Goal: Task Accomplishment & Management: Use online tool/utility

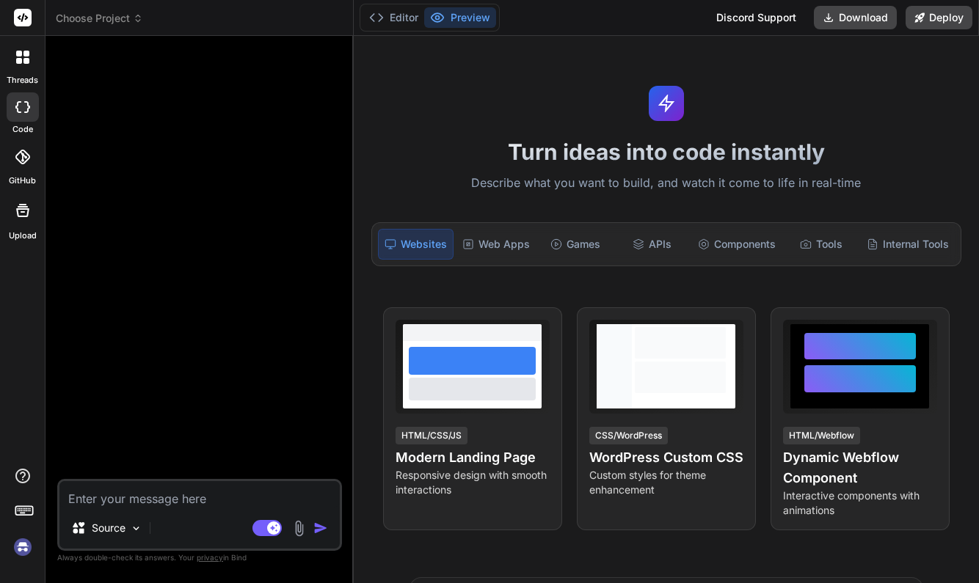
click at [128, 19] on span "Choose Project" at bounding box center [99, 18] width 87 height 15
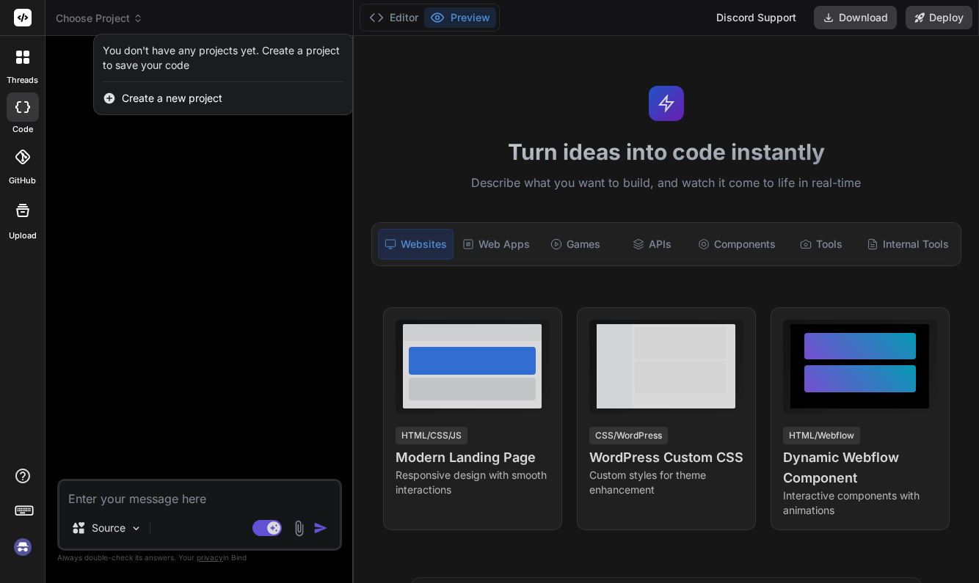
click at [147, 144] on div at bounding box center [489, 291] width 979 height 583
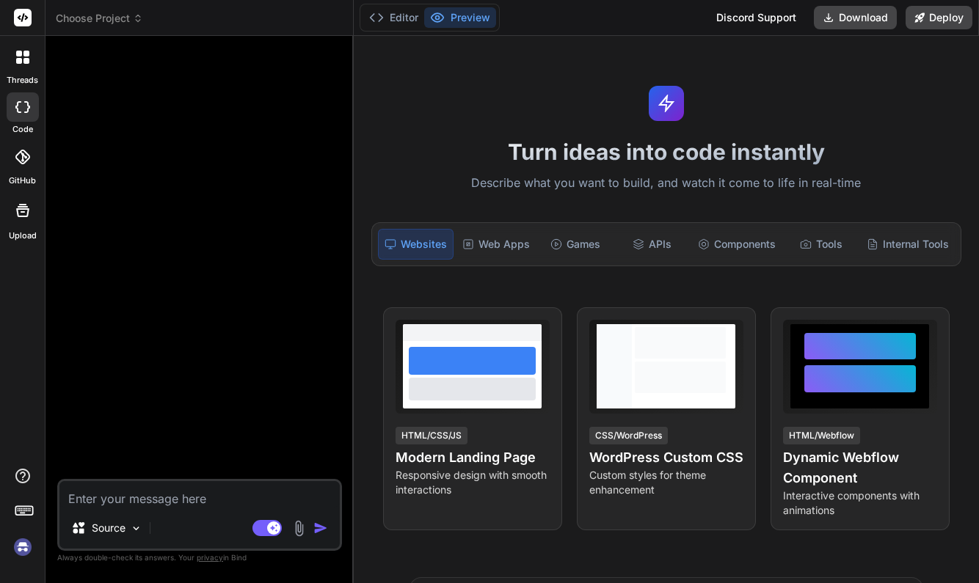
click at [23, 549] on img at bounding box center [22, 547] width 25 height 25
click at [395, 17] on button "Editor" at bounding box center [393, 17] width 61 height 21
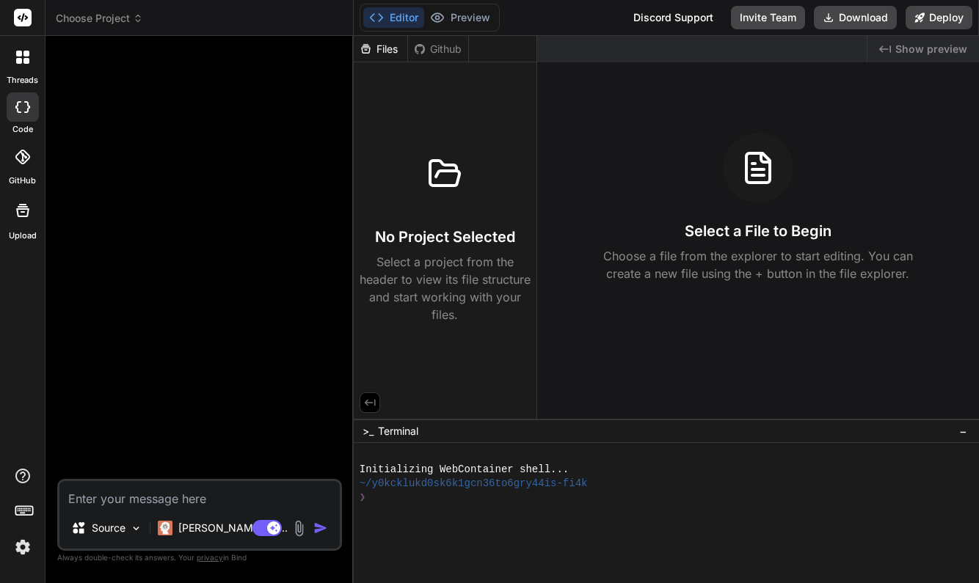
click at [107, 21] on span "Choose Project" at bounding box center [99, 18] width 87 height 15
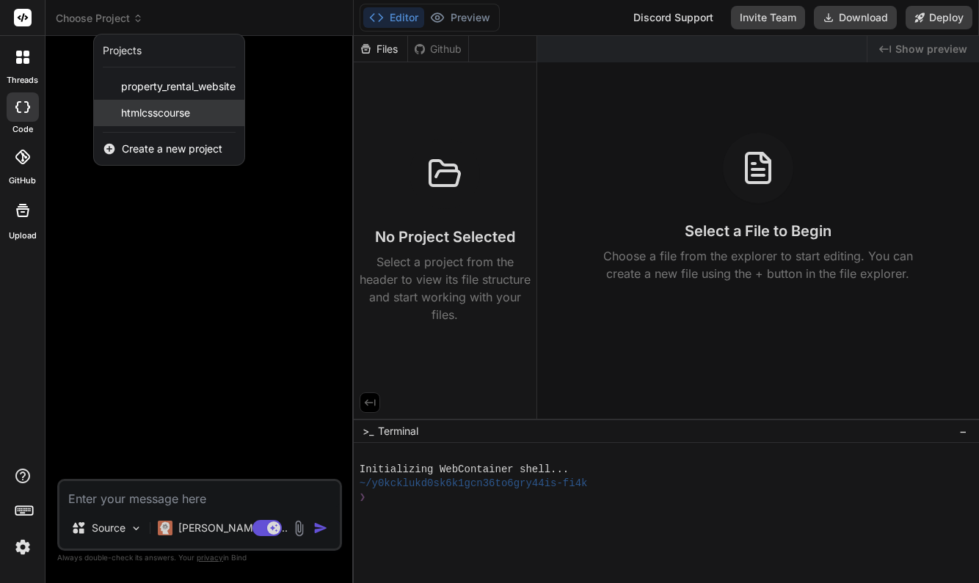
click at [140, 109] on span "htmlcsscourse" at bounding box center [155, 113] width 69 height 15
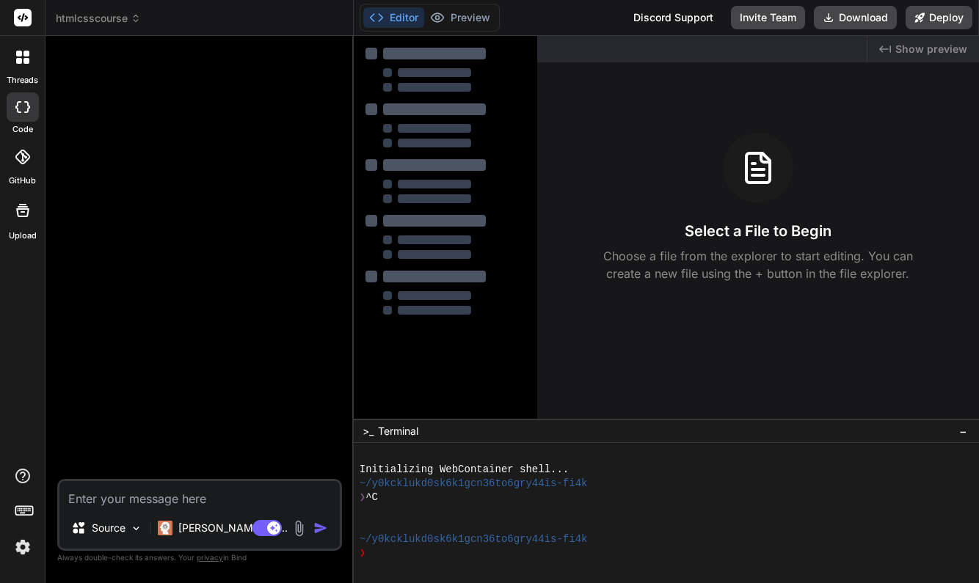
type textarea "x"
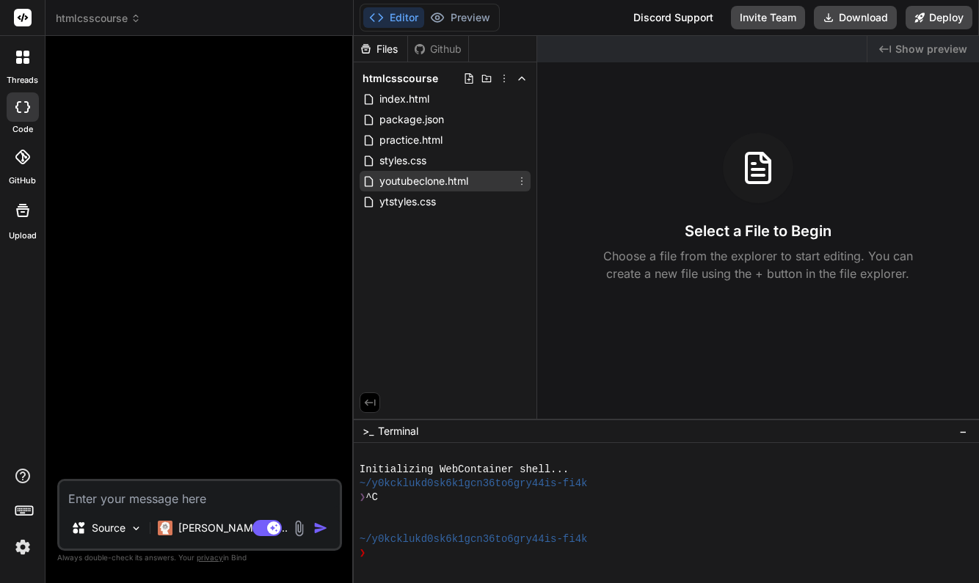
click at [431, 183] on span "youtubeclone.html" at bounding box center [424, 181] width 92 height 18
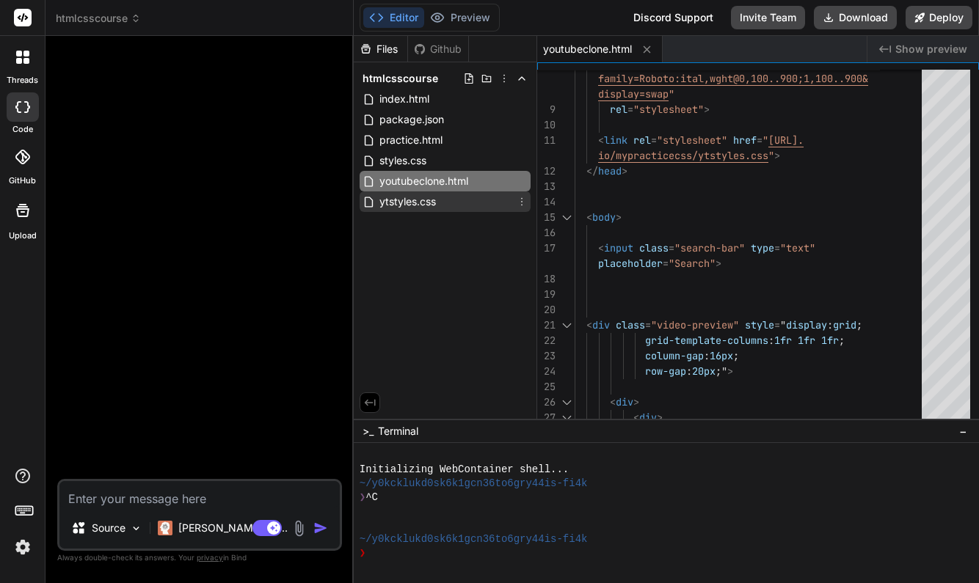
click at [448, 207] on div "ytstyles.css" at bounding box center [445, 202] width 171 height 21
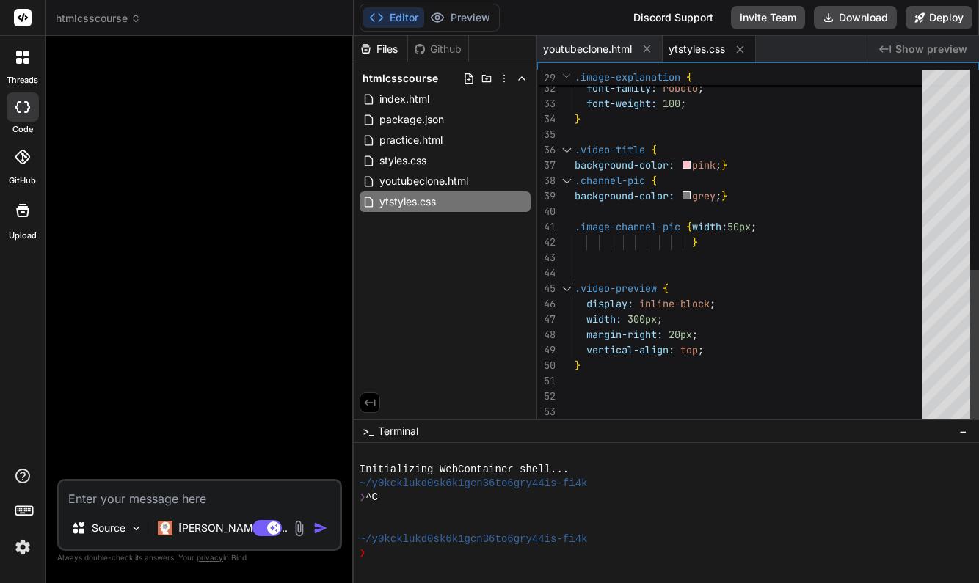
scroll to position [46, 0]
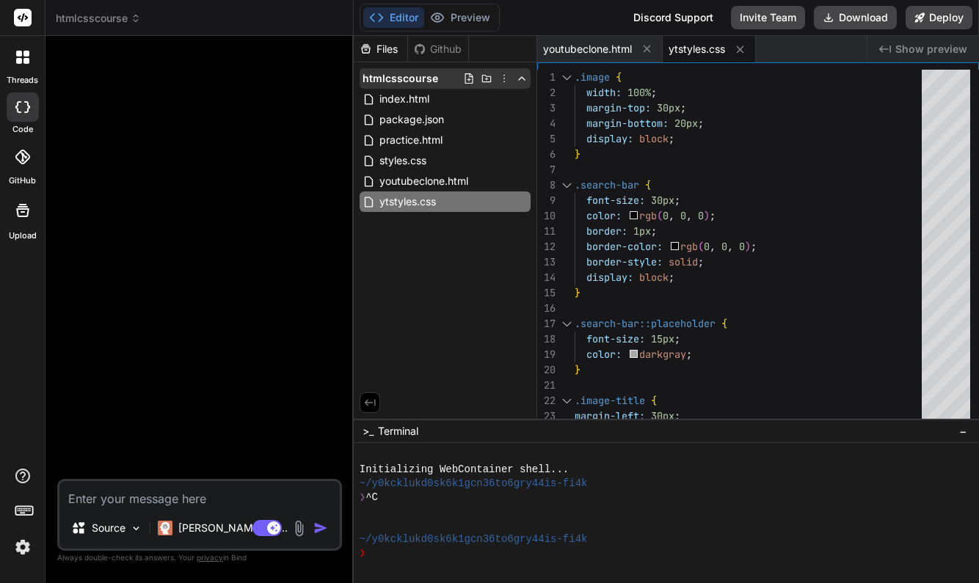
click at [467, 79] on icon at bounding box center [469, 79] width 12 height 12
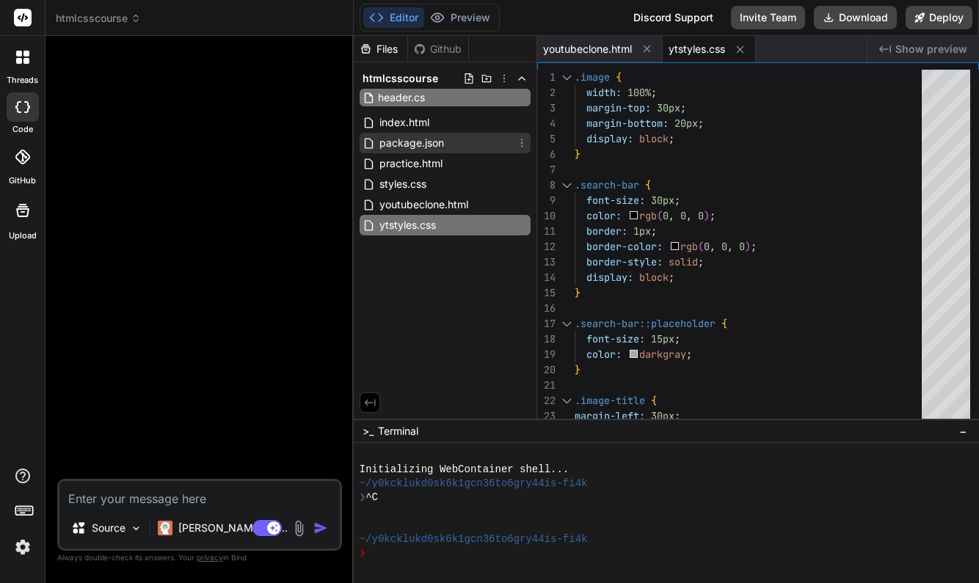
type input "header.css"
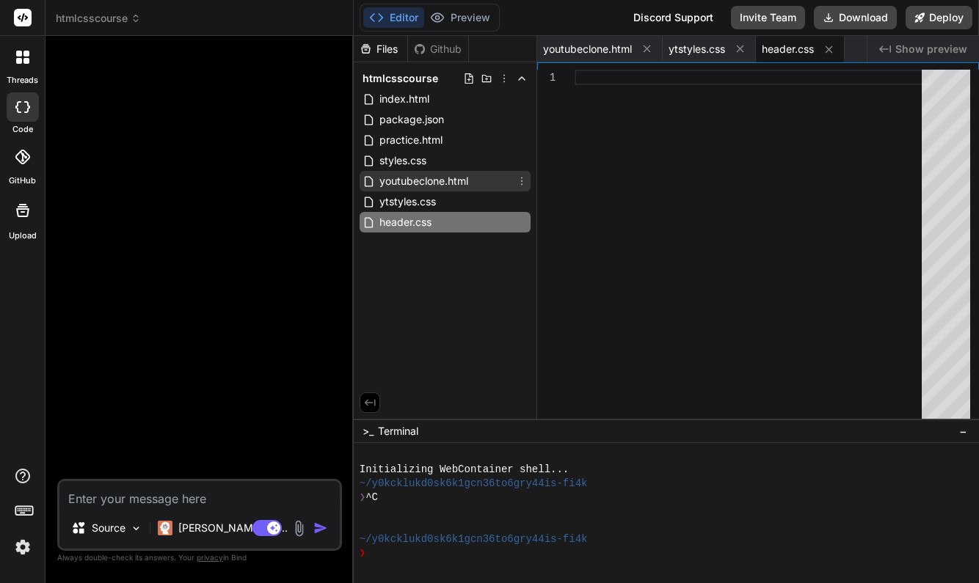
click at [463, 183] on span "youtubeclone.html" at bounding box center [424, 181] width 92 height 18
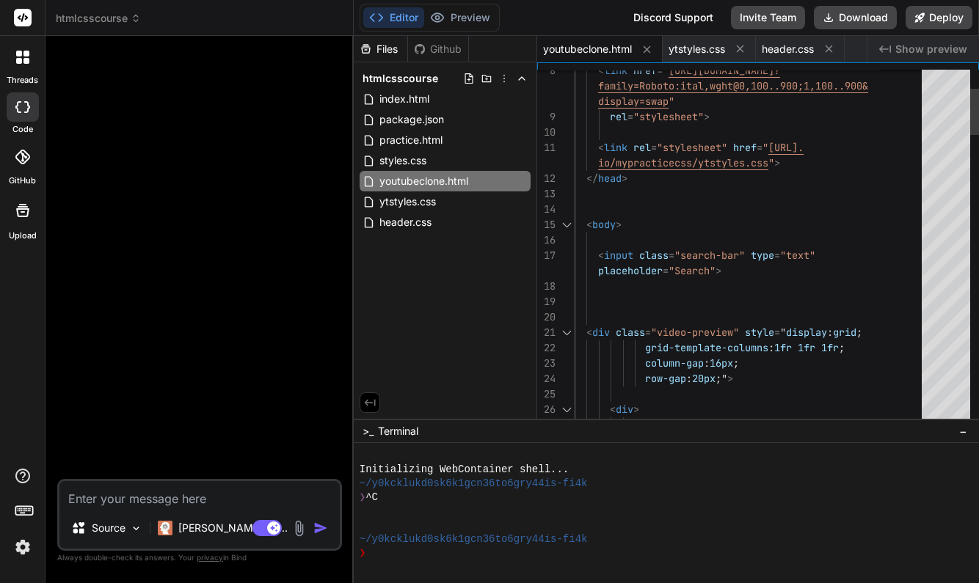
click at [610, 237] on div at bounding box center [753, 240] width 356 height 15
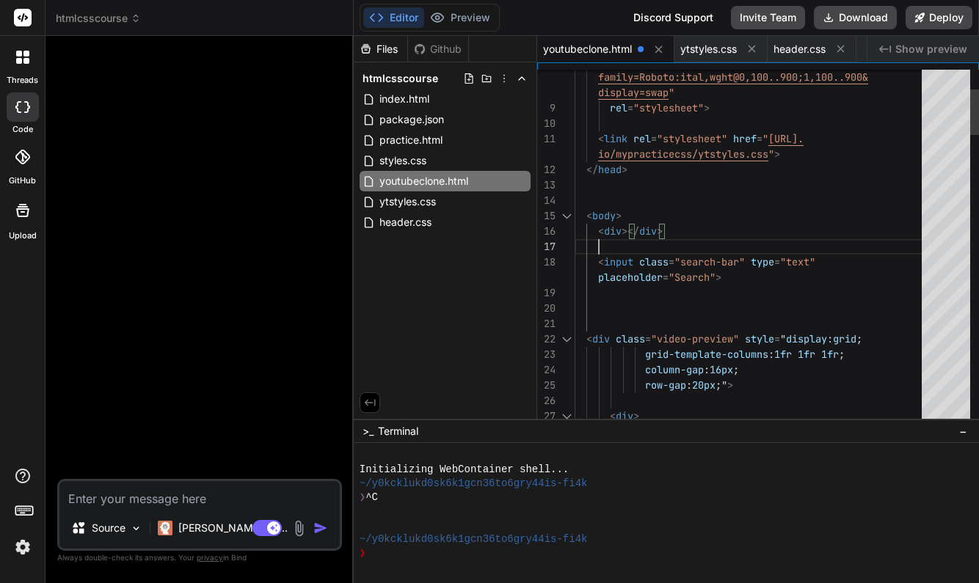
scroll to position [15, 0]
click at [627, 233] on span "></" at bounding box center [630, 231] width 18 height 13
click at [630, 228] on span "></" at bounding box center [630, 231] width 18 height 13
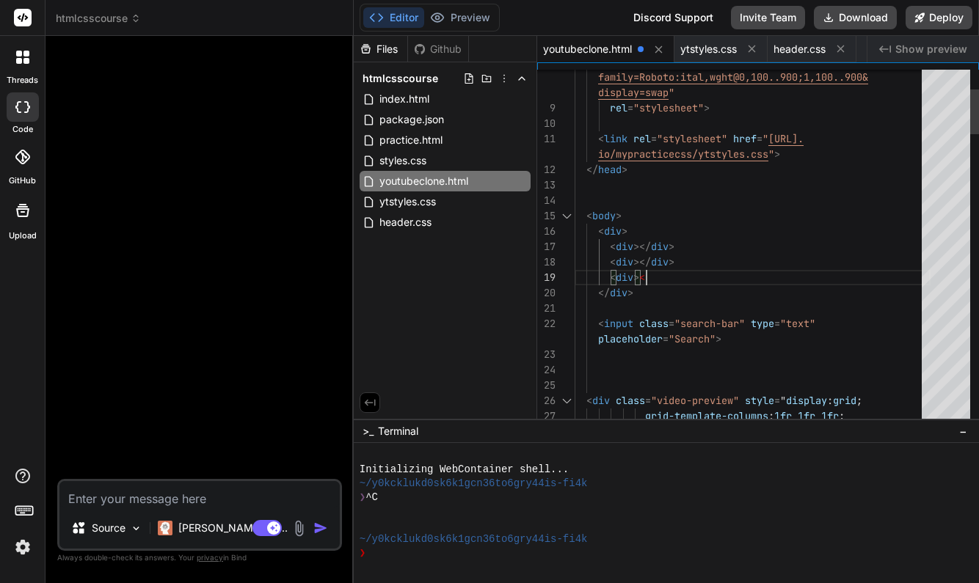
scroll to position [46, 0]
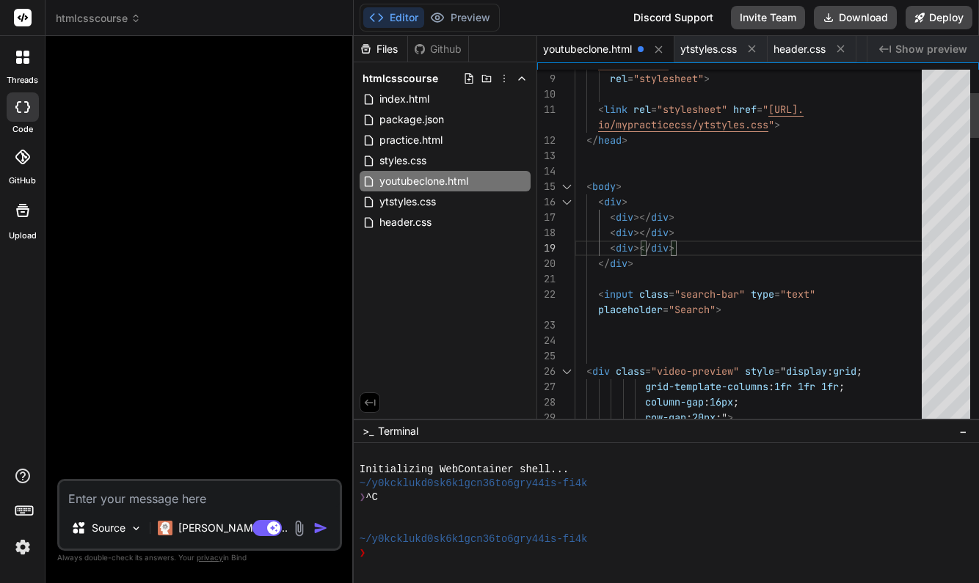
click at [628, 183] on div "< body >" at bounding box center [753, 186] width 356 height 15
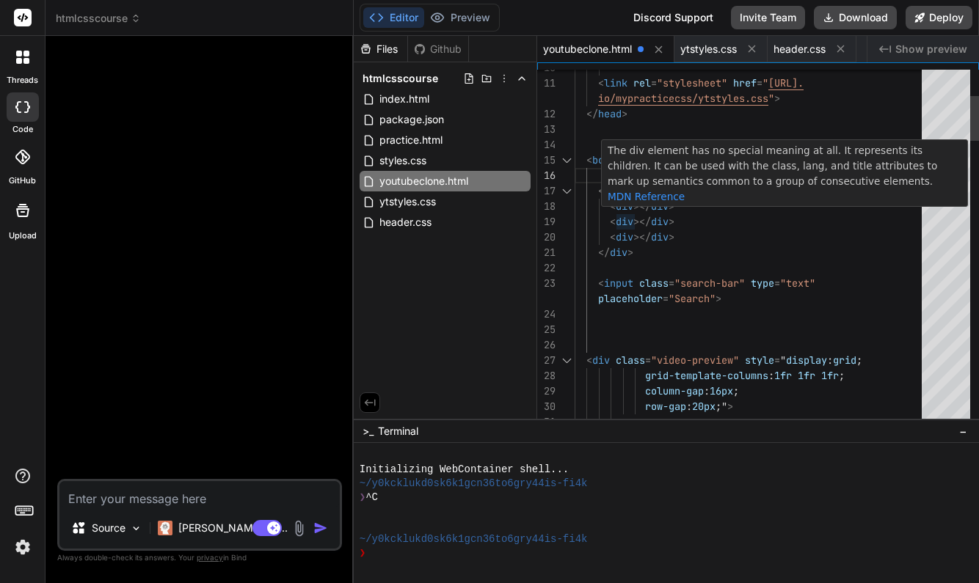
click at [635, 208] on span "></" at bounding box center [642, 206] width 18 height 13
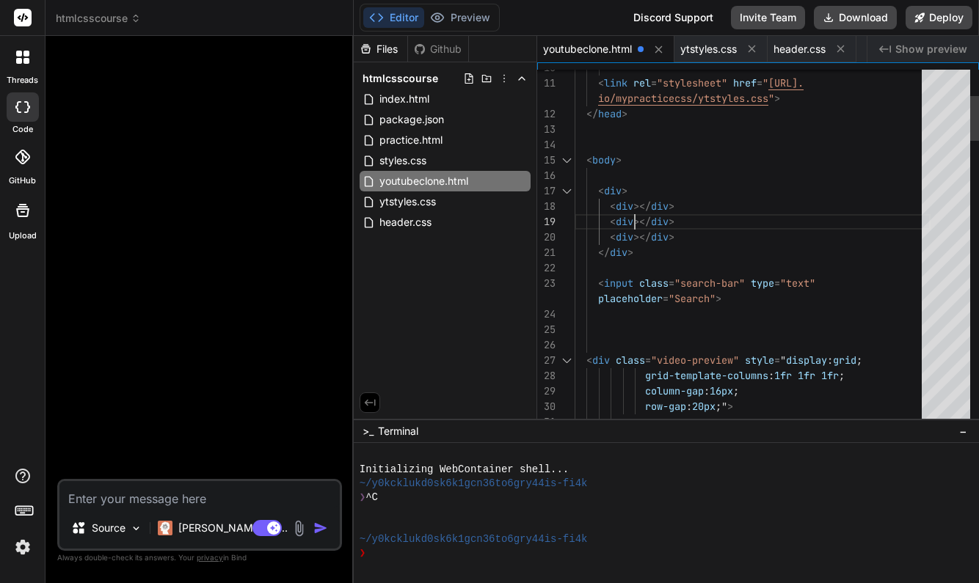
scroll to position [46, 0]
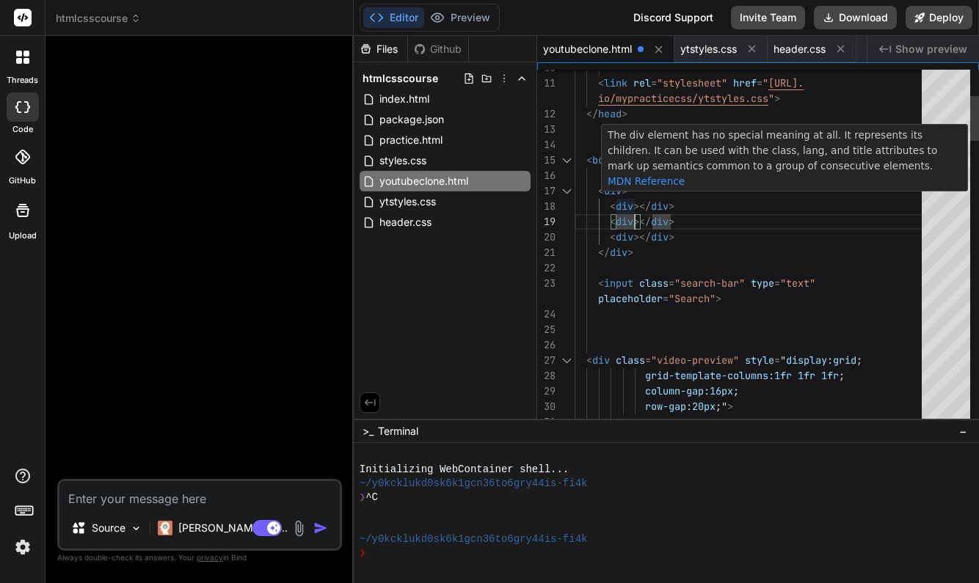
click at [635, 203] on span "></" at bounding box center [642, 206] width 18 height 13
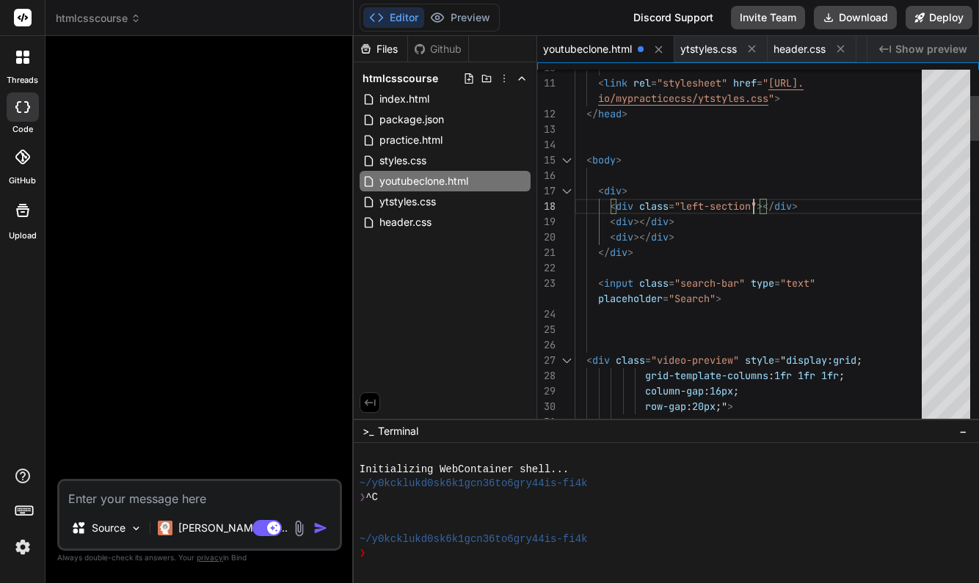
scroll to position [31, 0]
click at [641, 224] on span "></" at bounding box center [642, 221] width 18 height 13
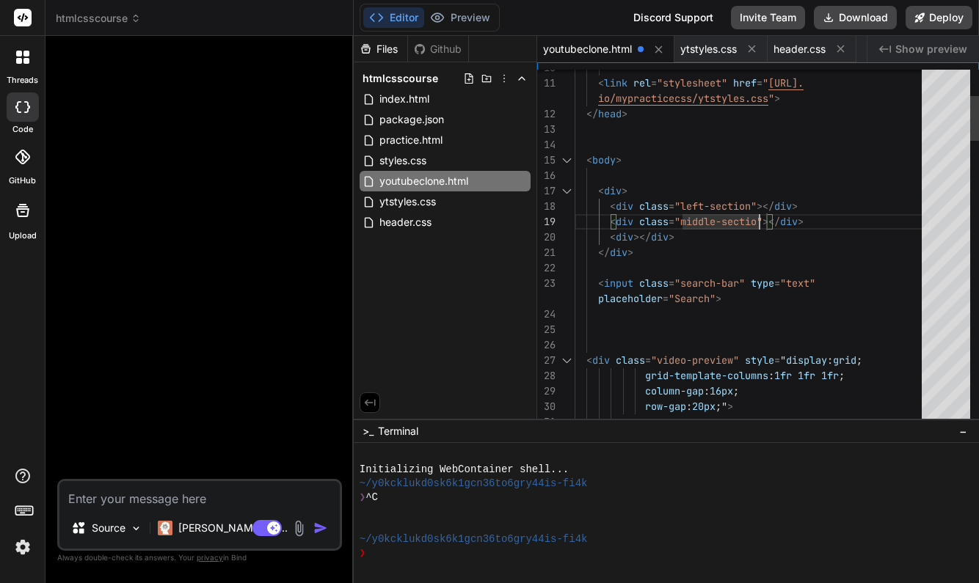
scroll to position [46, 0]
click at [638, 239] on span "></" at bounding box center [642, 236] width 18 height 13
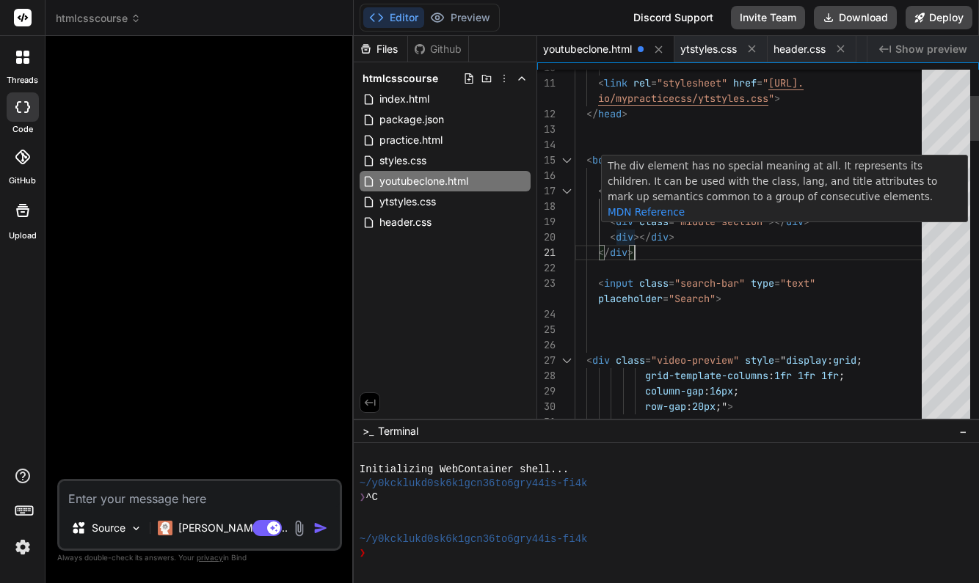
click at [633, 237] on span "div" at bounding box center [625, 236] width 18 height 13
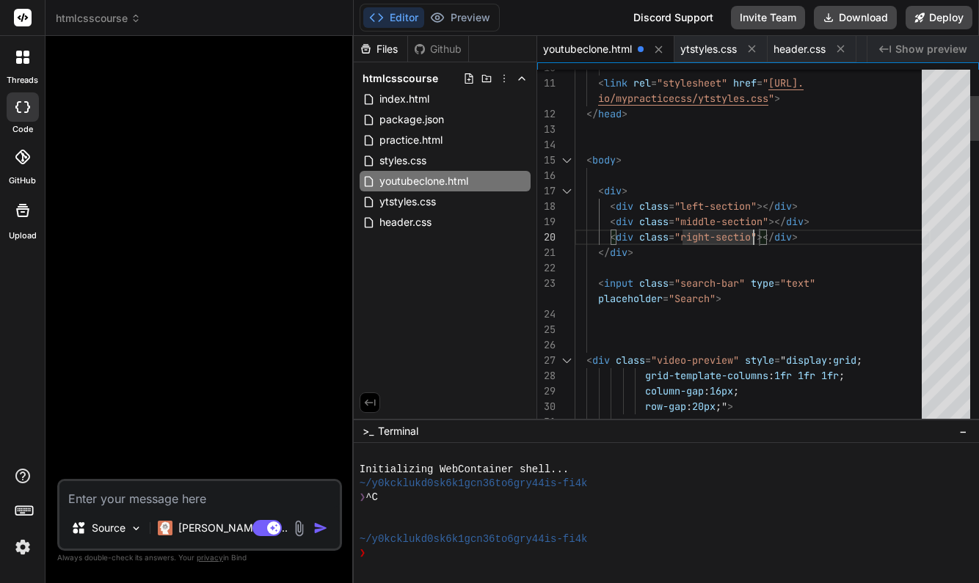
scroll to position [62, 0]
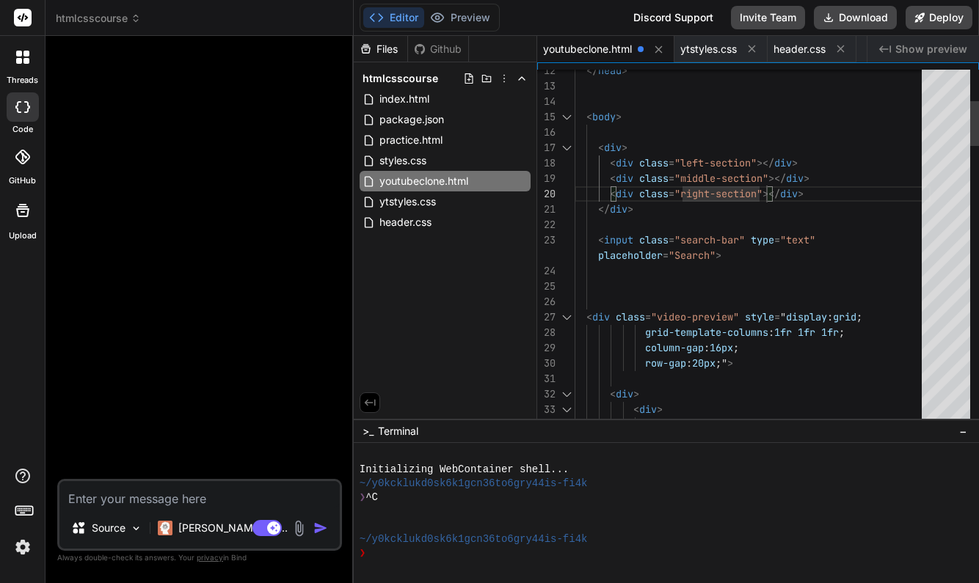
click at [777, 180] on span "></" at bounding box center [777, 178] width 18 height 13
click at [778, 175] on span "></" at bounding box center [777, 178] width 18 height 13
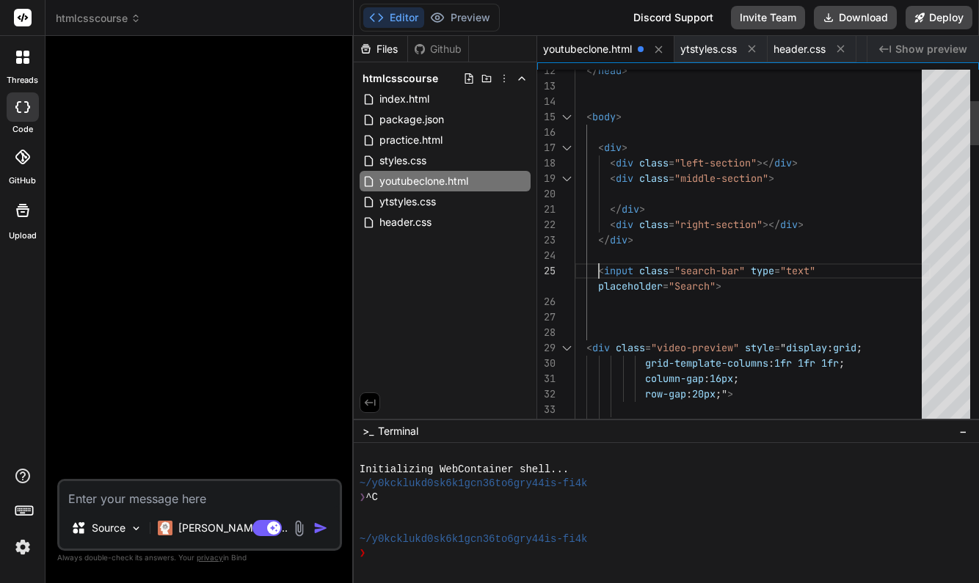
scroll to position [139, 0]
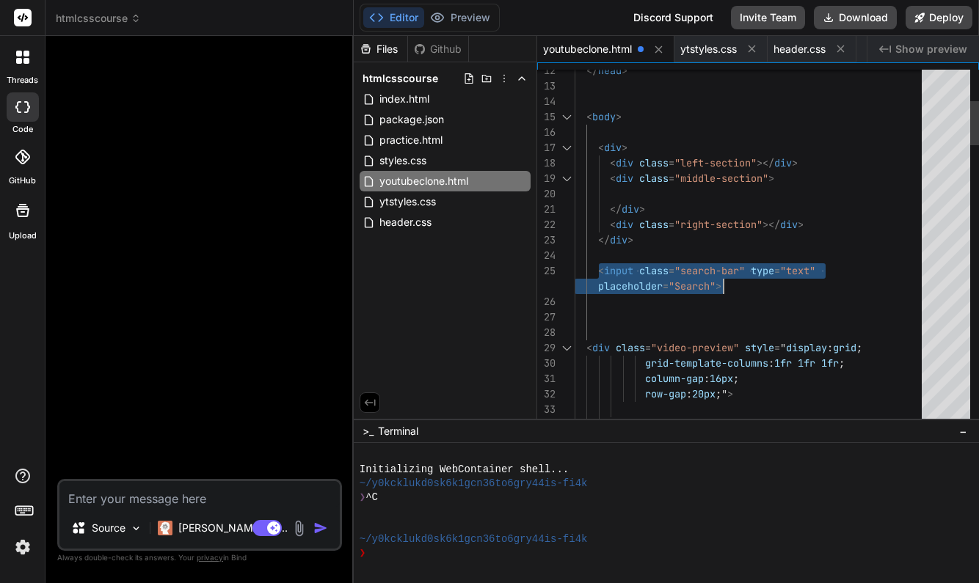
drag, startPoint x: 599, startPoint y: 271, endPoint x: 726, endPoint y: 281, distance: 128.1
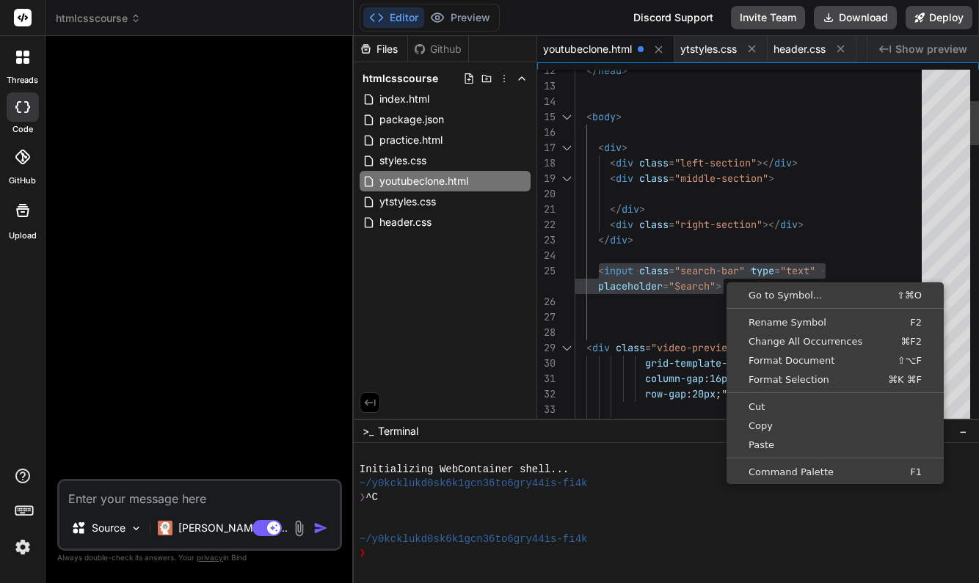
scroll to position [15, 0]
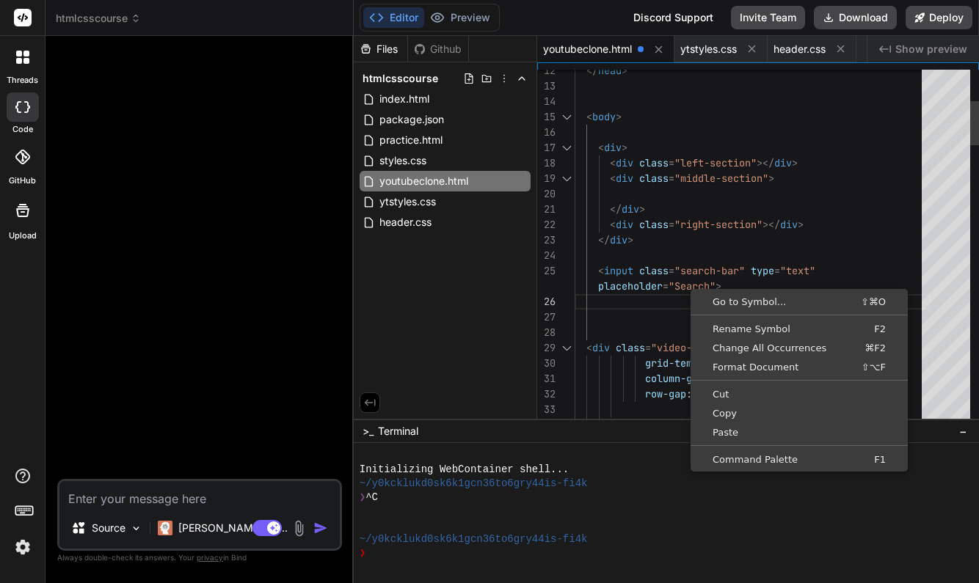
click at [597, 273] on span at bounding box center [586, 270] width 23 height 13
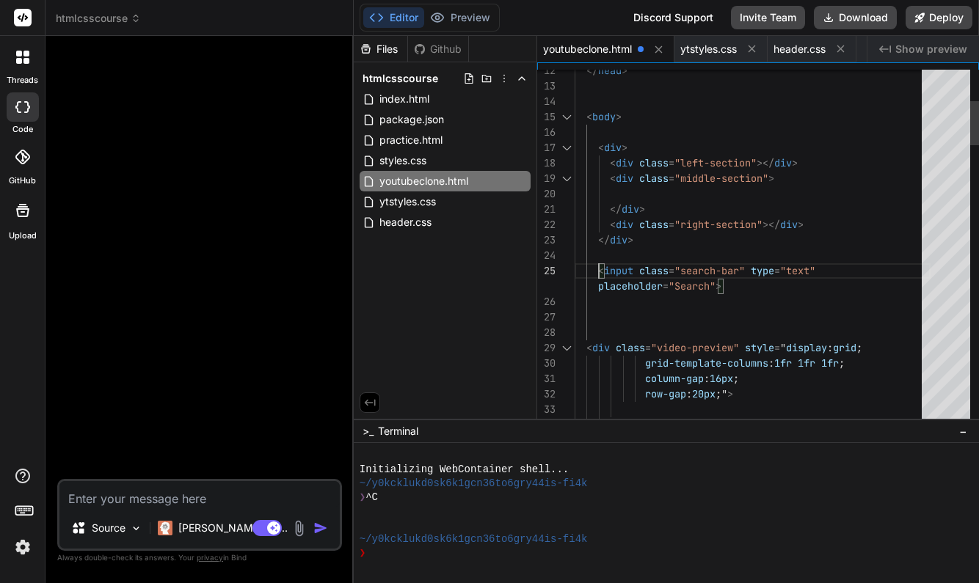
scroll to position [139, 0]
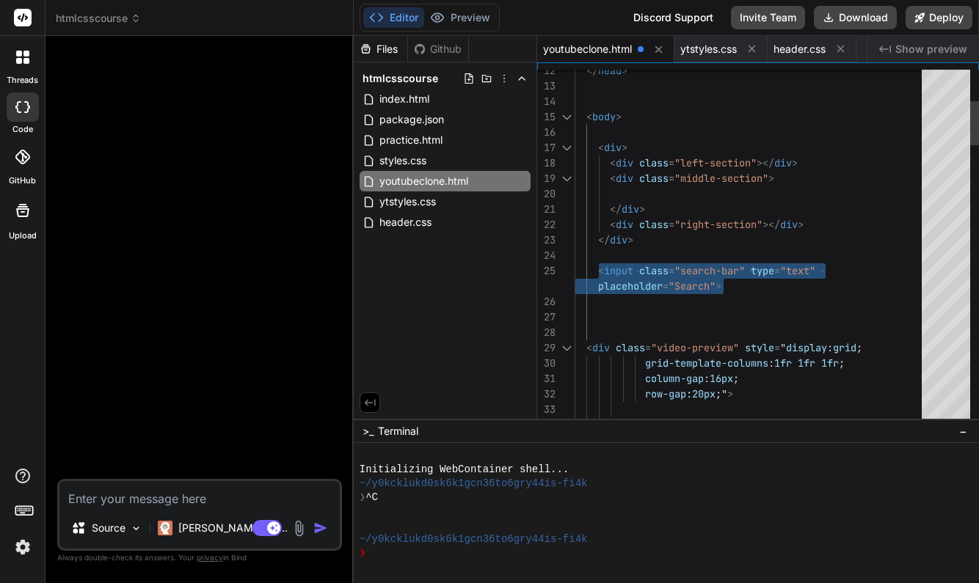
drag, startPoint x: 597, startPoint y: 264, endPoint x: 729, endPoint y: 281, distance: 132.4
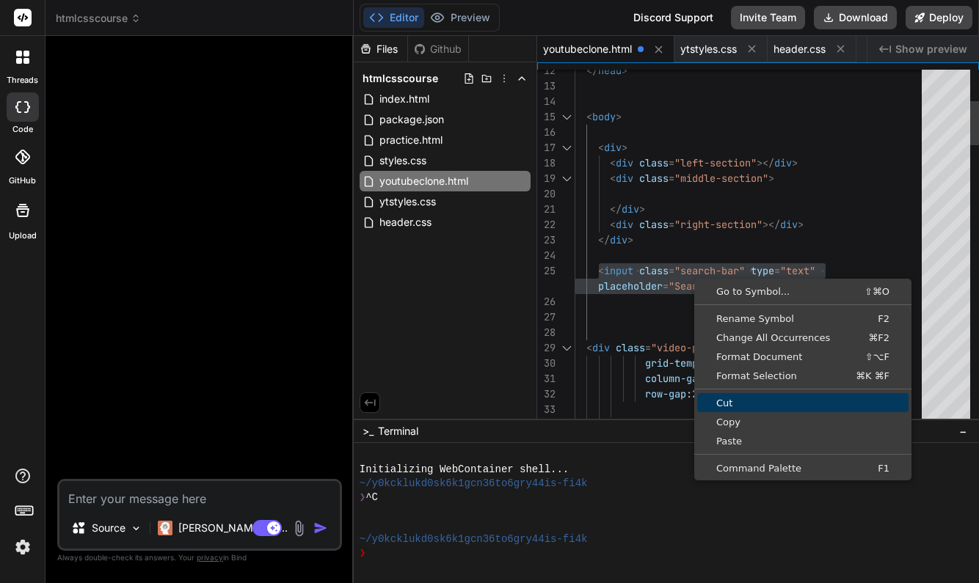
click at [743, 401] on span "Cut" at bounding box center [802, 403] width 211 height 10
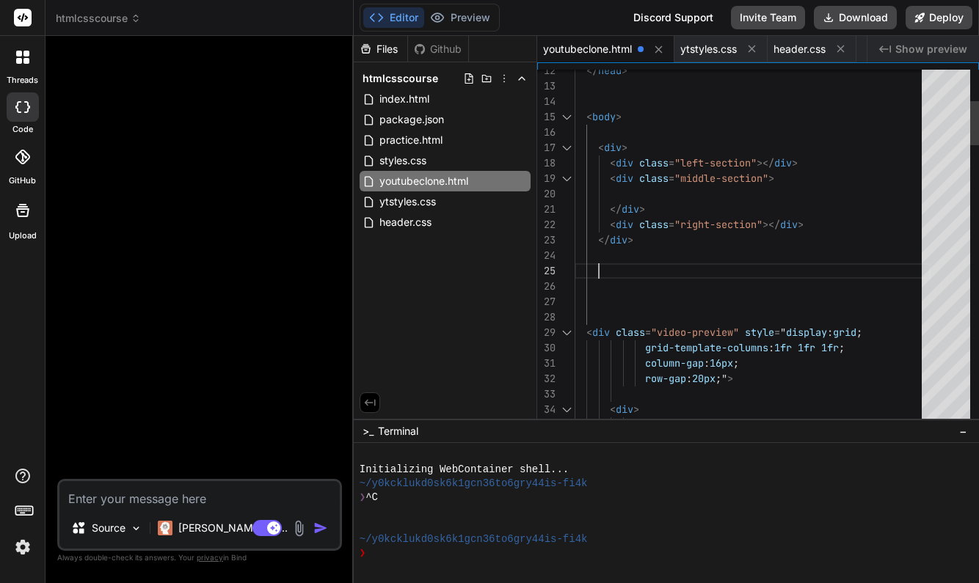
click at [627, 189] on div at bounding box center [753, 193] width 356 height 15
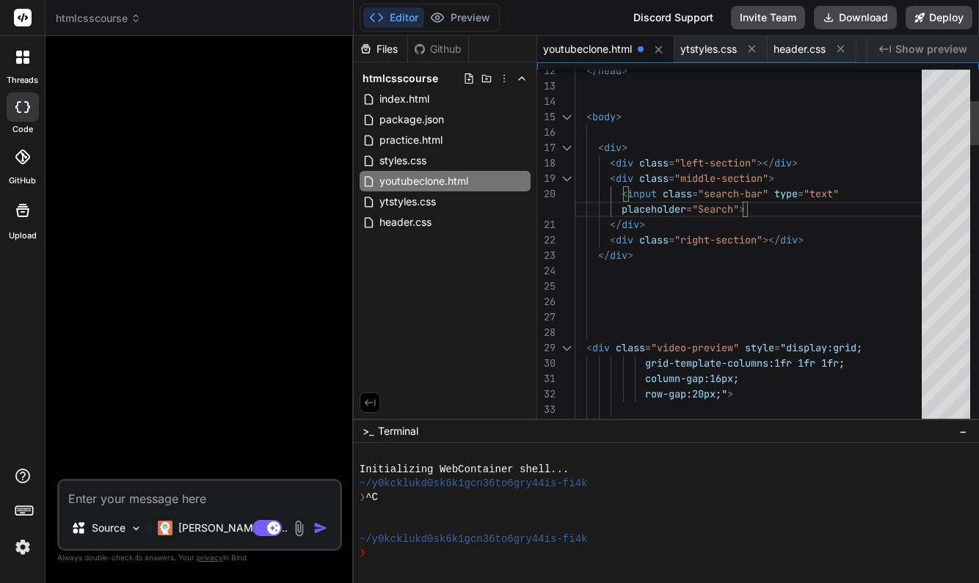
click at [888, 274] on div at bounding box center [753, 270] width 356 height 15
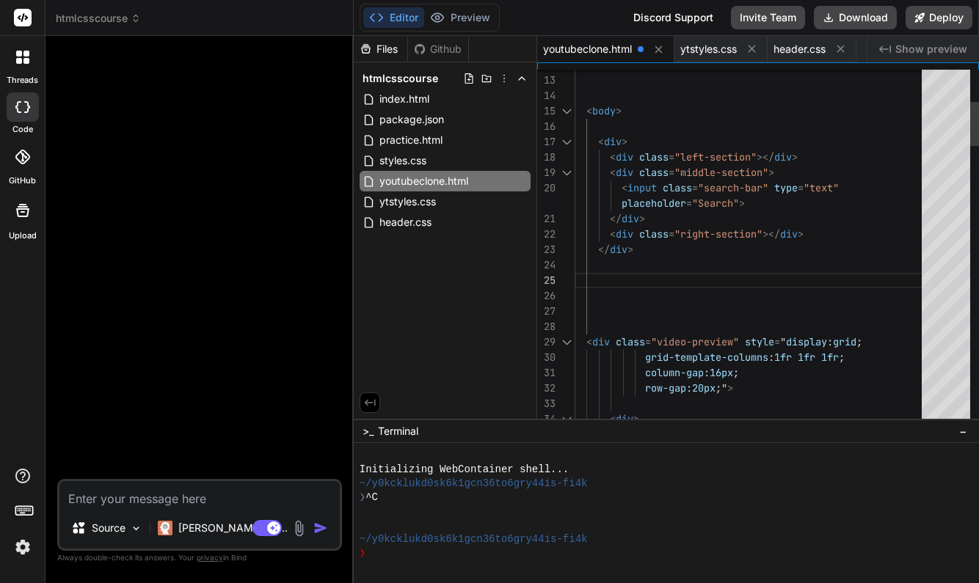
click at [622, 144] on span ">" at bounding box center [624, 141] width 6 height 13
click at [624, 142] on span ">" at bounding box center [624, 141] width 6 height 13
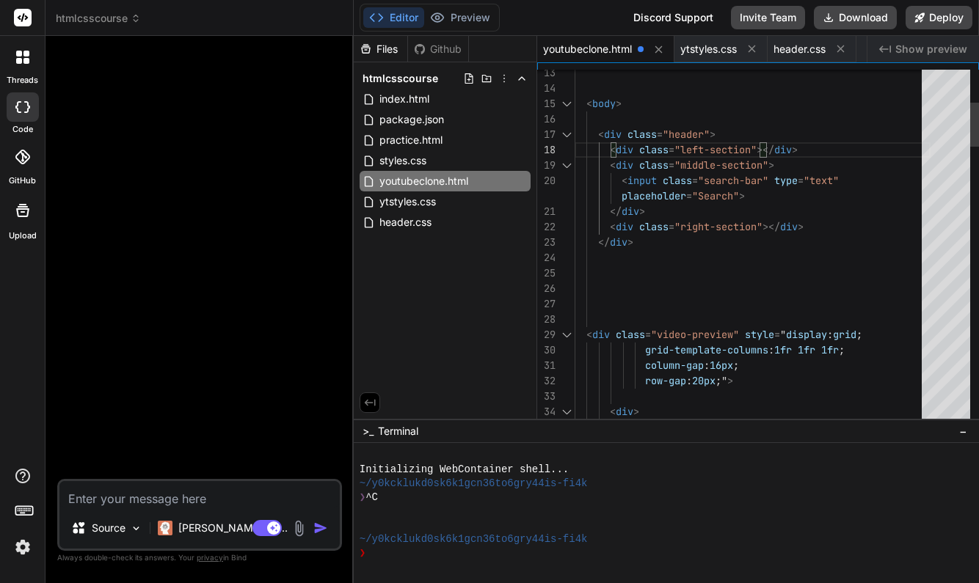
click at [768, 148] on span "></" at bounding box center [766, 149] width 18 height 13
click at [767, 147] on div at bounding box center [766, 149] width 1 height 15
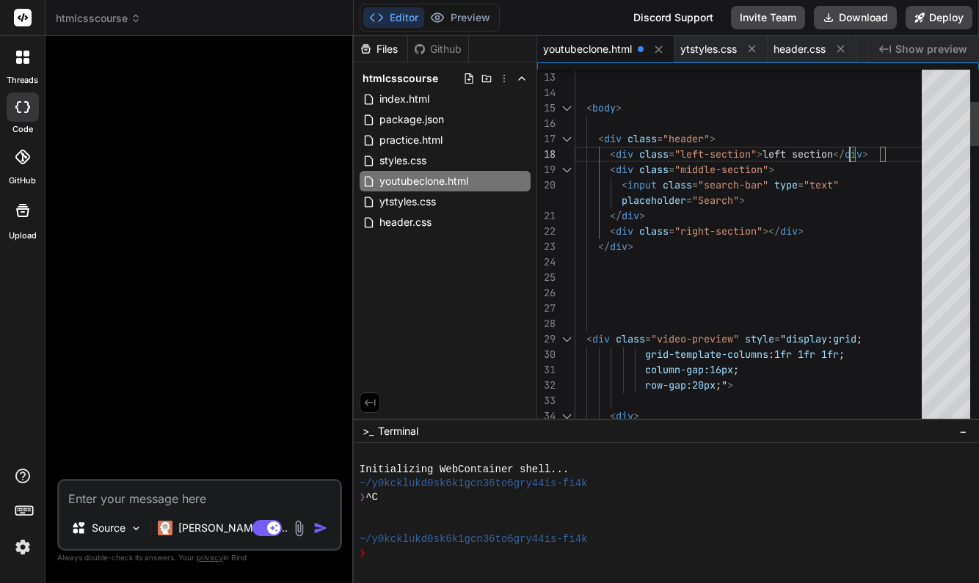
click at [770, 231] on span "></" at bounding box center [771, 231] width 18 height 13
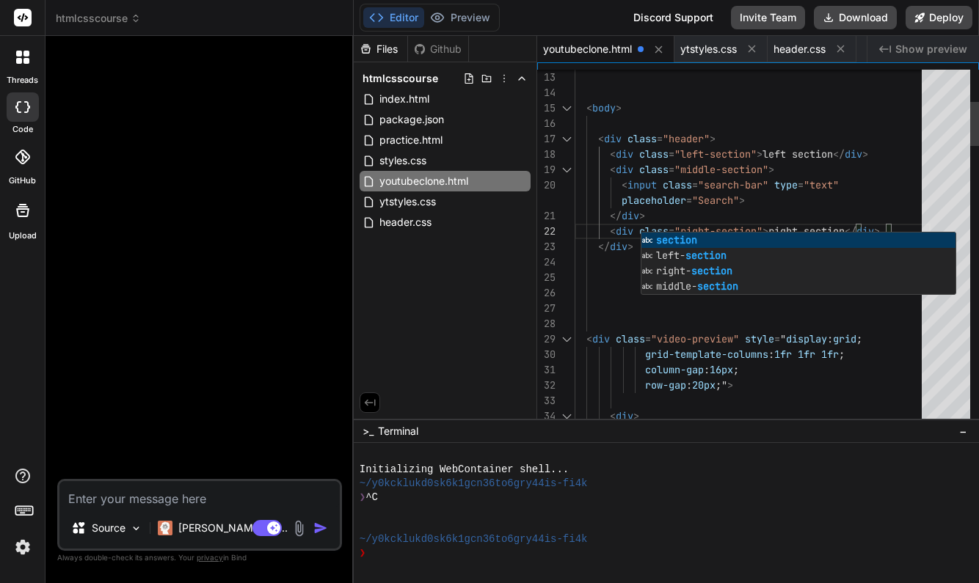
click at [808, 320] on div at bounding box center [753, 323] width 356 height 15
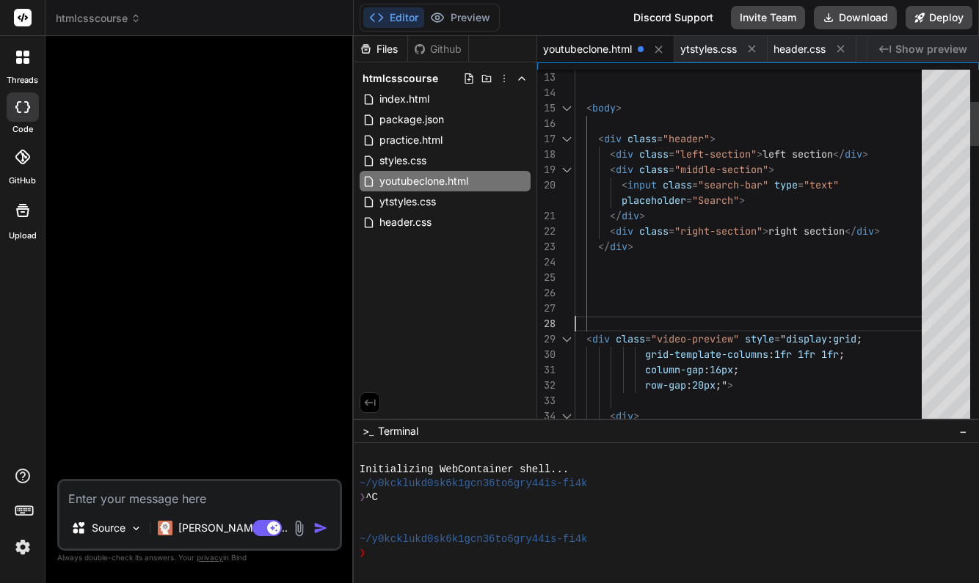
scroll to position [46, 0]
type textarea "<div class="header"> <div class="left-section"> left section </div> <div class=…"
click at [795, 54] on span "header.css" at bounding box center [799, 49] width 52 height 15
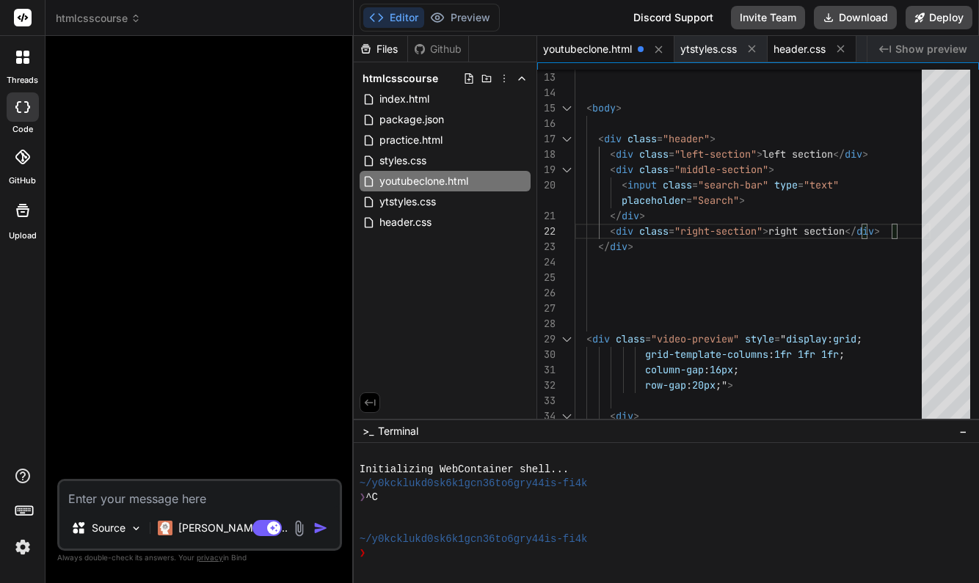
scroll to position [0, 0]
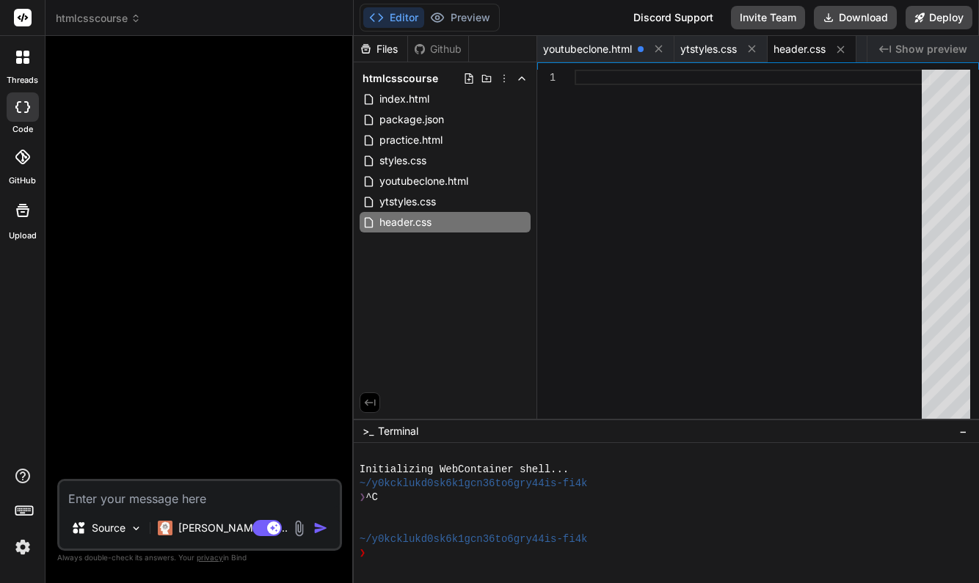
click at [663, 83] on div at bounding box center [753, 77] width 356 height 15
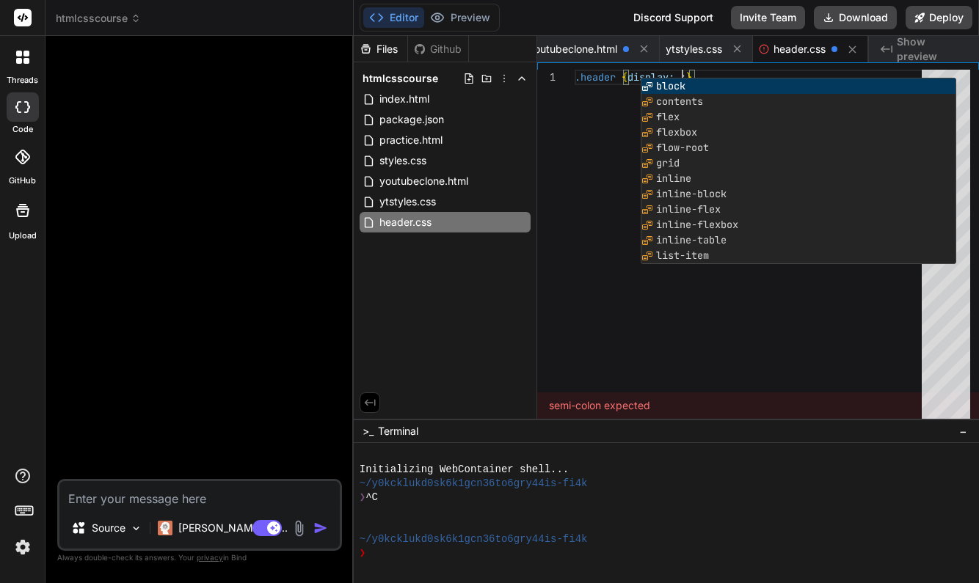
click at [585, 145] on div ".header { display: ; }" at bounding box center [753, 248] width 356 height 357
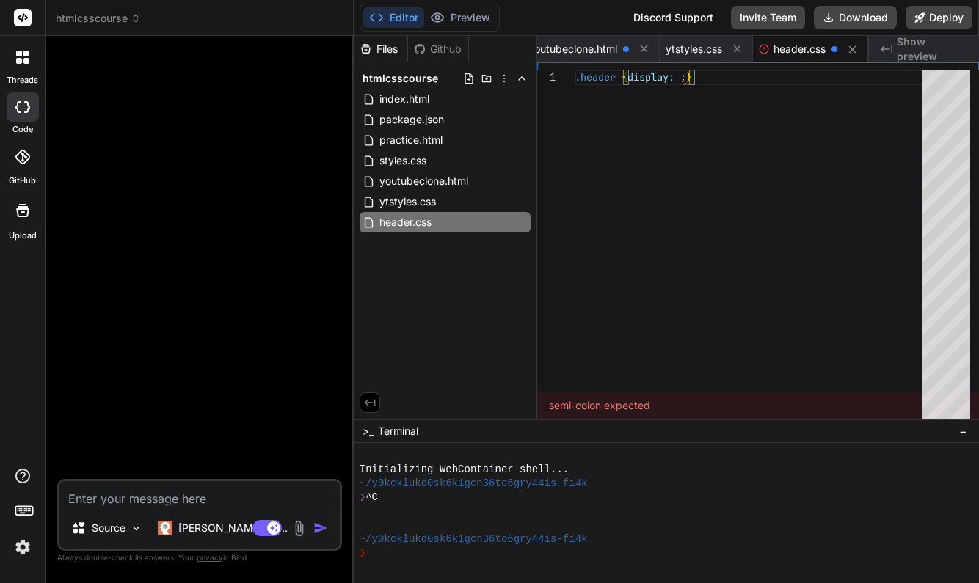
click at [680, 72] on span at bounding box center [677, 76] width 6 height 13
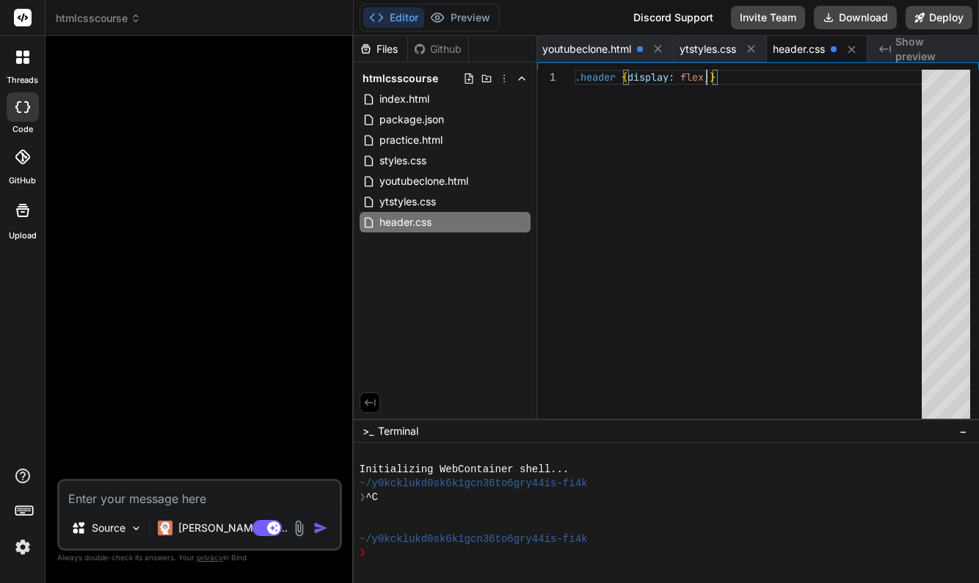
scroll to position [0, 3]
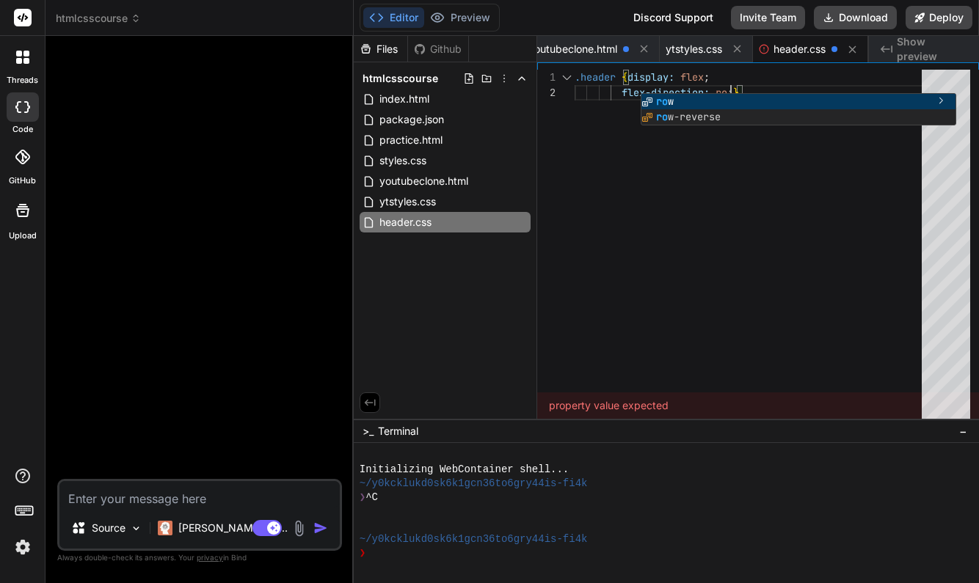
scroll to position [15, 0]
click at [782, 181] on div ".header { display: flex ; flex-direction: row ; }" at bounding box center [753, 248] width 356 height 357
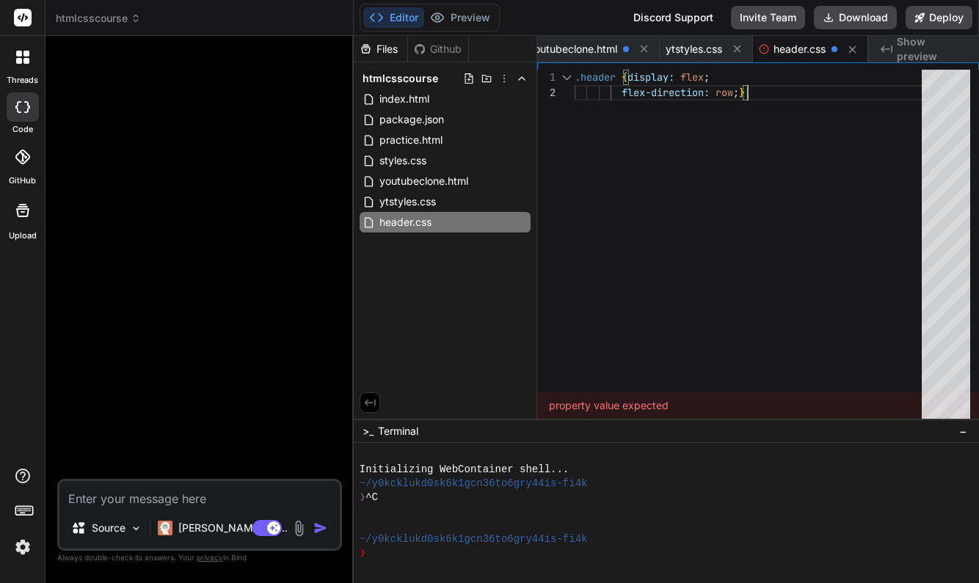
click at [774, 227] on div ".header { display: flex ; flex-direction: row ; }" at bounding box center [753, 248] width 356 height 357
click at [634, 269] on div ".header { display: flex ; flex-direction: row ; }" at bounding box center [753, 248] width 356 height 357
click at [572, 117] on div "1 2" at bounding box center [555, 248] width 37 height 357
type textarea ".header {display: flex; flex-direction: row;}"
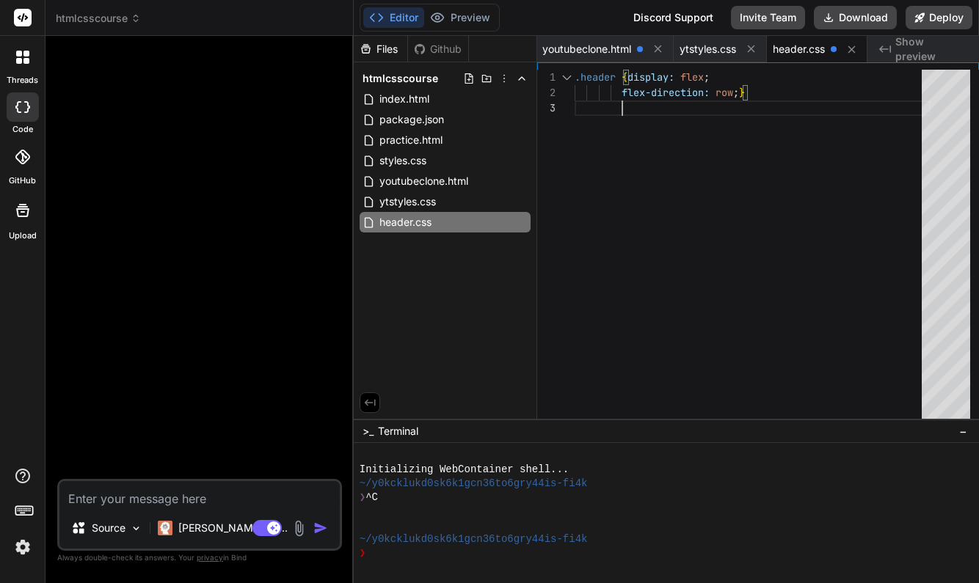
scroll to position [31, 0]
click at [800, 45] on span "header.css" at bounding box center [799, 49] width 52 height 15
click at [714, 45] on span "ytstyles.css" at bounding box center [707, 49] width 56 height 15
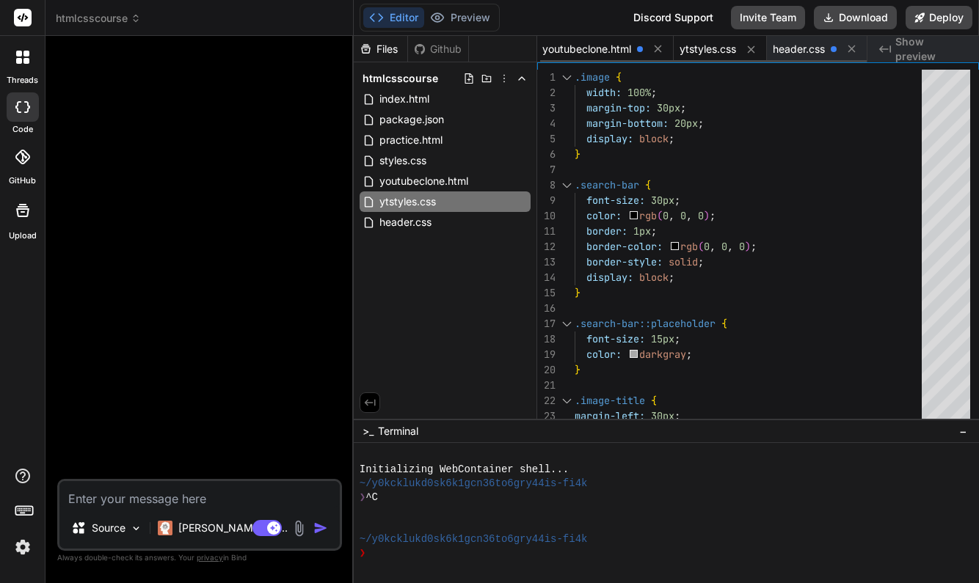
click at [606, 48] on span "youtubeclone.html" at bounding box center [586, 49] width 89 height 15
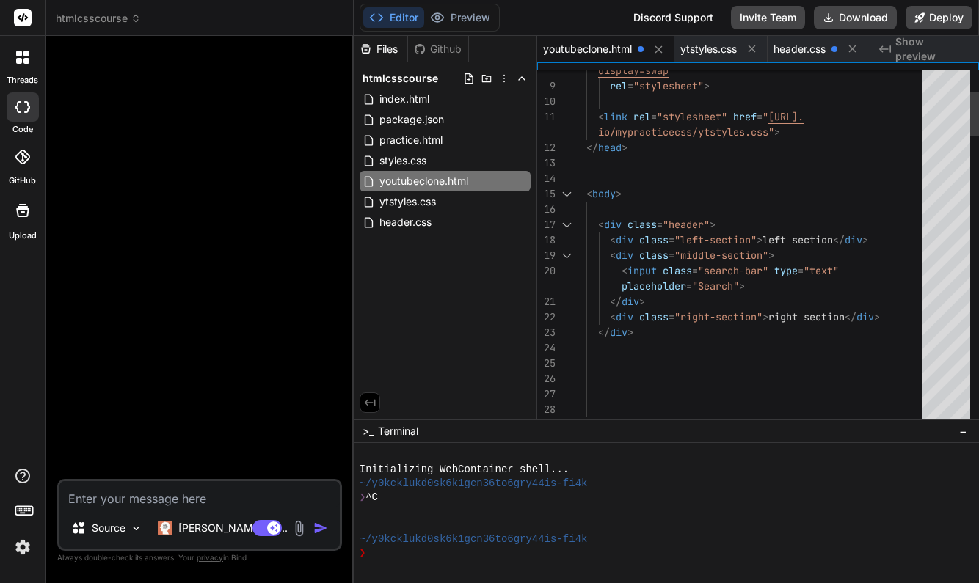
scroll to position [62, 0]
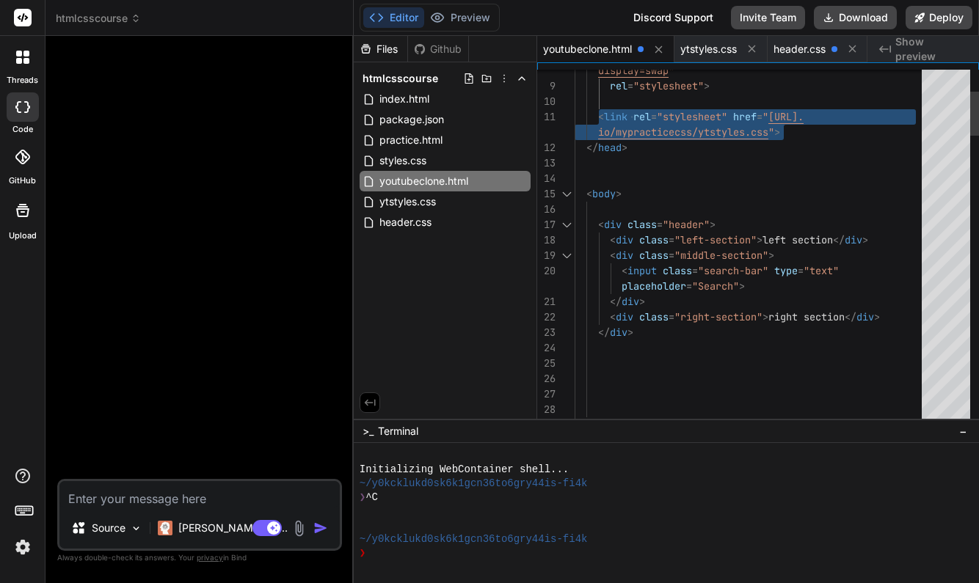
drag, startPoint x: 599, startPoint y: 117, endPoint x: 784, endPoint y: 131, distance: 184.8
click at [799, 134] on div "io/mypracticecss/ytstyles.css " >" at bounding box center [753, 132] width 356 height 15
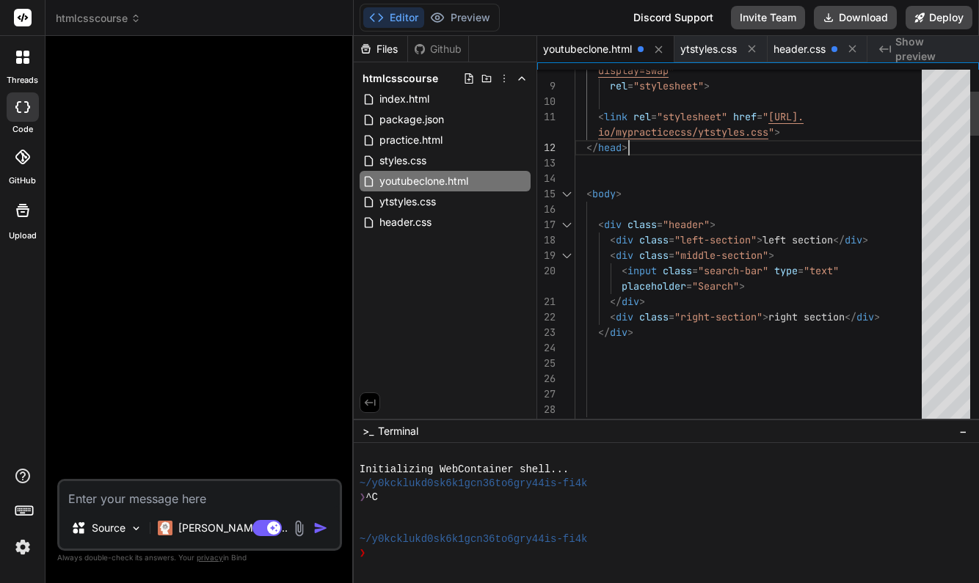
scroll to position [92, 0]
click at [799, 134] on div "io/mypracticecss/ytstyles.css " >" at bounding box center [753, 132] width 356 height 15
click at [785, 128] on div "io/mypracticecss/ytstyles.css " >" at bounding box center [753, 132] width 356 height 15
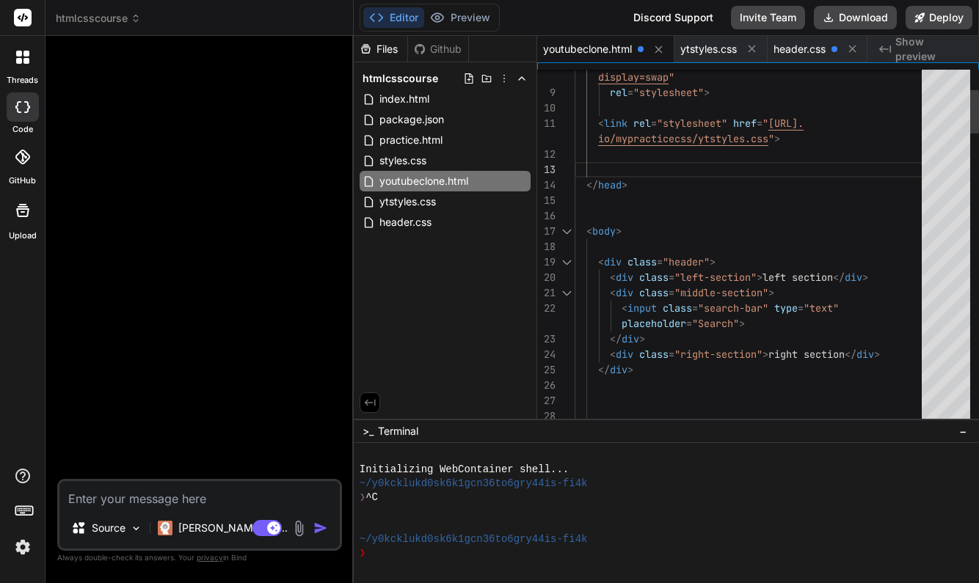
scroll to position [123, 0]
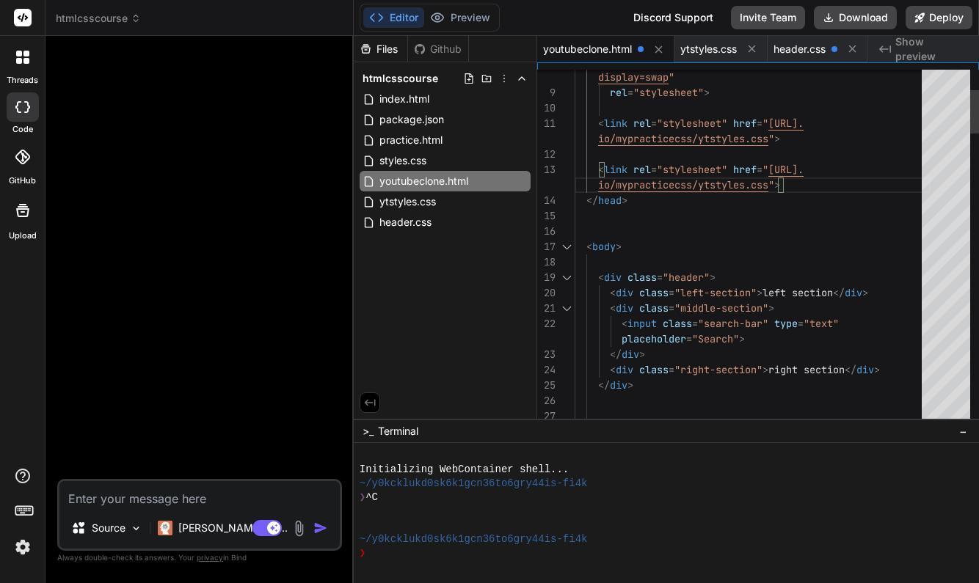
click at [748, 184] on span "io/mypracticecss/ytstyles.css" at bounding box center [683, 184] width 170 height 13
click at [772, 236] on div at bounding box center [753, 231] width 356 height 15
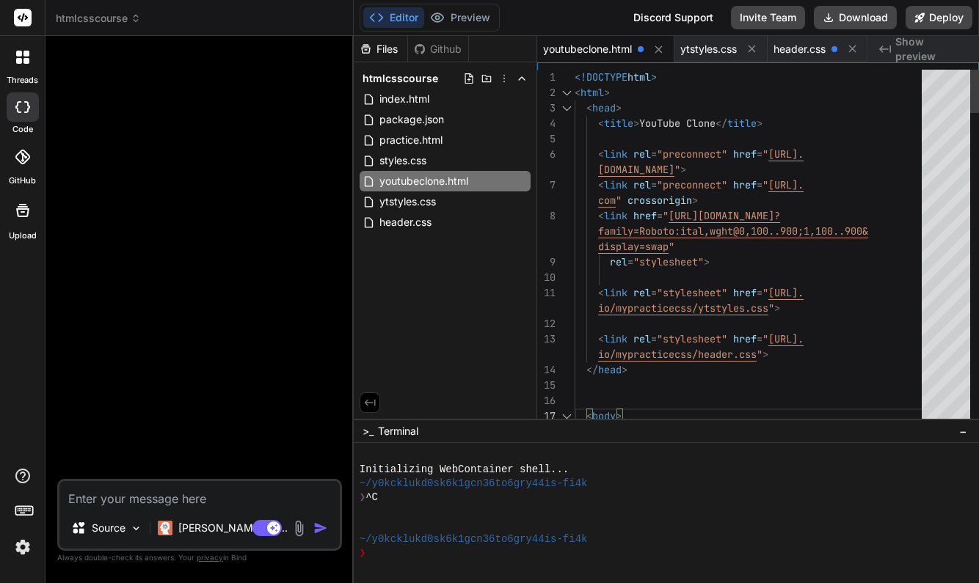
click at [575, 78] on span "<!DOCTYPE" at bounding box center [601, 76] width 53 height 13
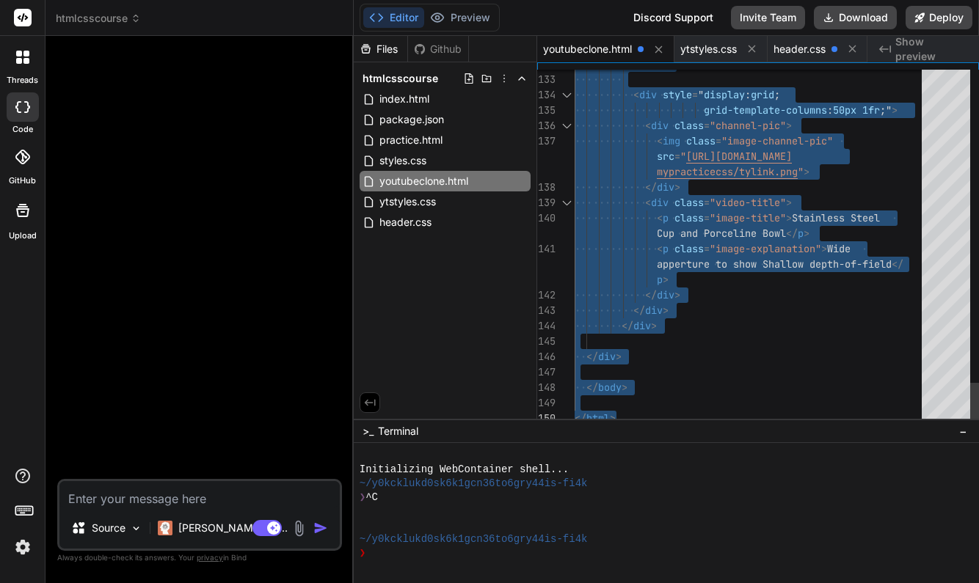
drag, startPoint x: 576, startPoint y: 76, endPoint x: 751, endPoint y: 460, distance: 422.6
click at [751, 343] on div at bounding box center [753, 341] width 356 height 15
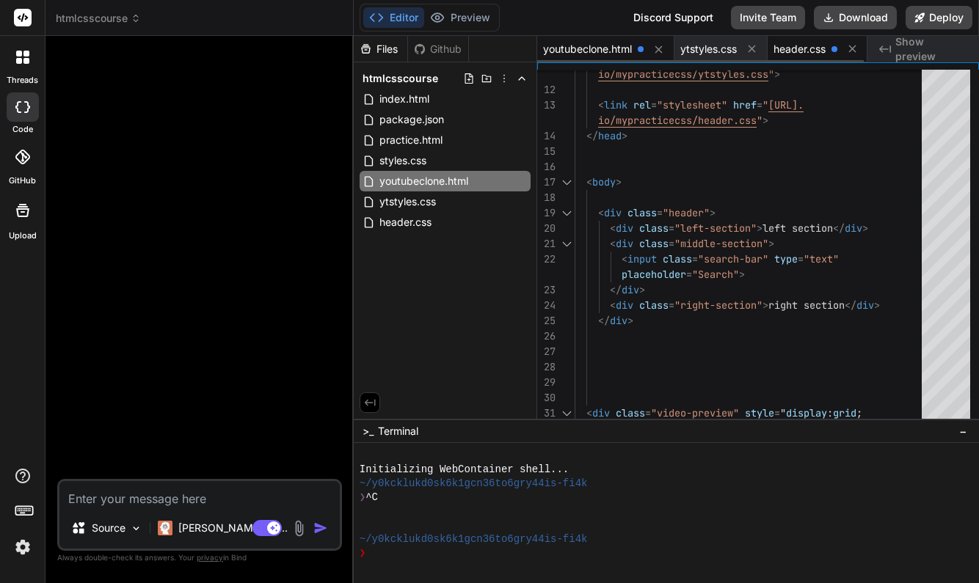
click at [808, 45] on span "header.css" at bounding box center [799, 49] width 52 height 15
type textarea ".header {display: flex; flex-direction: row;}"
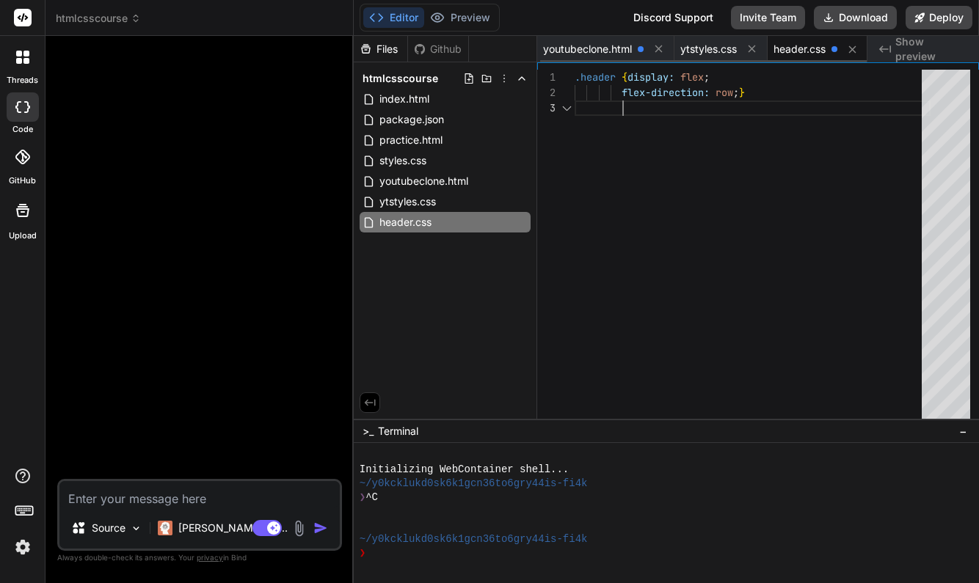
scroll to position [31, 0]
click at [715, 52] on span "ytstyles.css" at bounding box center [707, 49] width 56 height 15
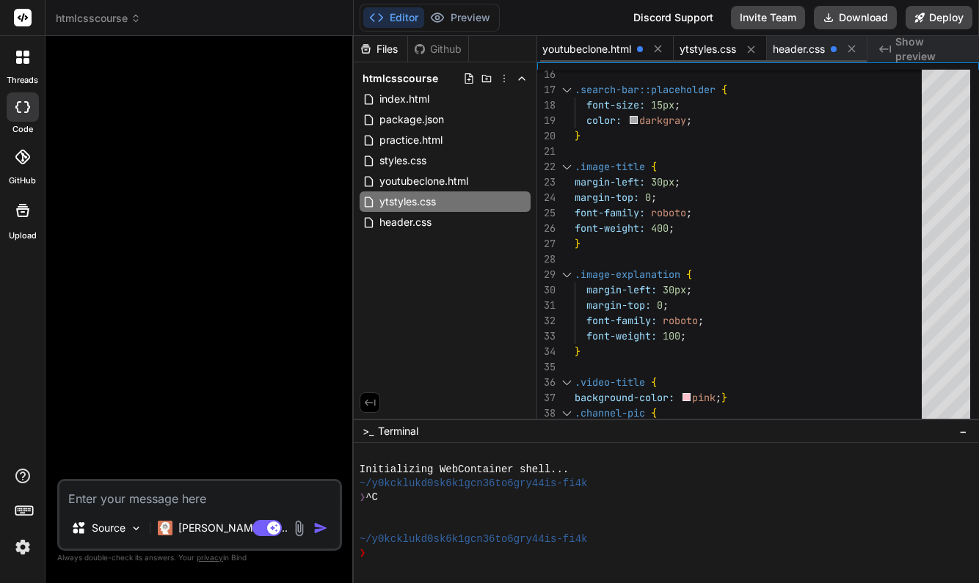
click at [611, 47] on span "youtubeclone.html" at bounding box center [586, 49] width 89 height 15
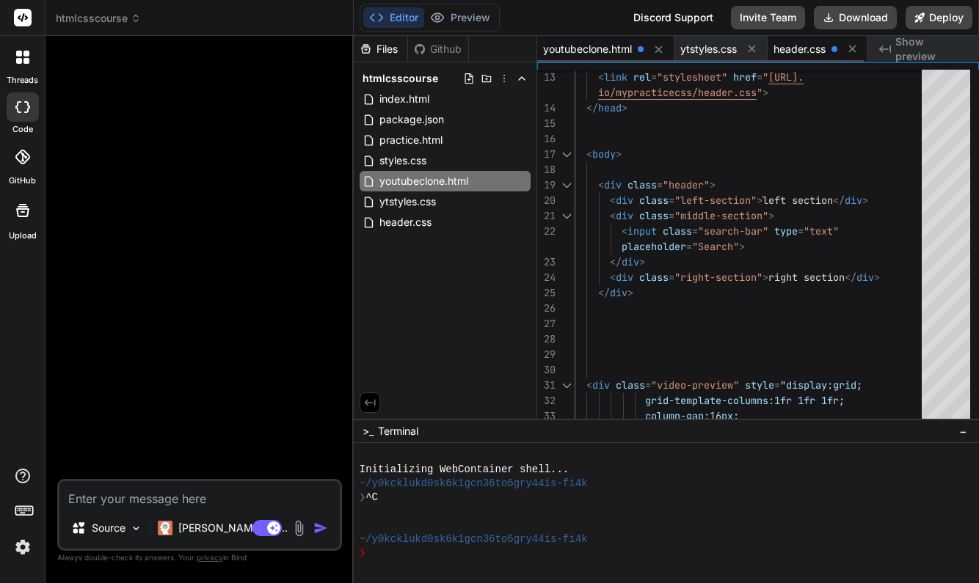
click at [802, 48] on span "header.css" at bounding box center [799, 49] width 52 height 15
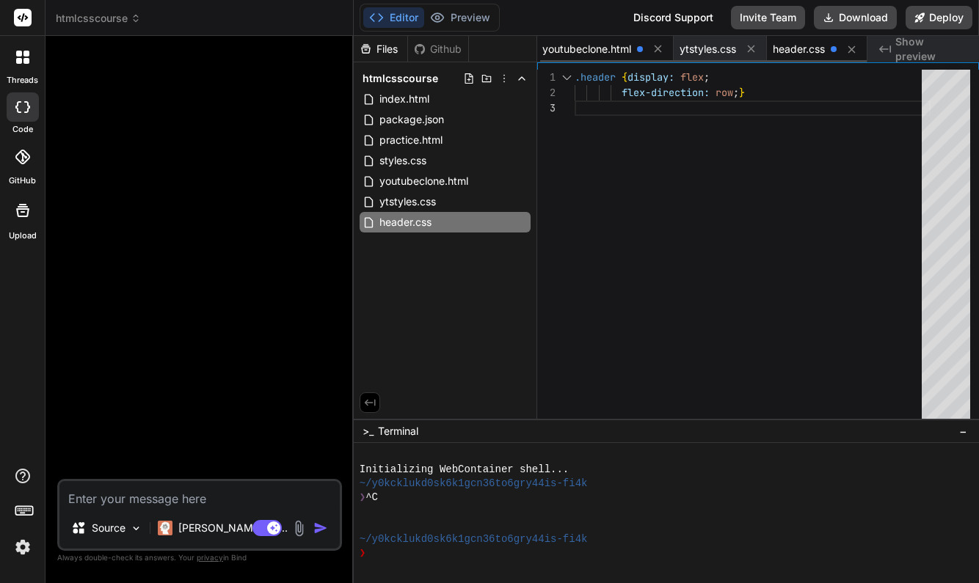
click at [596, 49] on span "youtubeclone.html" at bounding box center [586, 49] width 89 height 15
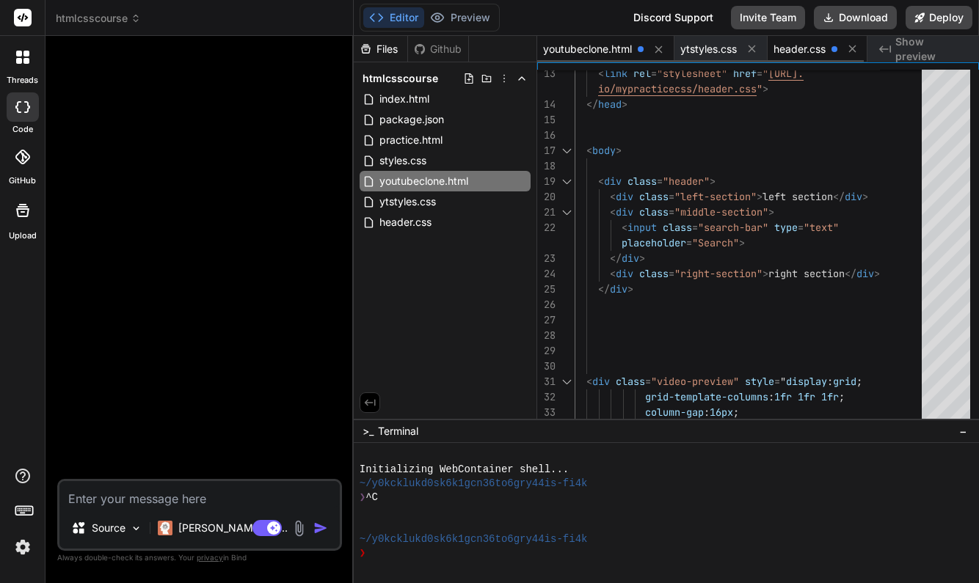
click at [802, 45] on span "header.css" at bounding box center [799, 49] width 52 height 15
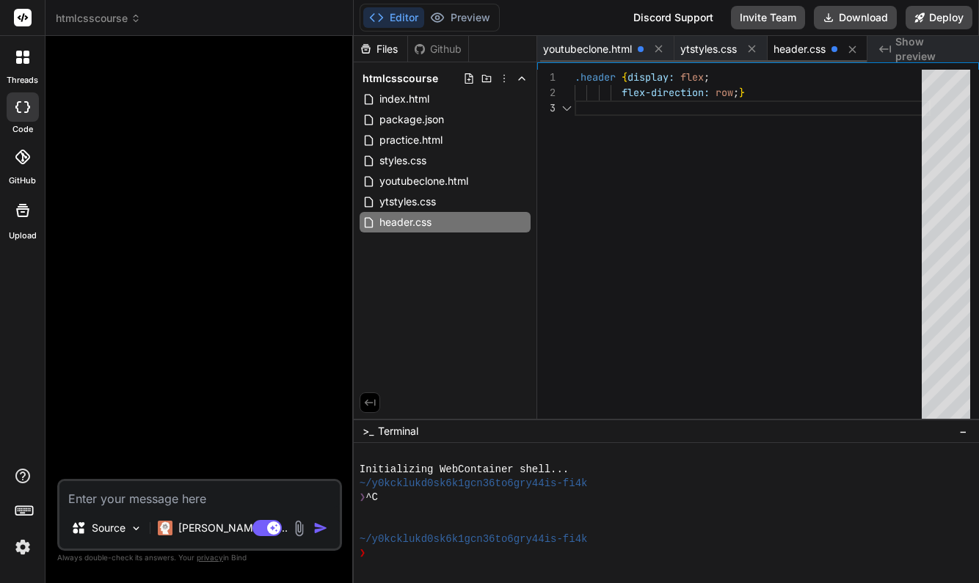
scroll to position [0, 3]
click at [616, 49] on span "youtubeclone.html" at bounding box center [586, 49] width 89 height 15
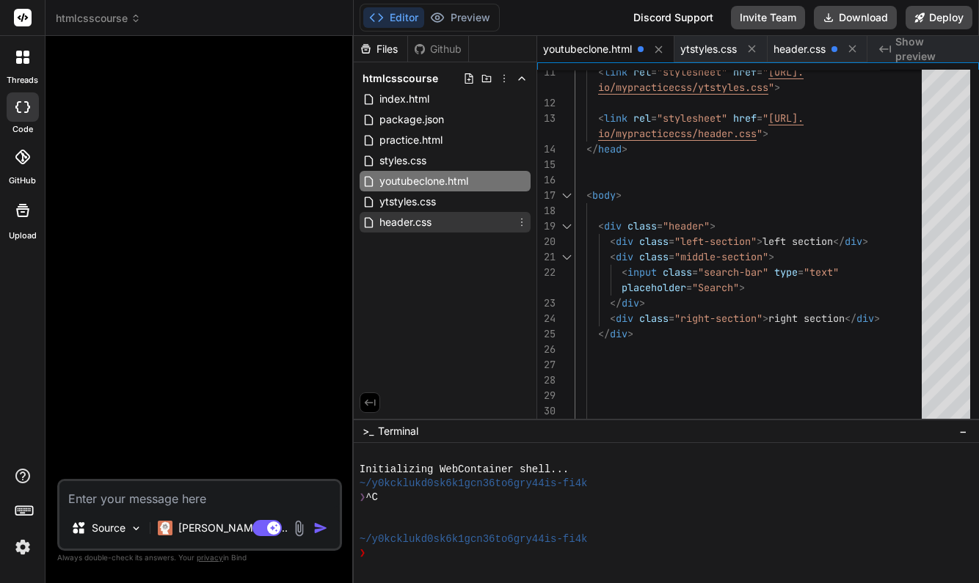
click at [456, 226] on div "header.css" at bounding box center [445, 222] width 171 height 21
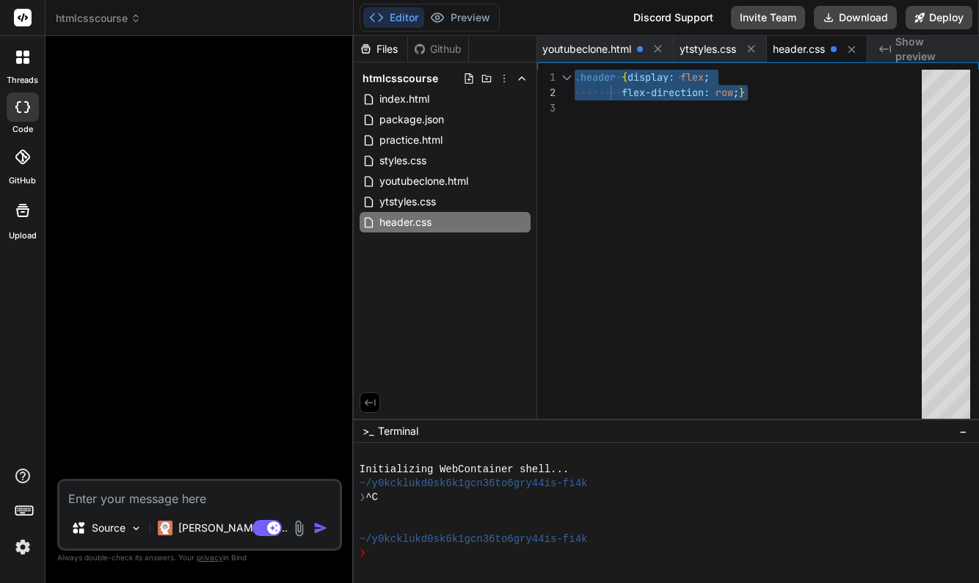
drag, startPoint x: 575, startPoint y: 75, endPoint x: 761, endPoint y: 92, distance: 186.4
click at [761, 92] on div ".header { display: flex ; flex-direction: row ; }" at bounding box center [753, 248] width 356 height 357
click at [615, 43] on span "youtubeclone.html" at bounding box center [586, 49] width 89 height 15
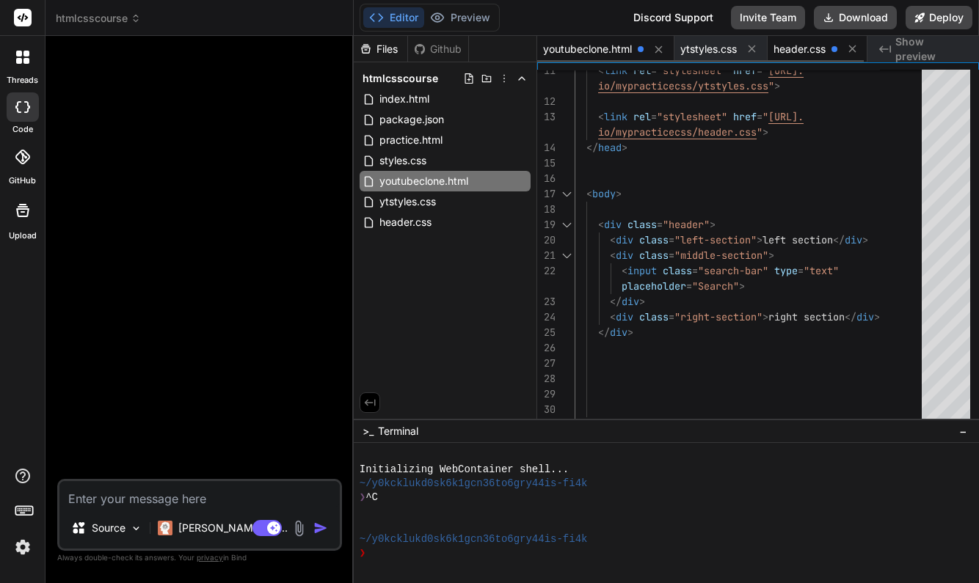
click at [810, 51] on span "header.css" at bounding box center [799, 49] width 52 height 15
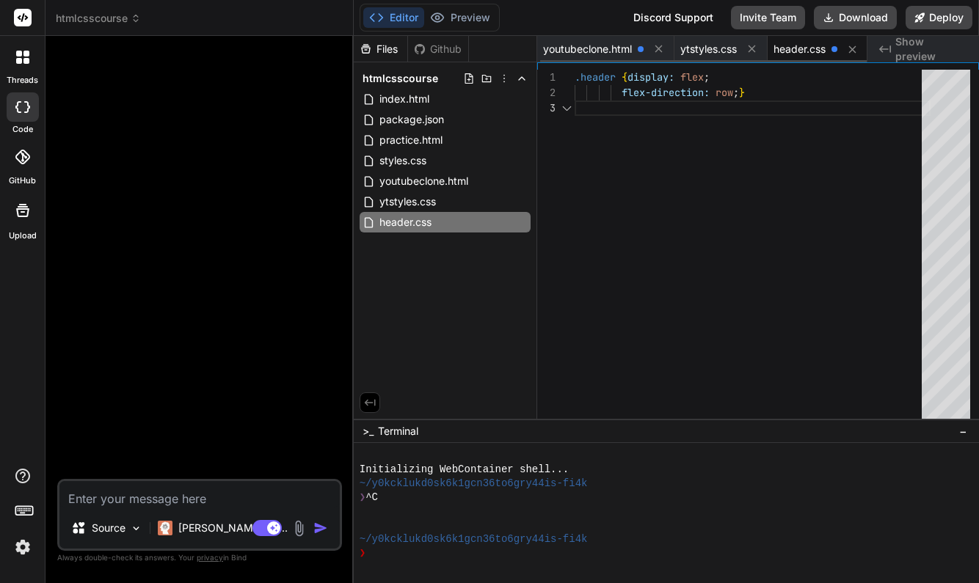
scroll to position [31, 0]
click at [759, 113] on div at bounding box center [753, 108] width 356 height 15
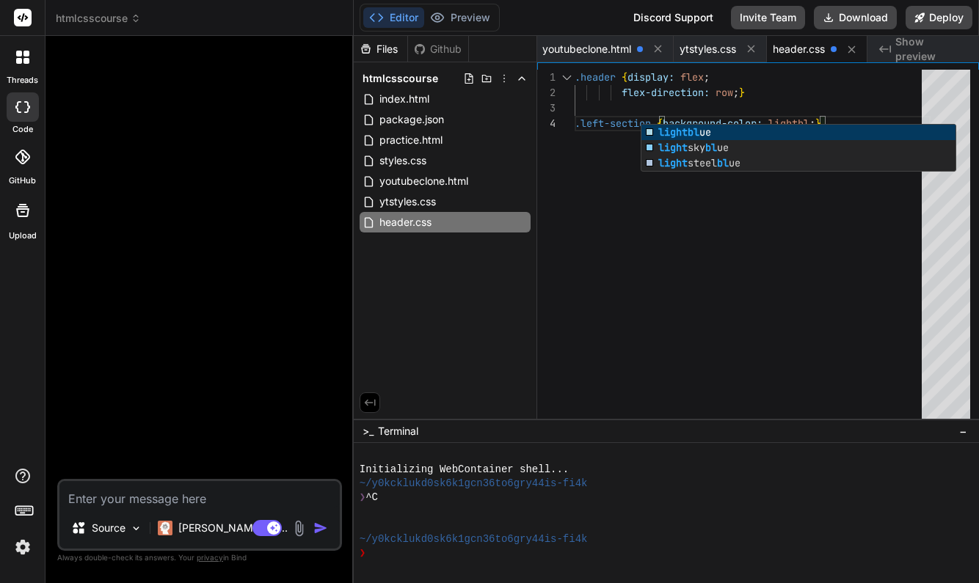
scroll to position [46, 0]
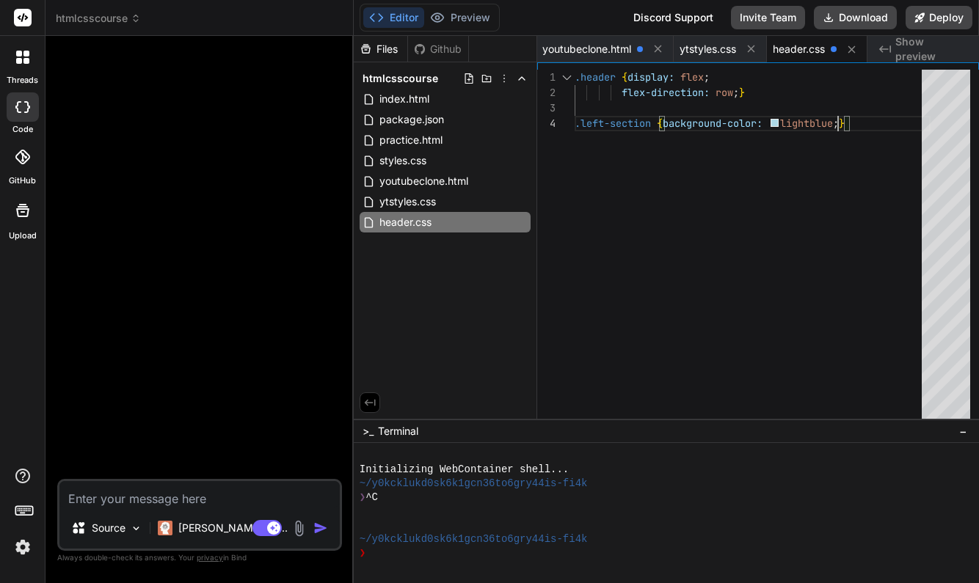
click at [858, 125] on div ".left-section { background-color: lightblue ; }" at bounding box center [753, 123] width 356 height 15
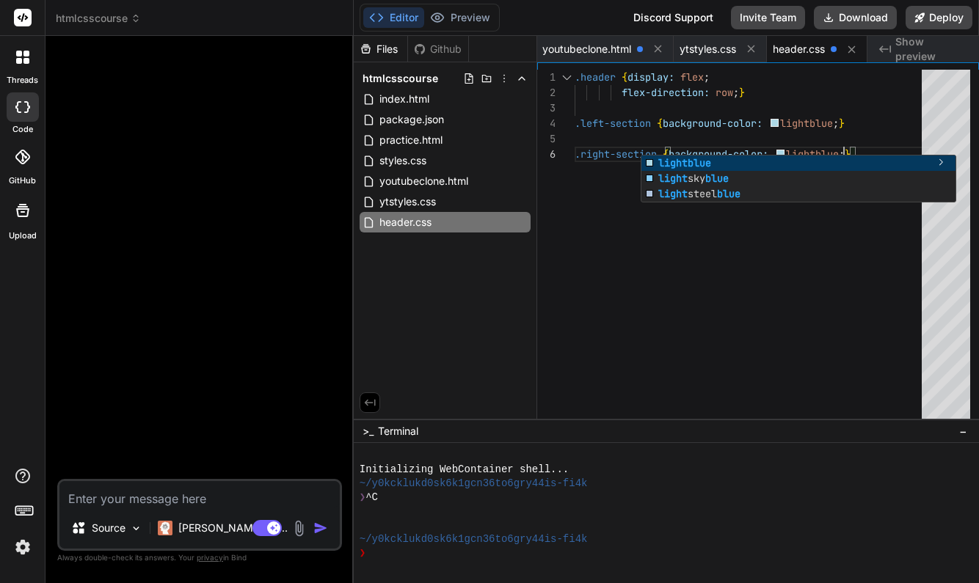
scroll to position [0, 0]
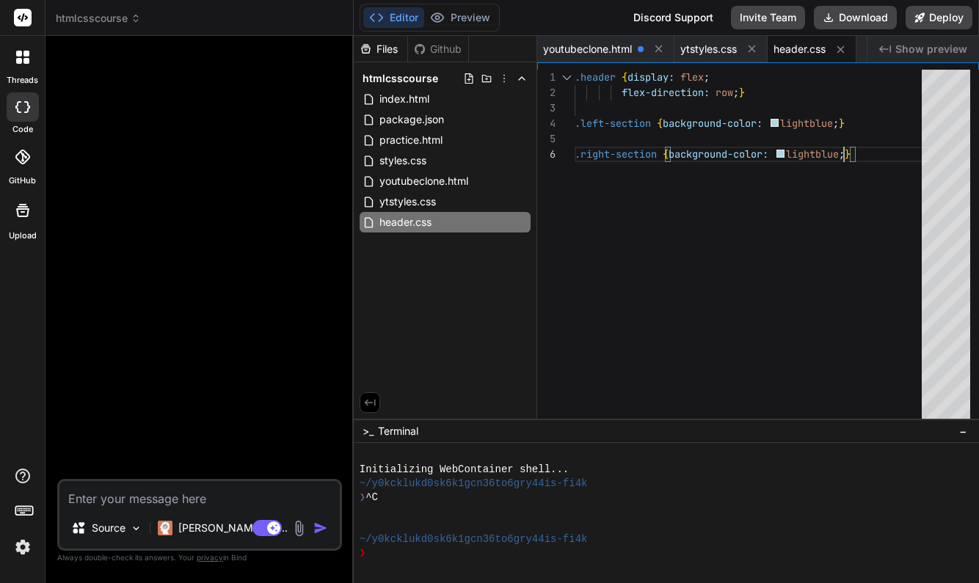
click at [860, 117] on div ".left-section { background-color: lightblue ; }" at bounding box center [753, 123] width 356 height 15
click at [832, 273] on div ".header { display: flex ; flex-direction: row ; } .left-section { background-co…" at bounding box center [753, 248] width 356 height 357
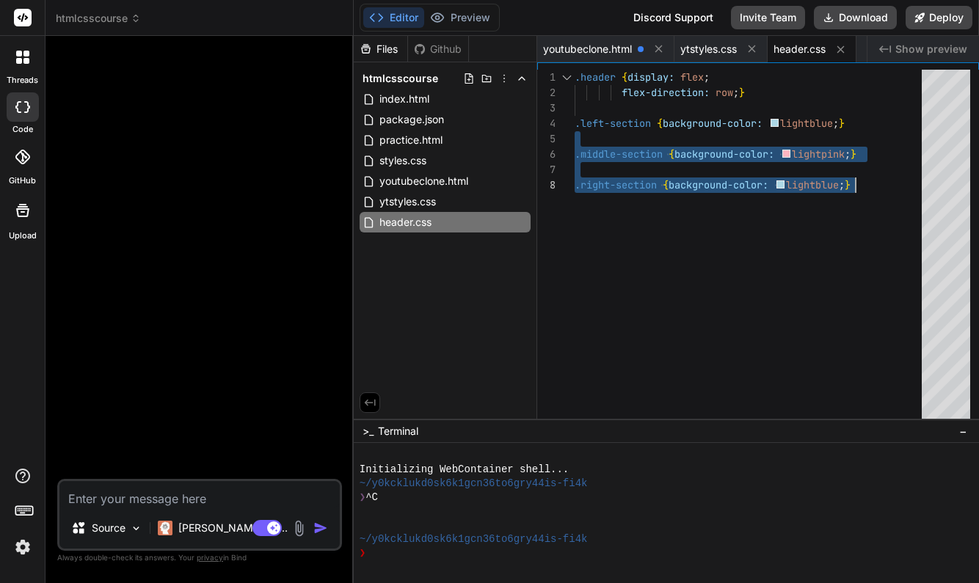
drag, startPoint x: 575, startPoint y: 124, endPoint x: 636, endPoint y: 170, distance: 77.0
click at [653, 181] on div ".header { display: flex ; flex-direction: row ; } .left-section { background-co…" at bounding box center [753, 248] width 356 height 357
click at [576, 119] on span ".left-section" at bounding box center [613, 123] width 76 height 13
drag, startPoint x: 576, startPoint y: 119, endPoint x: 875, endPoint y: 191, distance: 307.2
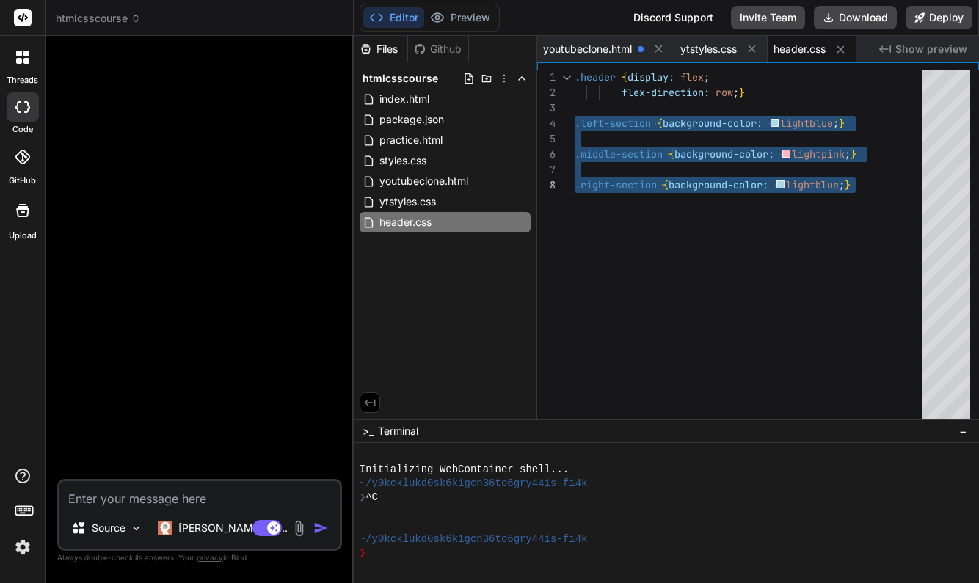
click at [874, 191] on div ".header { display: flex ; flex-direction: row ; } .left-section { background-co…" at bounding box center [753, 248] width 356 height 357
click at [657, 244] on div ".header { display: flex ; flex-direction: row ; } .left-section { background-co…" at bounding box center [753, 248] width 356 height 357
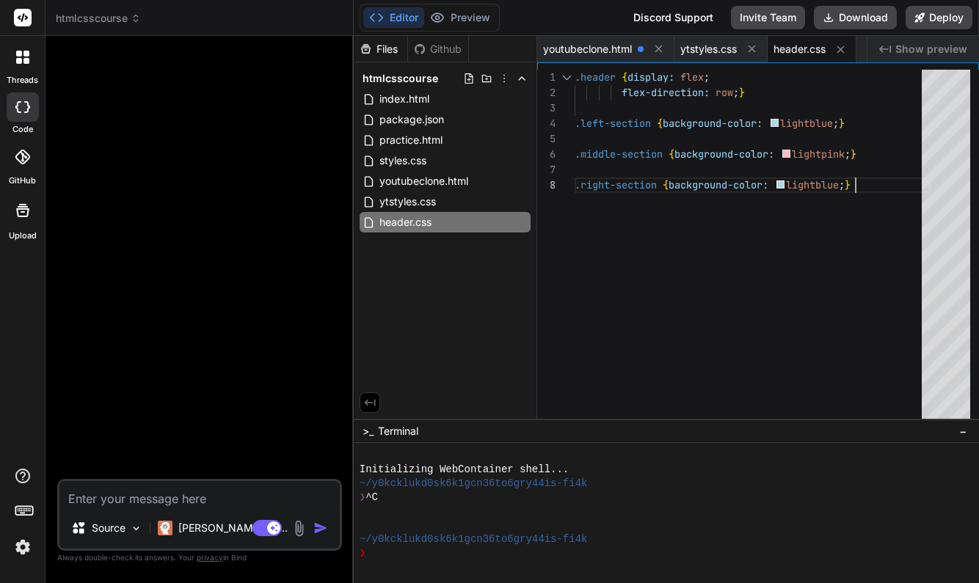
scroll to position [108, 0]
click at [612, 50] on span "youtubeclone.html" at bounding box center [587, 49] width 89 height 15
type textarea "</div> </div> </div> </div> </body> </html>"
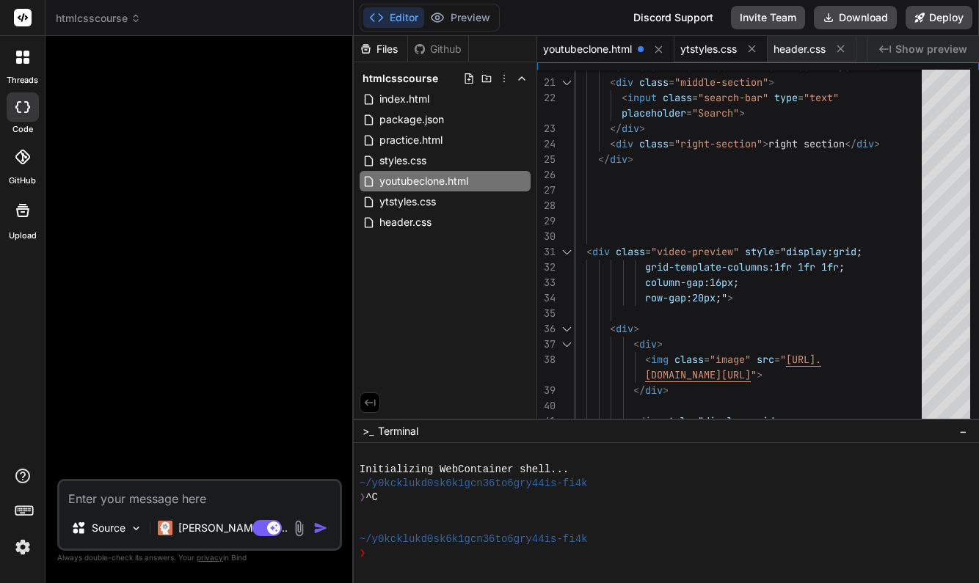
click at [710, 46] on span "ytstyles.css" at bounding box center [708, 49] width 56 height 15
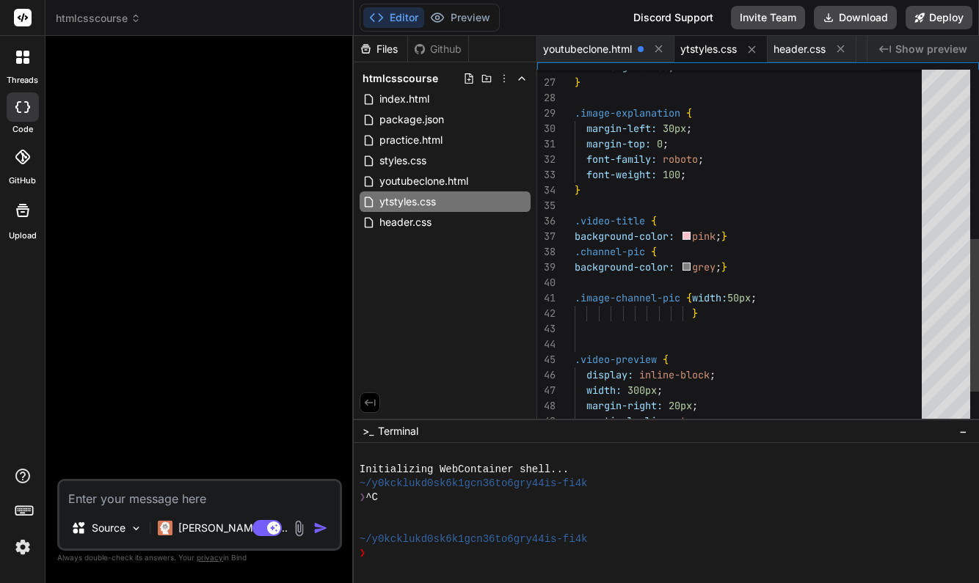
scroll to position [61, 0]
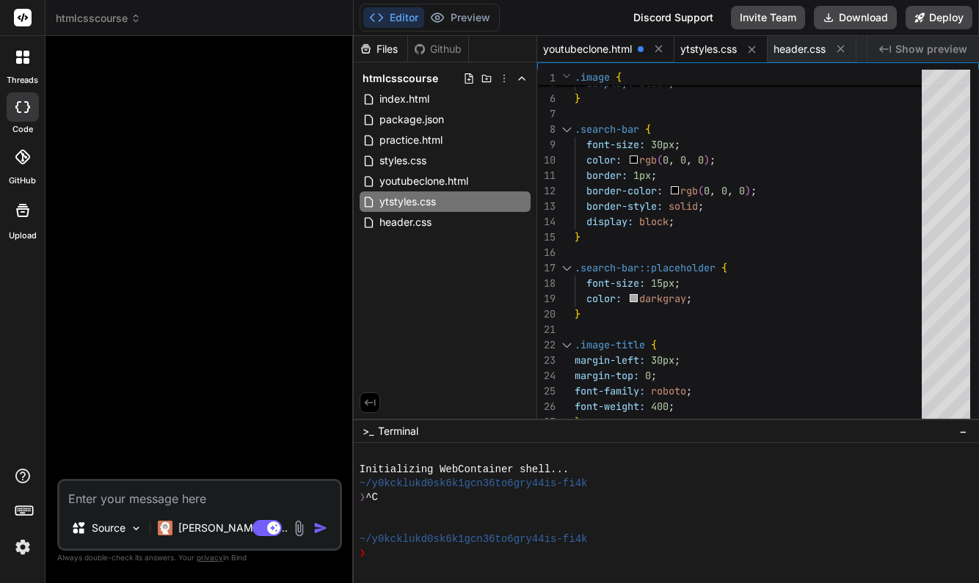
click at [622, 54] on span "youtubeclone.html" at bounding box center [587, 49] width 89 height 15
type textarea "</div> </div> </div> </div> </body> </html>"
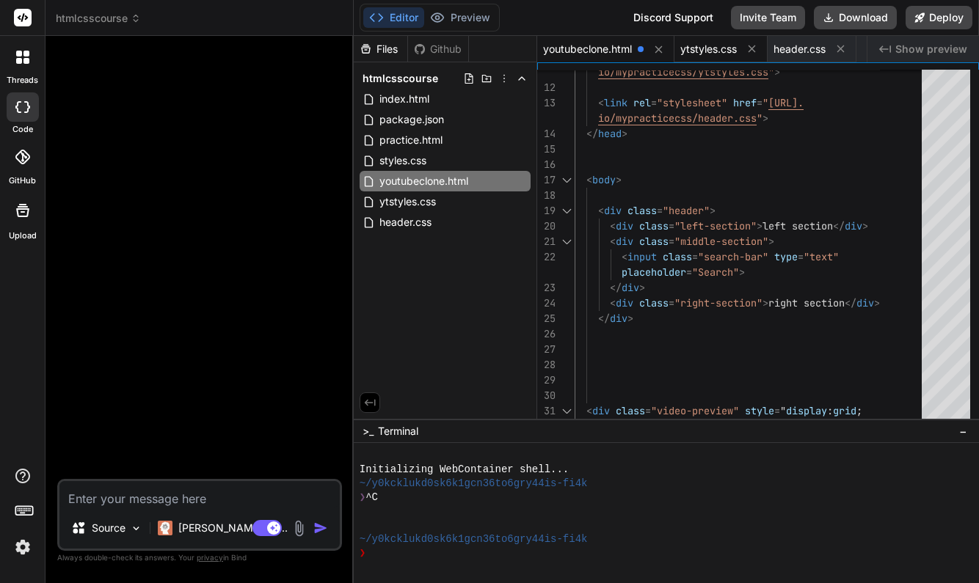
click at [712, 52] on span "ytstyles.css" at bounding box center [708, 49] width 56 height 15
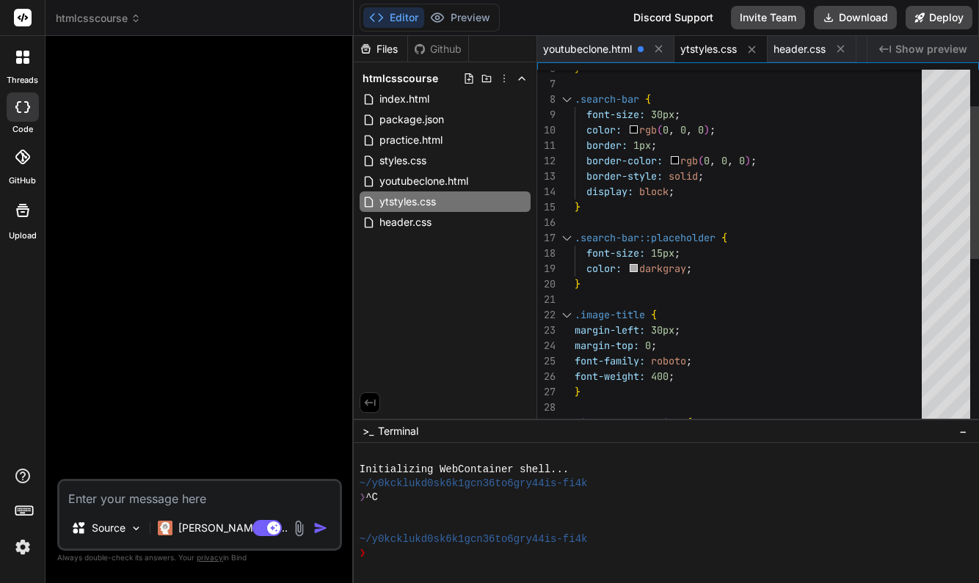
scroll to position [108, 0]
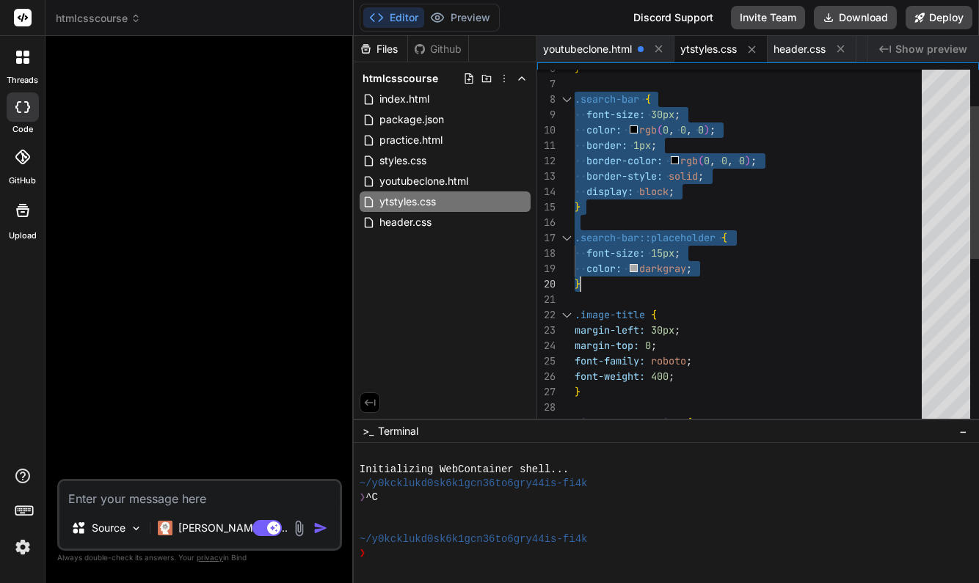
drag, startPoint x: 576, startPoint y: 97, endPoint x: 697, endPoint y: 277, distance: 217.3
click at [697, 277] on div "} color: darkgray ; font-size: 15px ; .search-bar::placeholder { .image-title {…" at bounding box center [753, 400] width 356 height 832
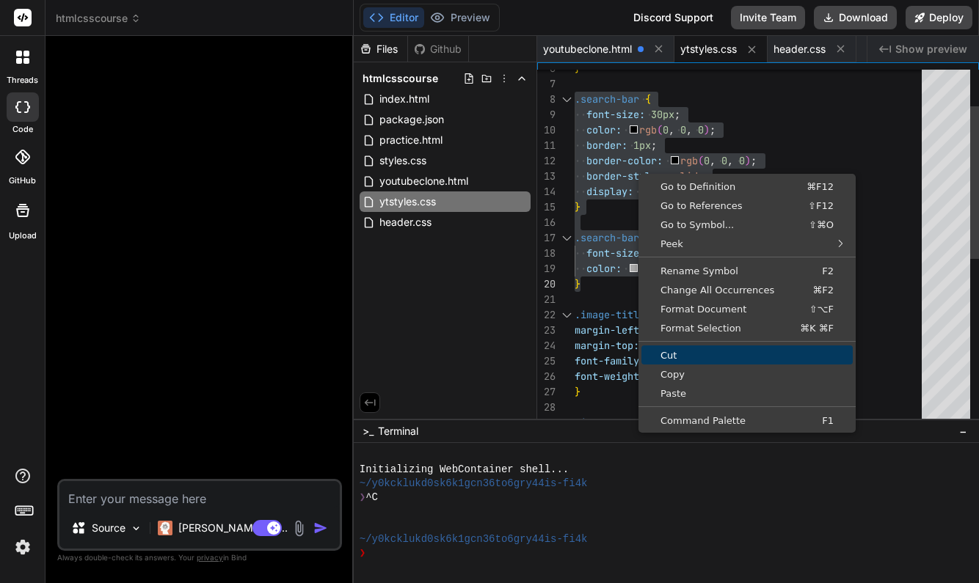
click at [703, 351] on span "Cut" at bounding box center [746, 356] width 211 height 10
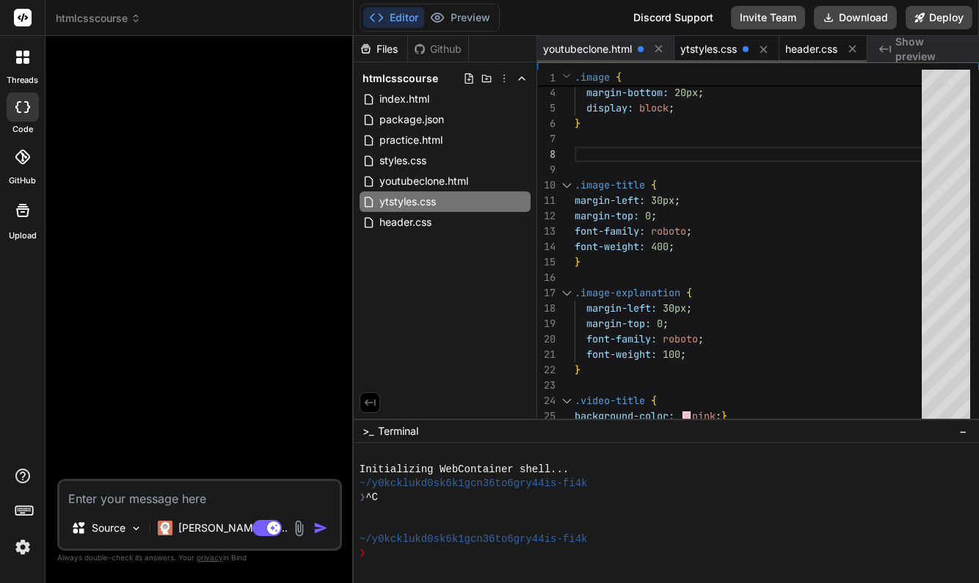
click at [809, 47] on span "header.css" at bounding box center [811, 49] width 52 height 15
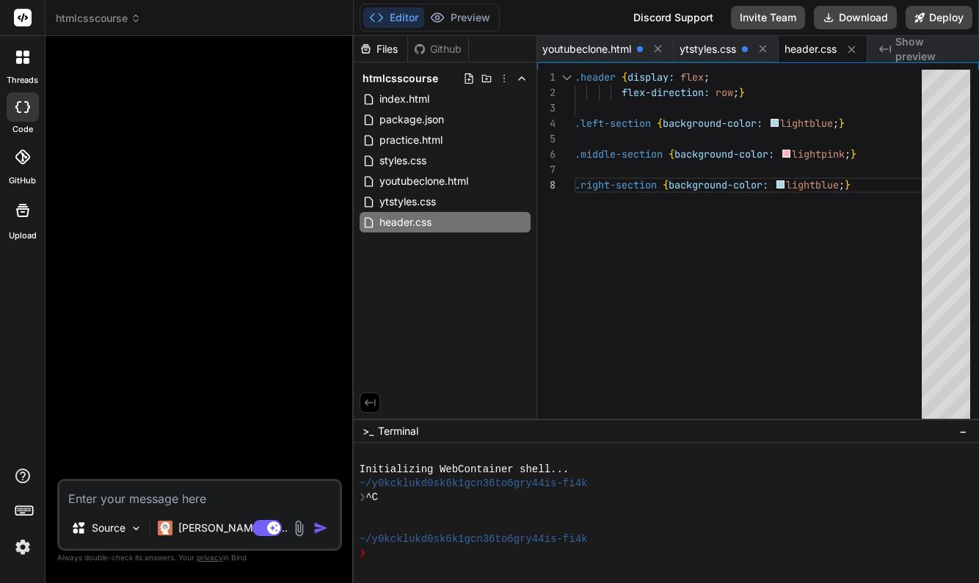
click at [861, 183] on div ".right-section { background-color: lightblue ; }" at bounding box center [753, 185] width 356 height 15
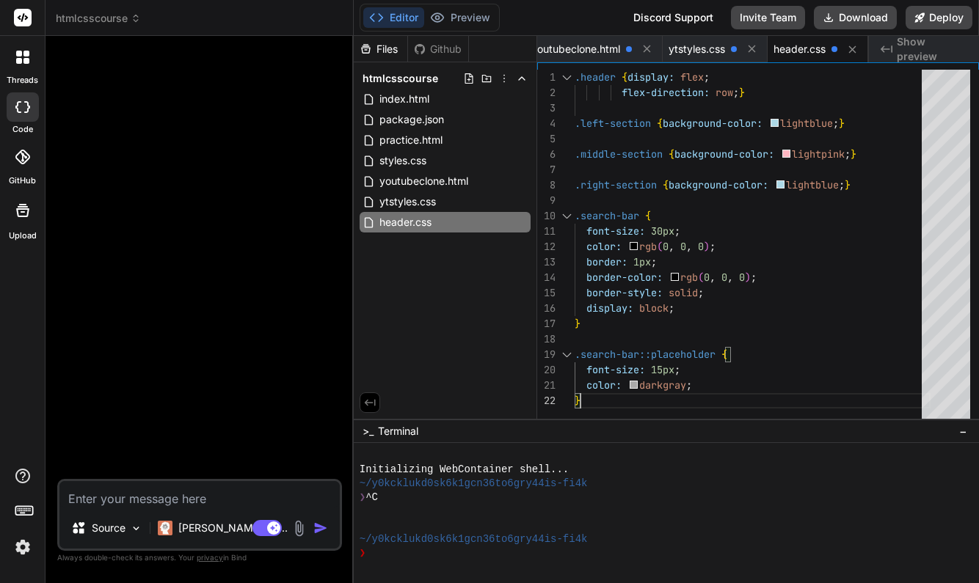
scroll to position [77, 0]
drag, startPoint x: 584, startPoint y: 307, endPoint x: 696, endPoint y: 306, distance: 112.3
click at [696, 306] on div "display: block ;" at bounding box center [753, 308] width 356 height 15
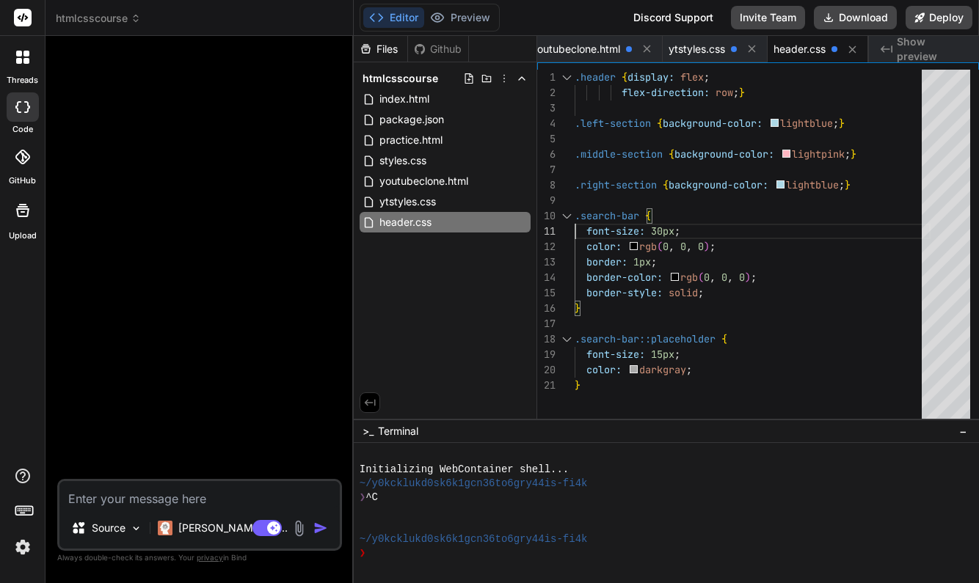
scroll to position [0, 0]
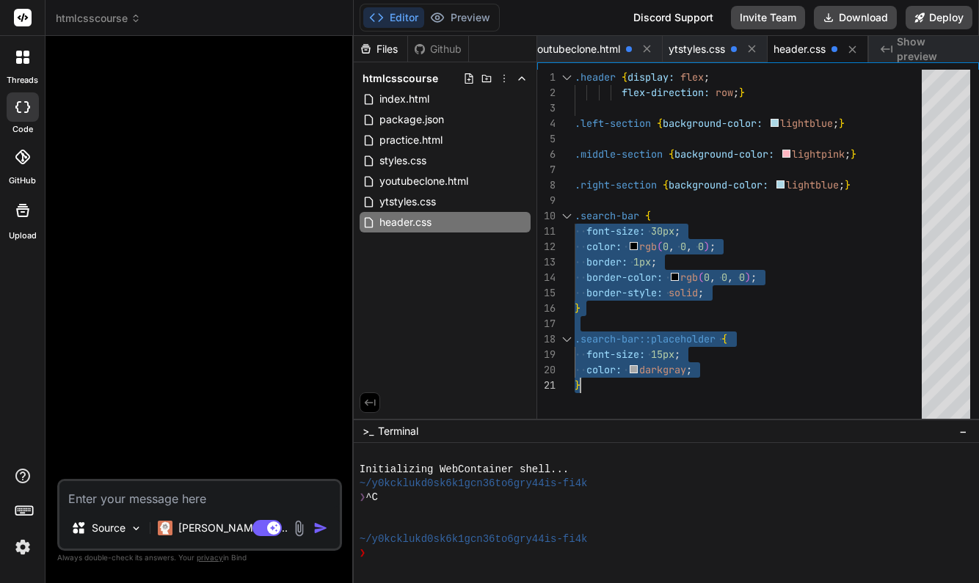
drag, startPoint x: 575, startPoint y: 216, endPoint x: 708, endPoint y: 384, distance: 213.6
click at [708, 384] on div ".right-section { background-color: lightblue ; } .middle-section { background-c…" at bounding box center [753, 248] width 356 height 357
click at [575, 213] on span ".search-bar" at bounding box center [607, 215] width 65 height 13
drag, startPoint x: 575, startPoint y: 213, endPoint x: 710, endPoint y: 376, distance: 211.6
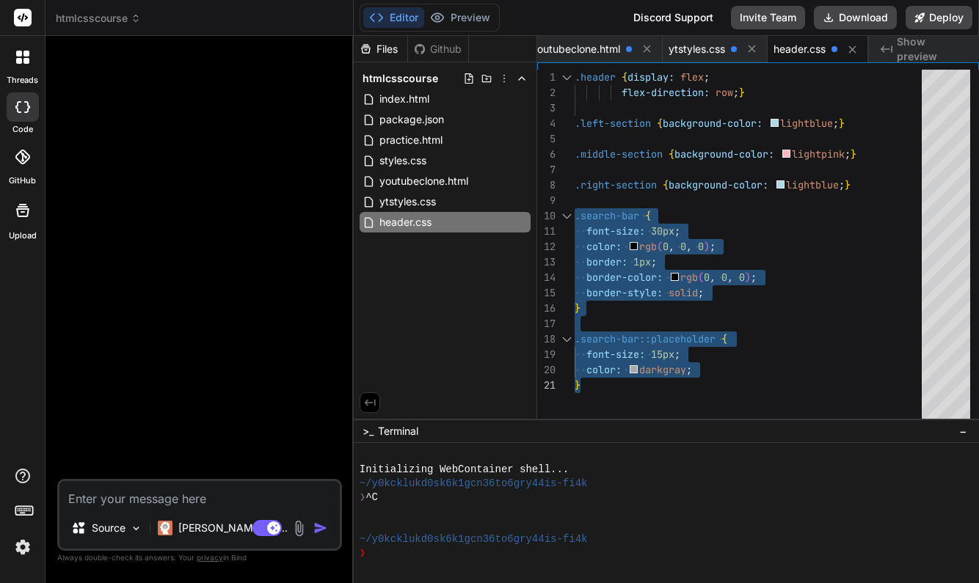
click at [850, 255] on div "border: 1px ;" at bounding box center [753, 262] width 356 height 15
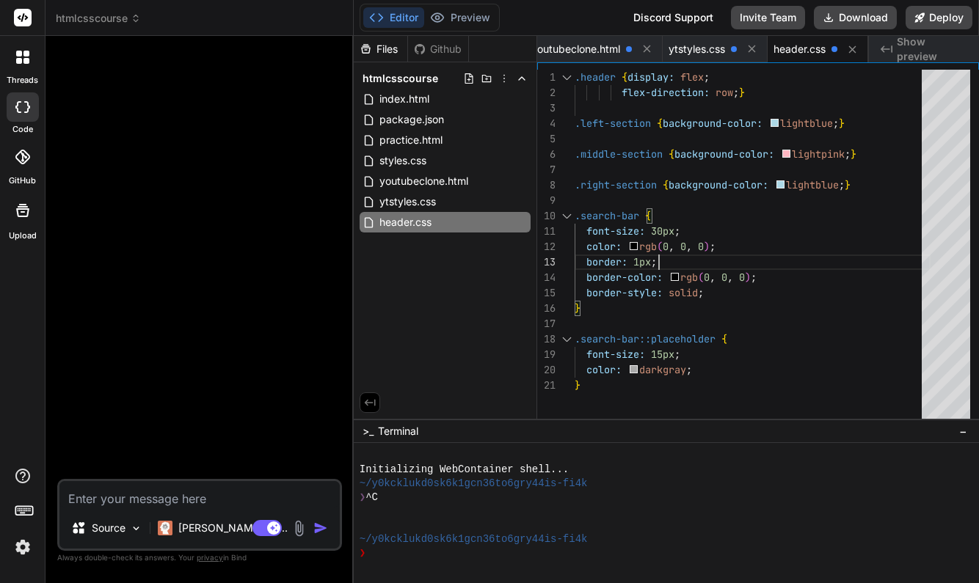
scroll to position [31, 0]
click at [850, 153] on span ";" at bounding box center [848, 153] width 6 height 13
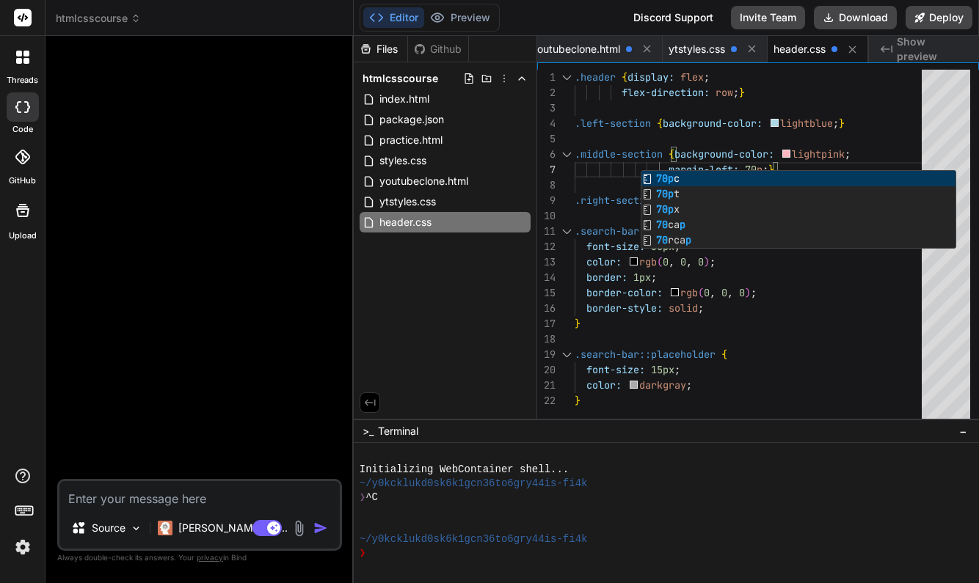
scroll to position [92, 0]
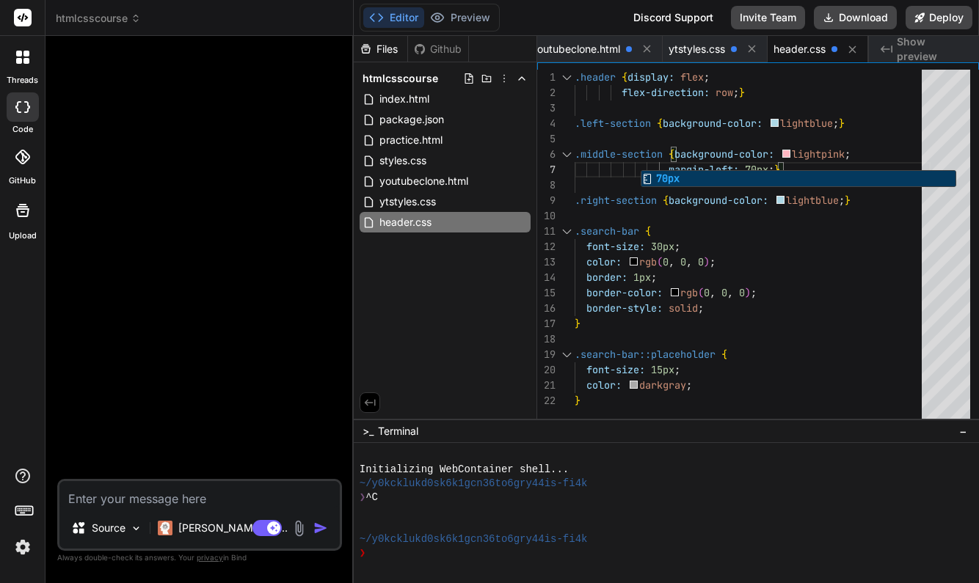
click at [841, 323] on div "}" at bounding box center [753, 323] width 356 height 15
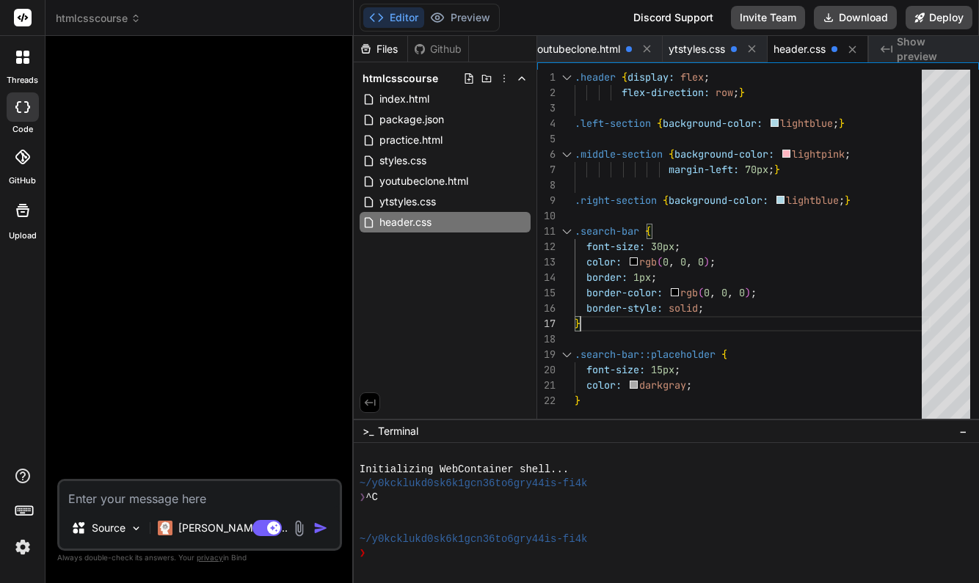
click at [774, 167] on span ";" at bounding box center [771, 169] width 6 height 13
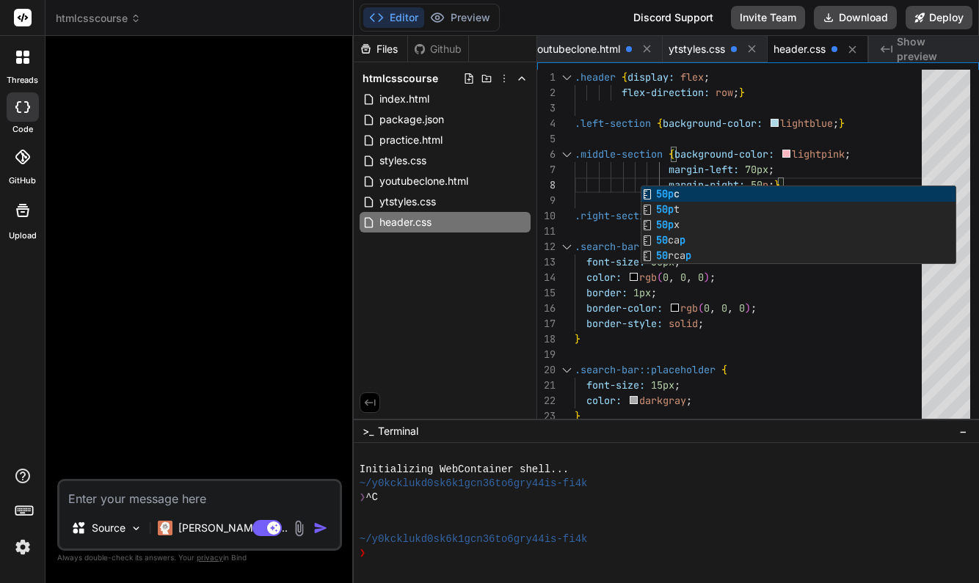
scroll to position [108, 0]
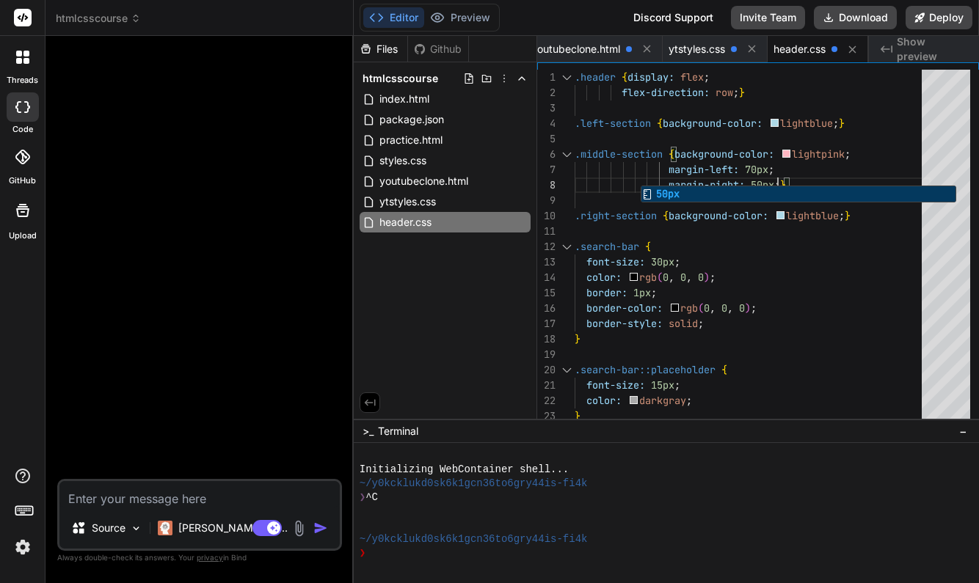
click at [859, 321] on div "border-style: solid ;" at bounding box center [753, 323] width 356 height 15
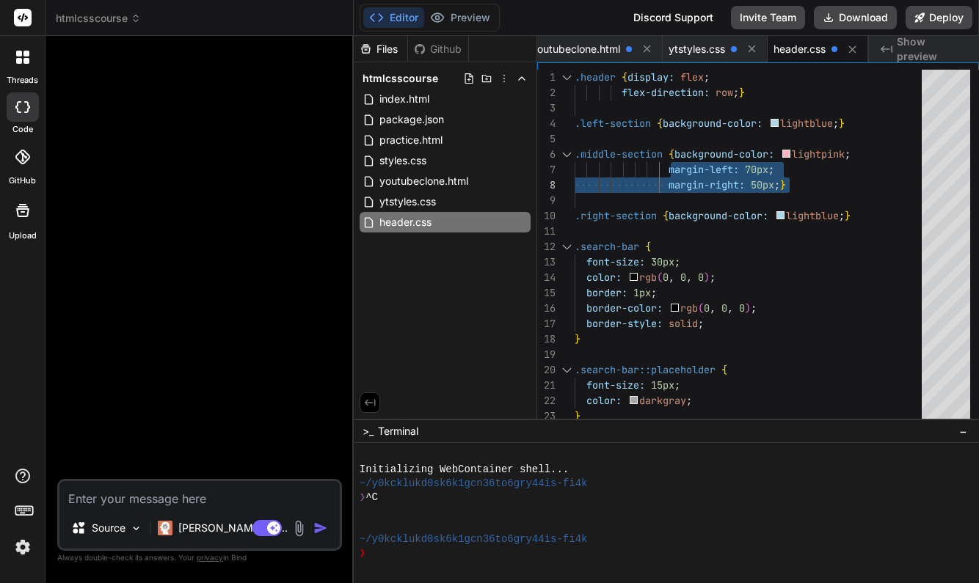
drag, startPoint x: 671, startPoint y: 169, endPoint x: 792, endPoint y: 183, distance: 122.7
click at [792, 183] on div ".right-section { background-color: lightblue ; } .middle-section { background-c…" at bounding box center [753, 248] width 356 height 357
click at [872, 207] on div at bounding box center [753, 200] width 356 height 15
click at [844, 125] on span "}" at bounding box center [842, 123] width 6 height 13
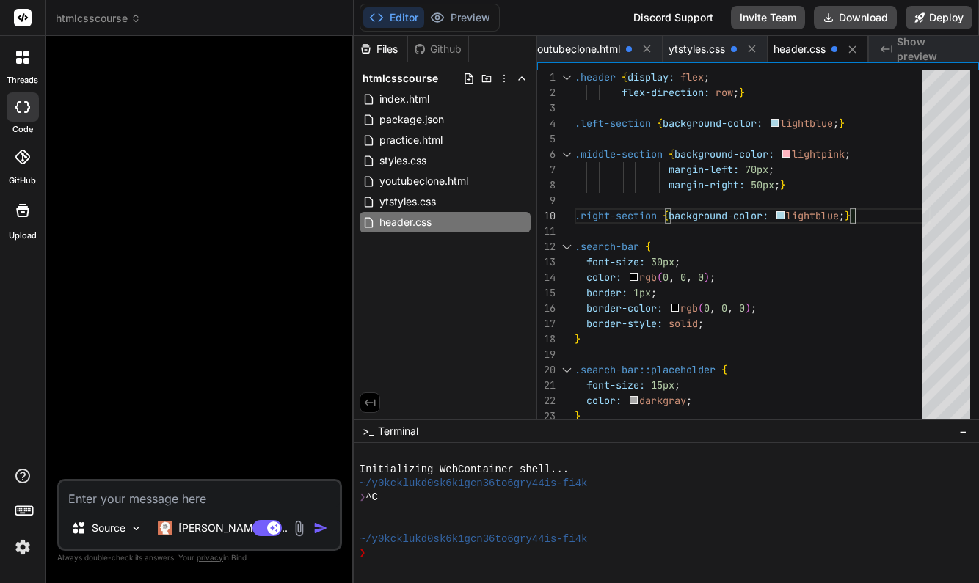
scroll to position [62, 0]
click at [839, 125] on span ";" at bounding box center [836, 123] width 6 height 13
click at [839, 121] on span ";" at bounding box center [836, 123] width 6 height 13
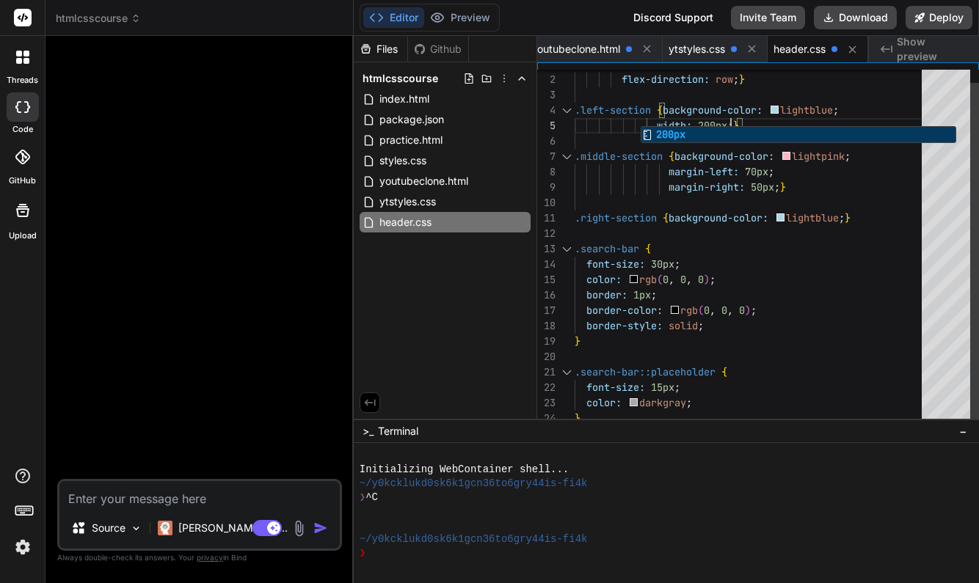
click at [897, 289] on div "border: 1px ;" at bounding box center [753, 295] width 356 height 15
click at [850, 215] on span "}" at bounding box center [848, 217] width 6 height 13
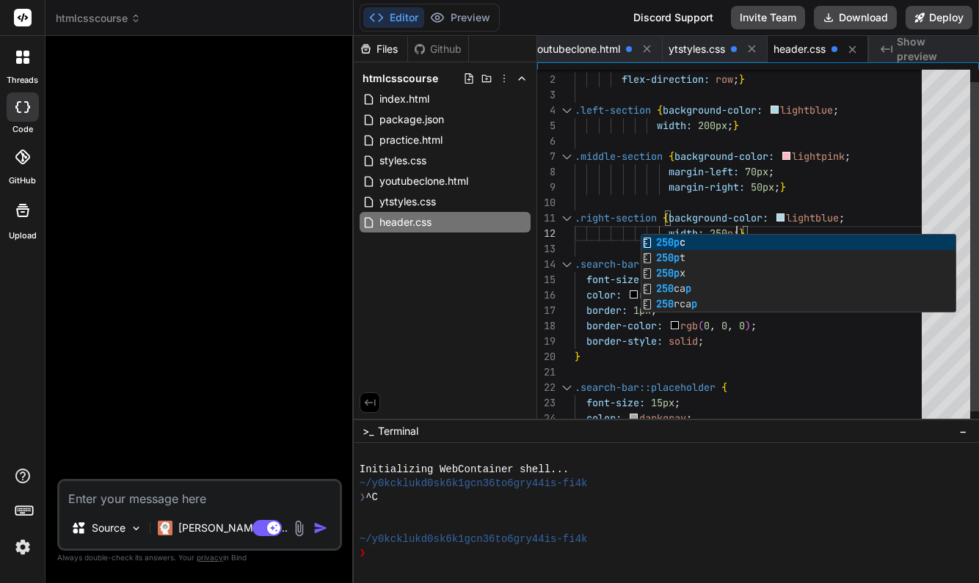
scroll to position [15, 0]
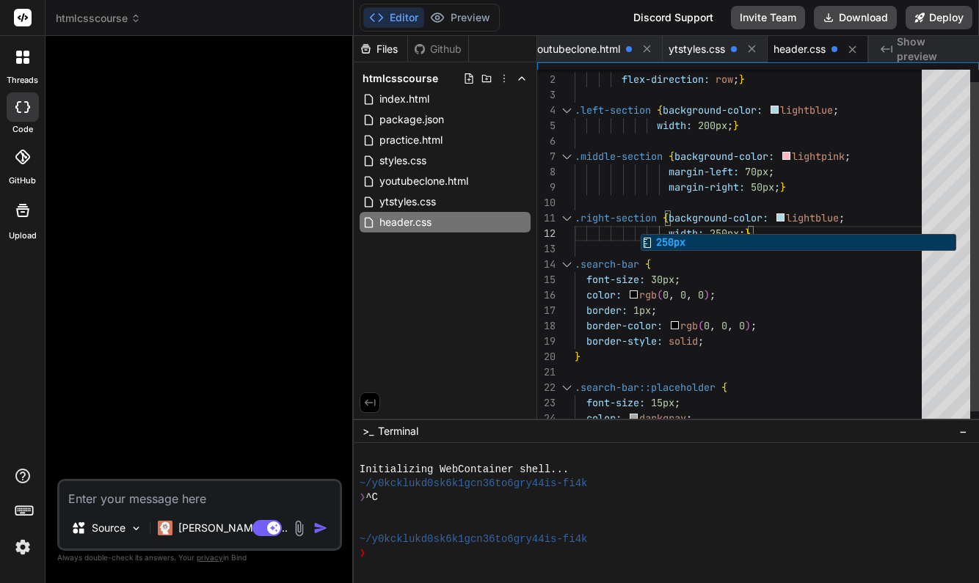
click at [847, 297] on div "color: rgb ( 0 , 0 , 0 ) ;" at bounding box center [753, 295] width 356 height 15
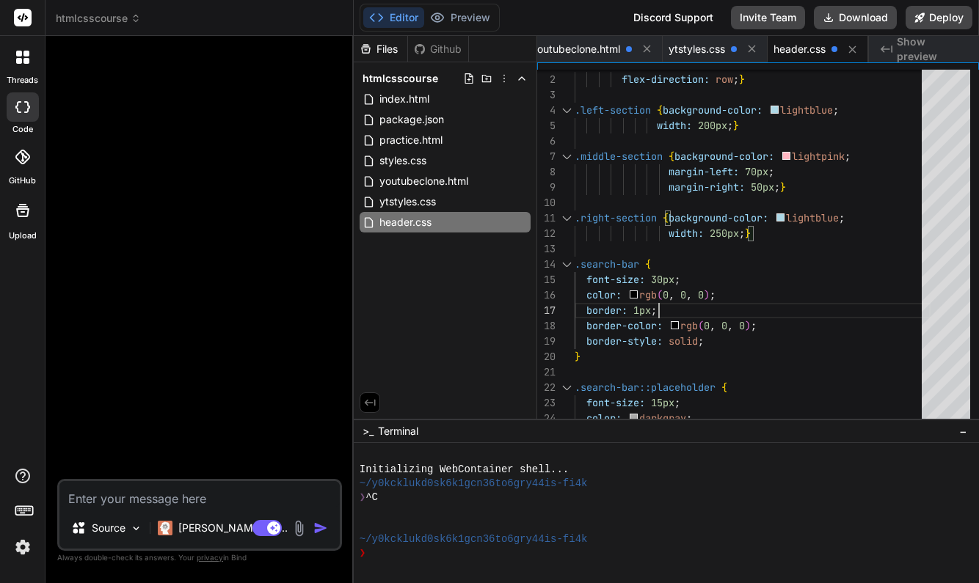
scroll to position [92, 0]
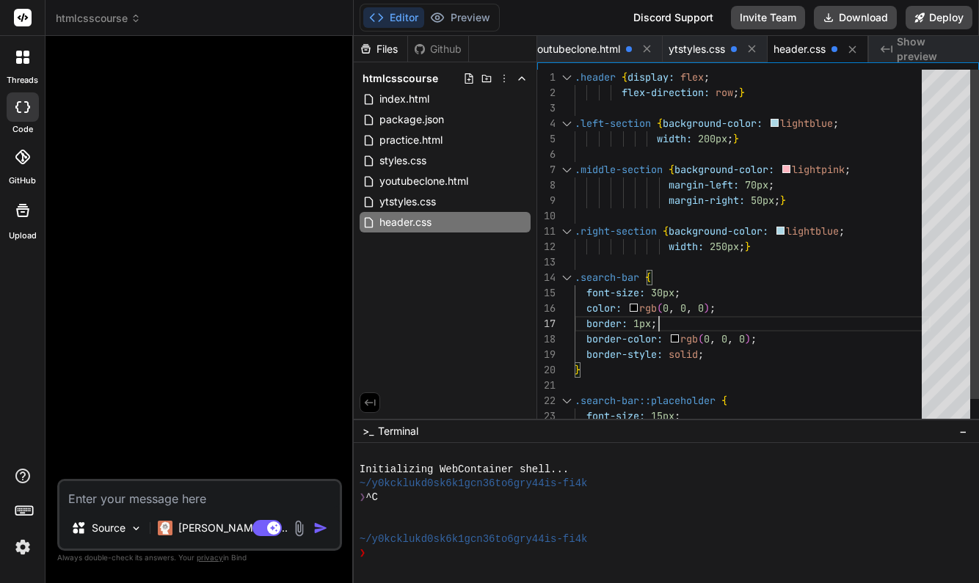
click at [576, 121] on span ".left-section" at bounding box center [613, 123] width 76 height 13
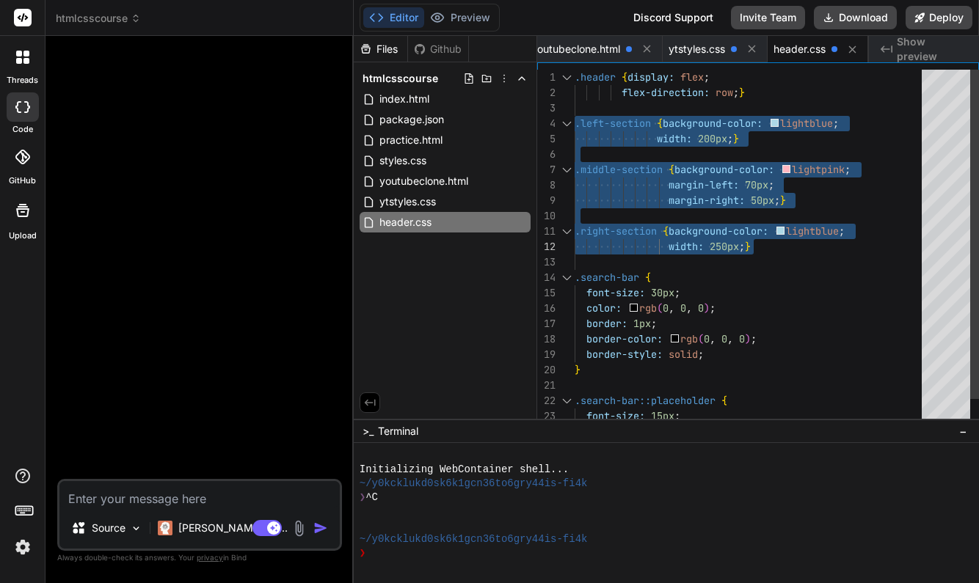
drag, startPoint x: 575, startPoint y: 123, endPoint x: 757, endPoint y: 245, distance: 218.4
click at [839, 195] on div "margin-right: 50px ; }" at bounding box center [753, 200] width 356 height 15
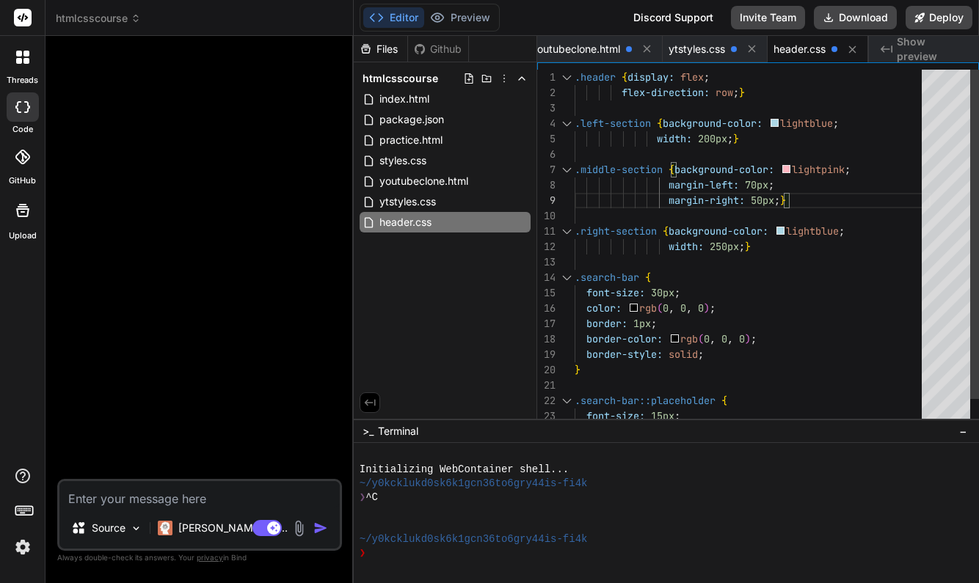
click at [784, 197] on span "}" at bounding box center [783, 200] width 6 height 13
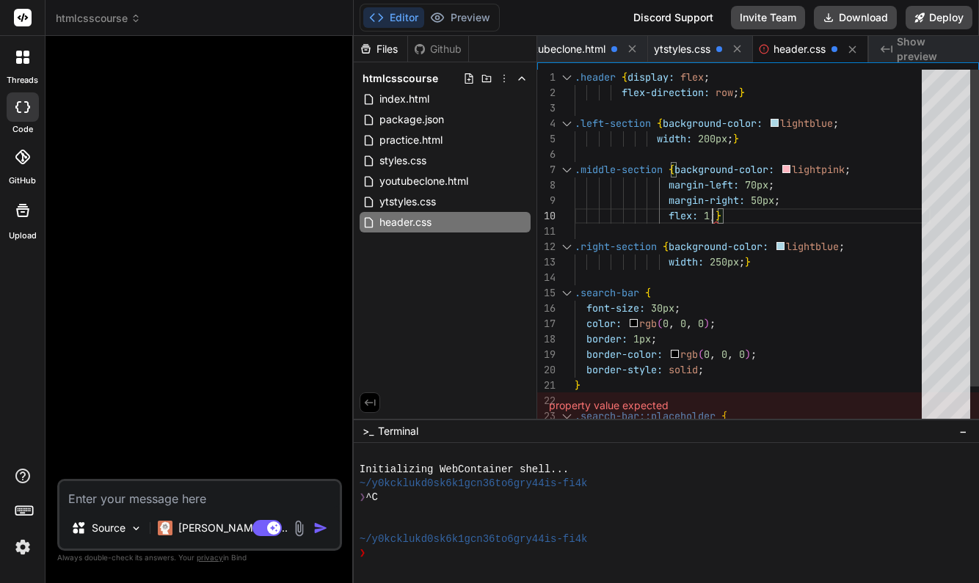
scroll to position [139, 0]
click at [910, 300] on div ".search-bar {" at bounding box center [753, 292] width 356 height 15
click at [576, 123] on span ".left-section" at bounding box center [613, 123] width 76 height 13
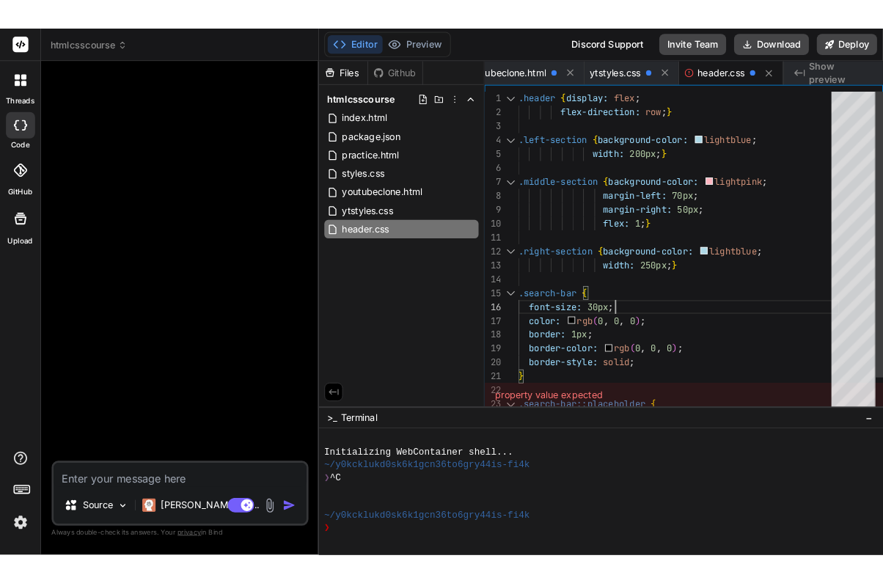
scroll to position [46, 0]
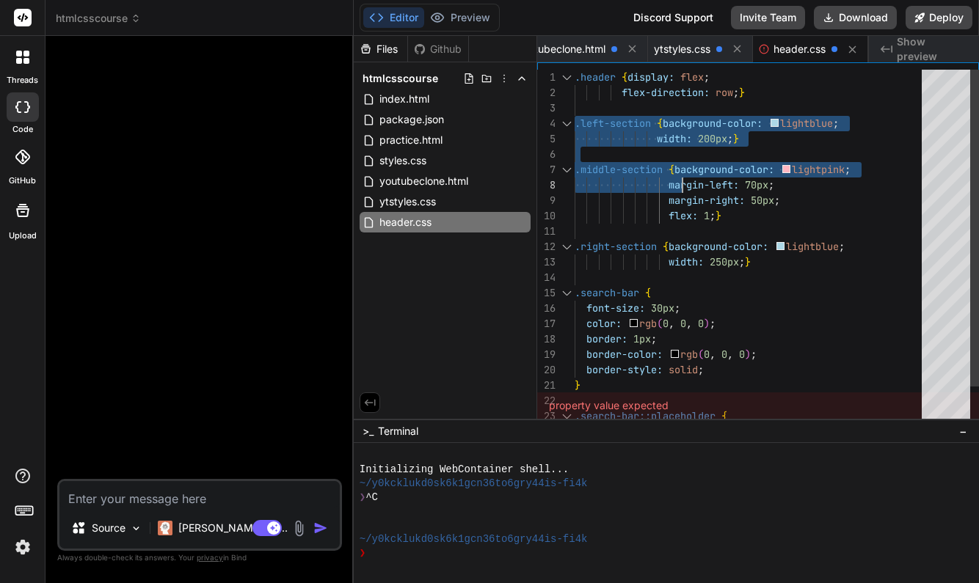
type textarea ".header {display: flex; flex-direction: row;} .left-section {background-color: …"
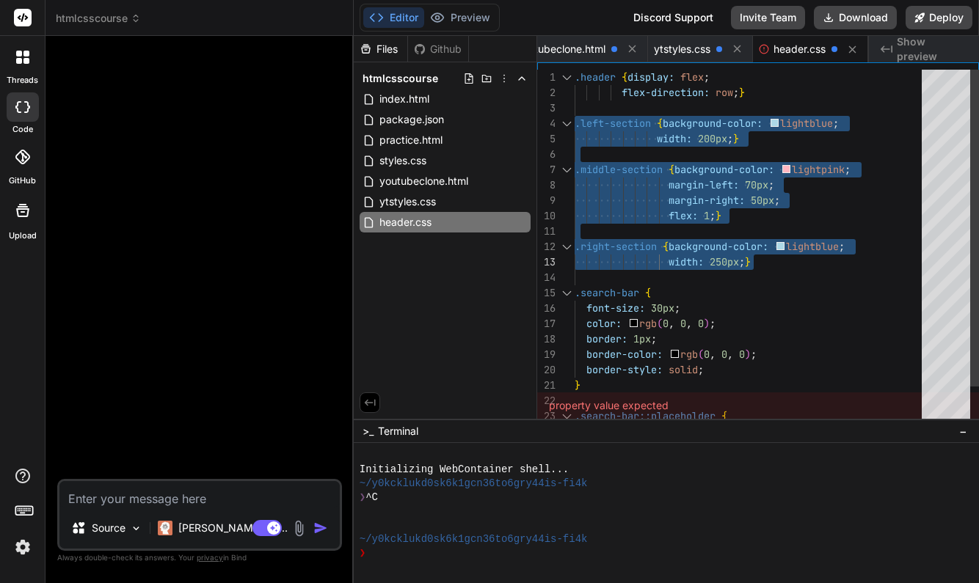
drag, startPoint x: 576, startPoint y: 123, endPoint x: 759, endPoint y: 260, distance: 228.1
click at [759, 260] on div ".right-section { background-color: lightblue ; .middle-section { background-col…" at bounding box center [753, 270] width 356 height 401
type textarea "x"
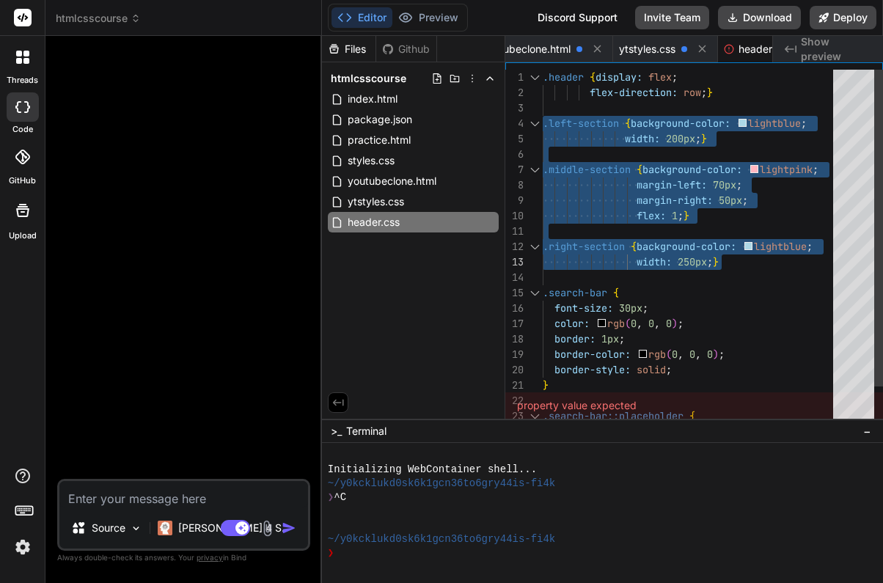
click at [773, 338] on div "border: 1px ;" at bounding box center [692, 339] width 299 height 15
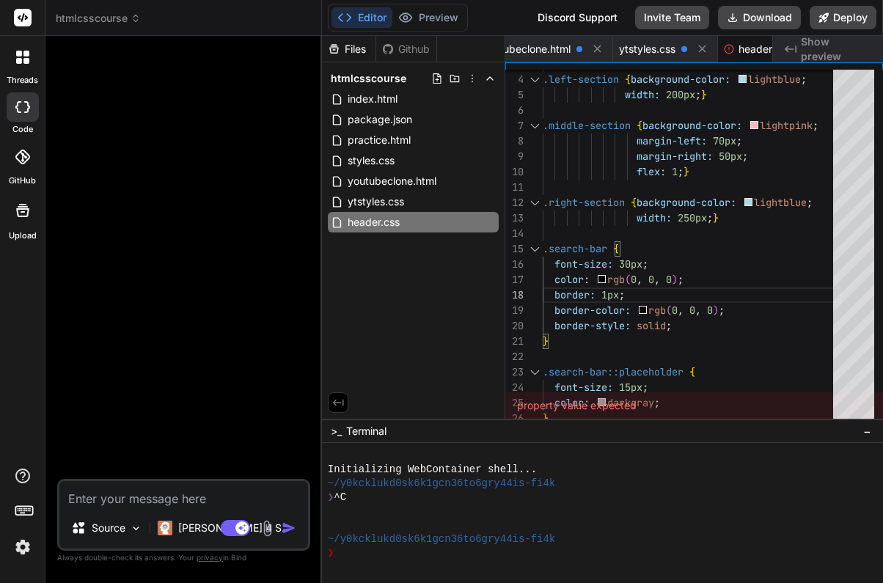
click at [695, 395] on div "property value expected" at bounding box center [695, 406] width 378 height 26
click at [675, 401] on div "property value expected" at bounding box center [695, 406] width 378 height 26
click at [663, 404] on div "property value expected" at bounding box center [695, 406] width 378 height 26
click at [644, 414] on div "property value expected" at bounding box center [695, 406] width 378 height 26
click at [668, 401] on div "property value expected" at bounding box center [695, 406] width 378 height 26
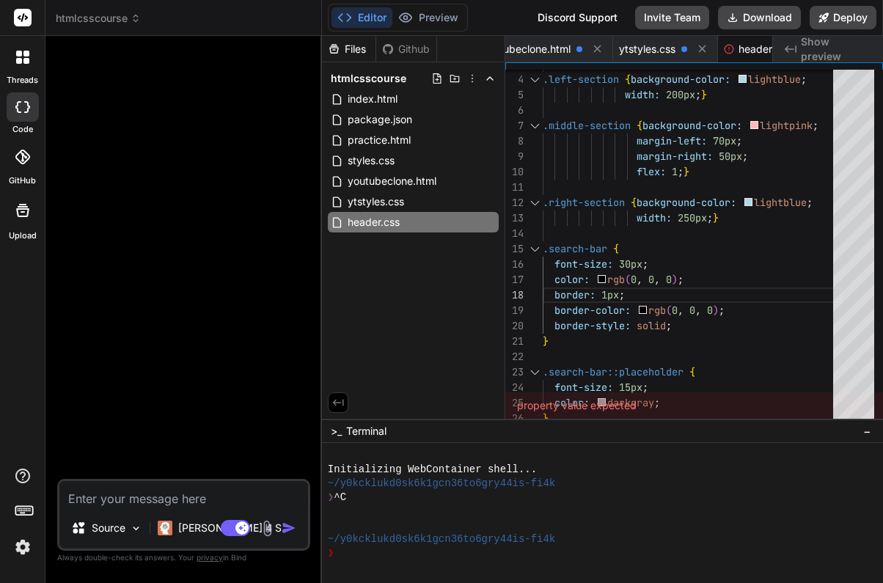
click at [668, 401] on div "property value expected" at bounding box center [695, 406] width 378 height 26
click at [679, 388] on div "font-size: 15px ;" at bounding box center [692, 387] width 299 height 15
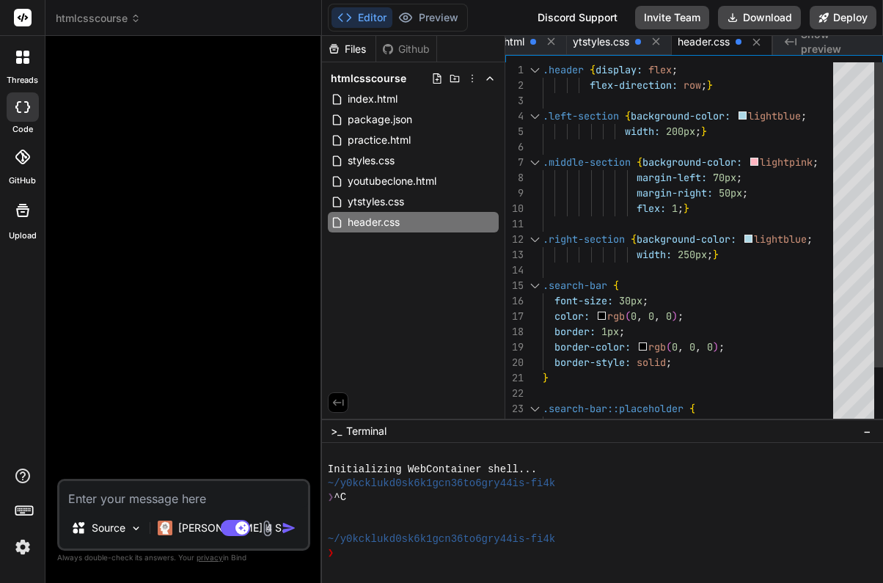
scroll to position [77, 0]
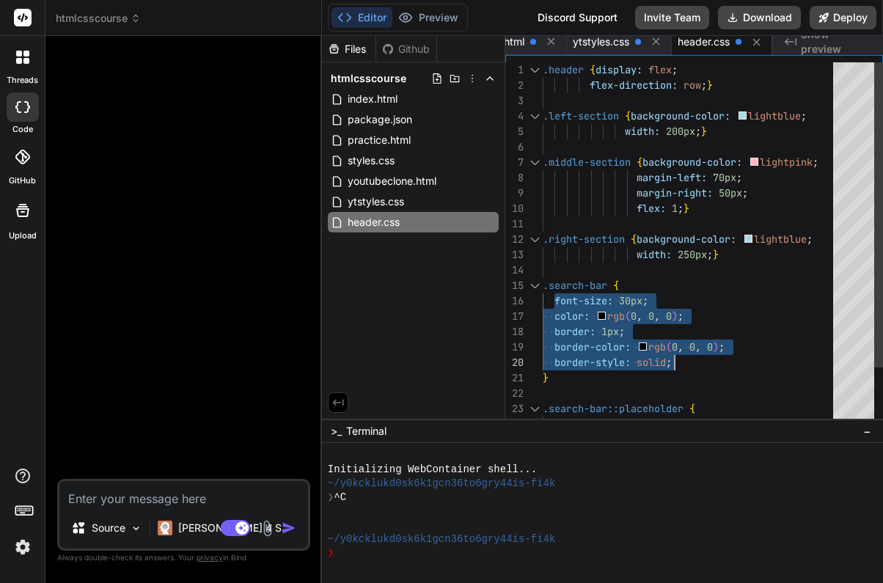
drag, startPoint x: 555, startPoint y: 301, endPoint x: 675, endPoint y: 362, distance: 134.2
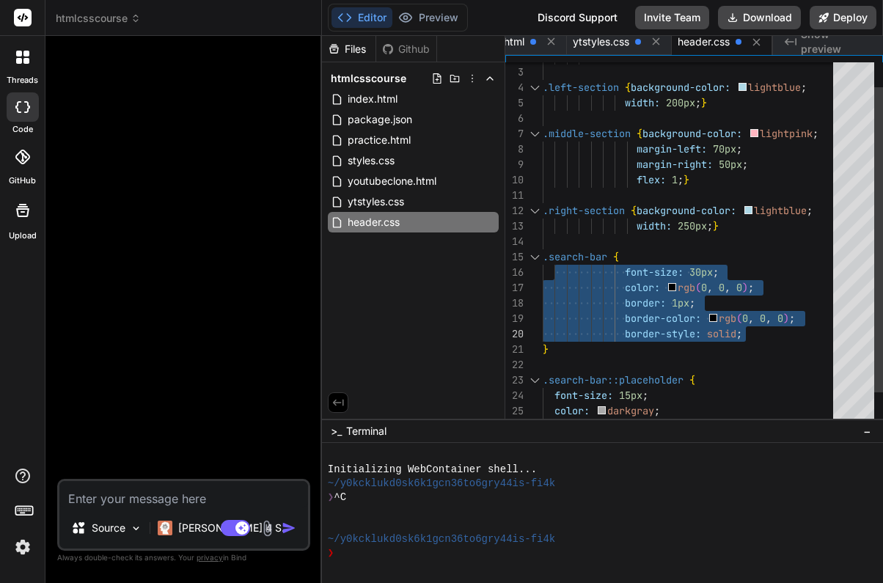
type textarea "} .search-bar::placeholder { font-size: 15px; color: darkgray; }"
click at [810, 376] on div ".search-bar::placeholder {" at bounding box center [692, 380] width 299 height 15
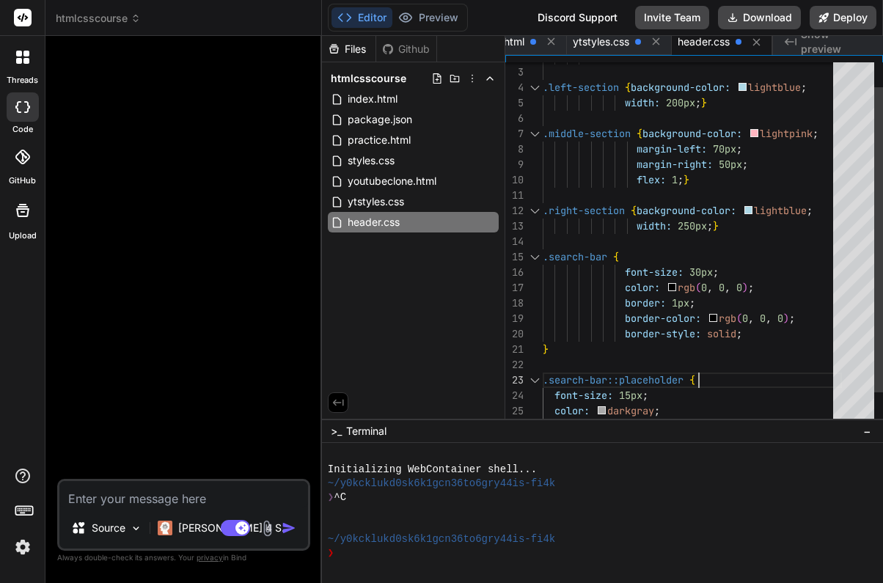
scroll to position [31, 0]
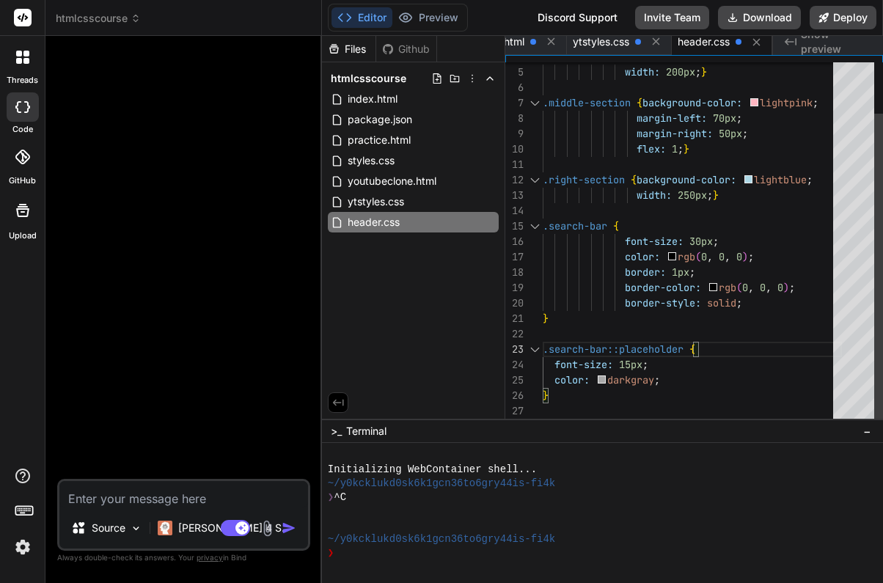
click at [772, 346] on div ".search-bar::placeholder {" at bounding box center [692, 349] width 299 height 15
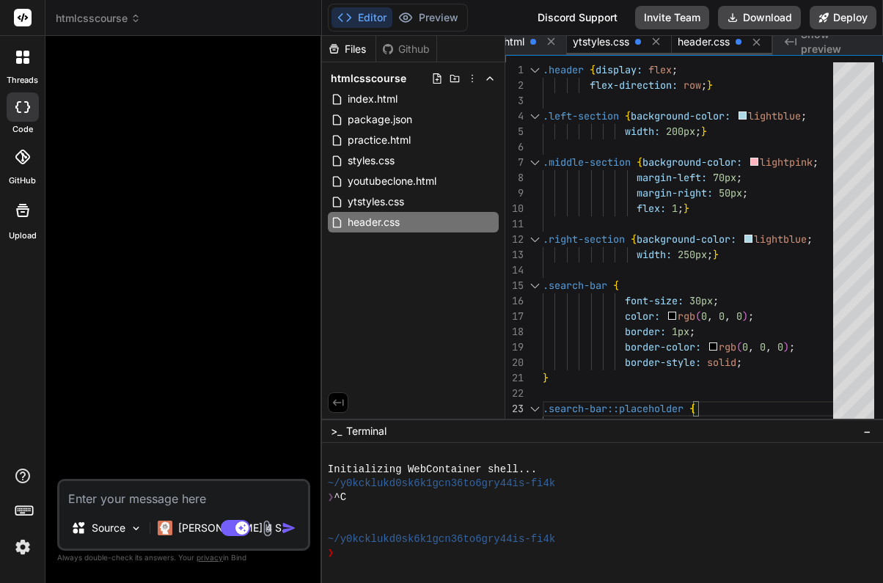
click at [597, 43] on span "ytstyles.css" at bounding box center [601, 41] width 56 height 15
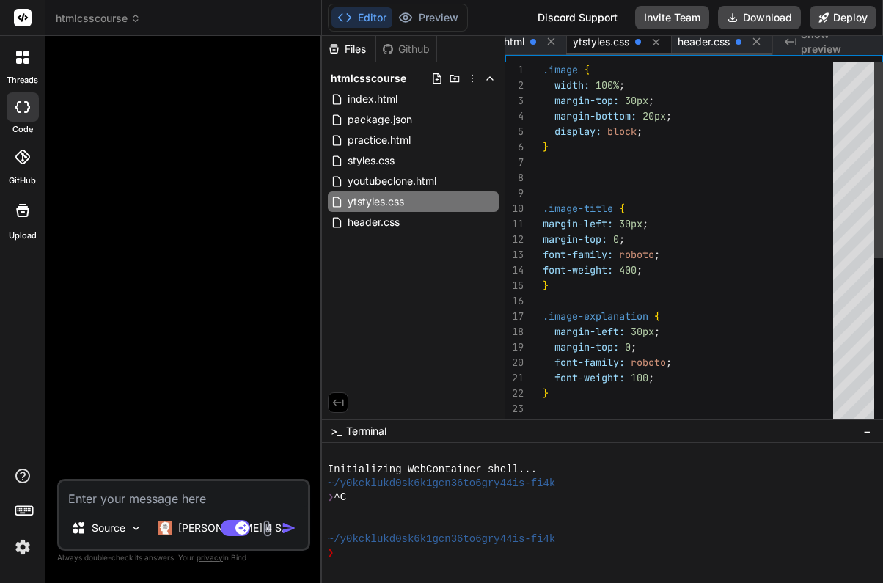
scroll to position [15, 0]
click at [517, 43] on span "youtubeclone.html" at bounding box center [480, 41] width 89 height 15
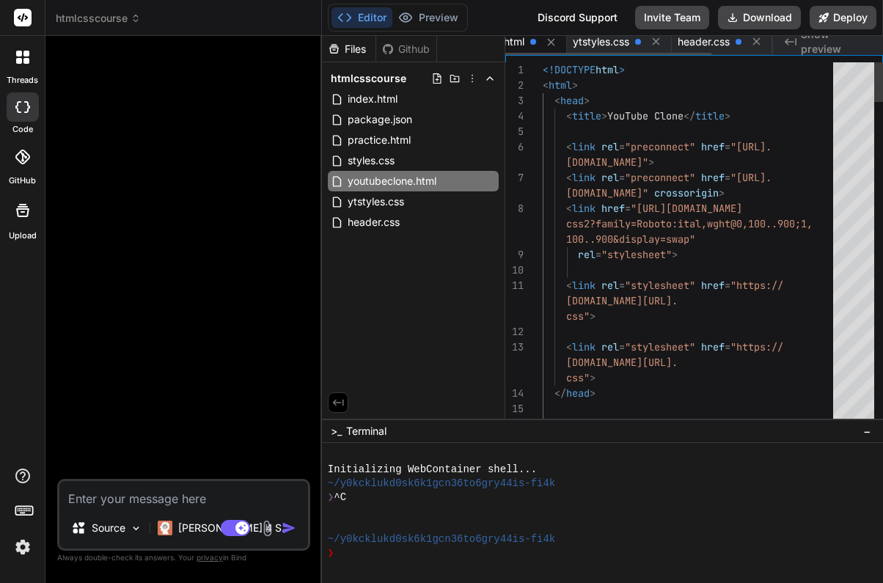
scroll to position [0, 0]
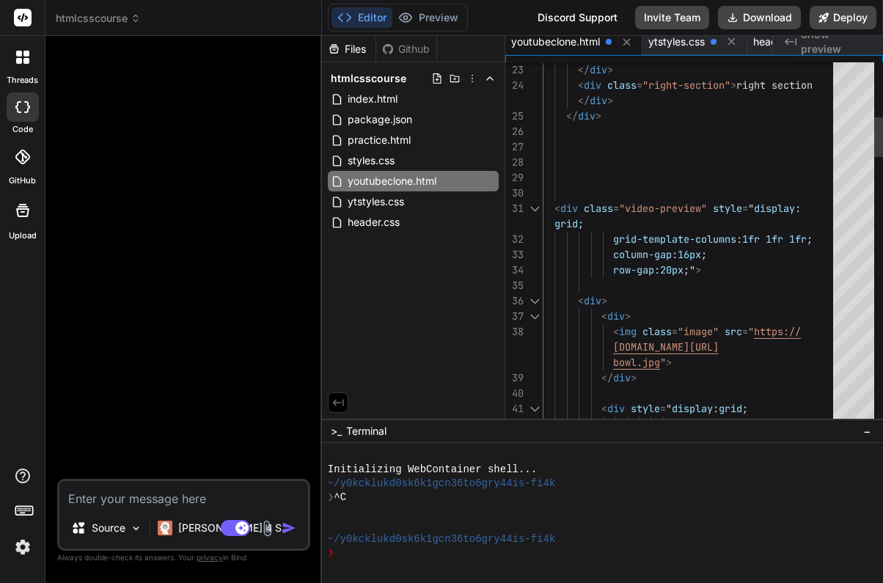
click at [569, 143] on div at bounding box center [692, 146] width 299 height 15
click at [571, 192] on div at bounding box center [692, 193] width 299 height 15
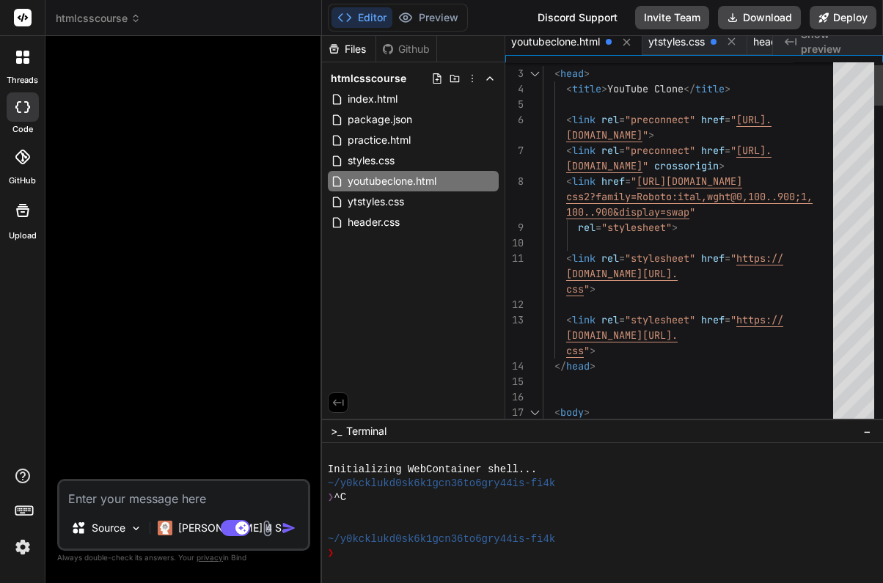
type textarea "<!DOCTYPE html> <html> <head> <title>YouTube Clone</title> <link rel="preconnec…"
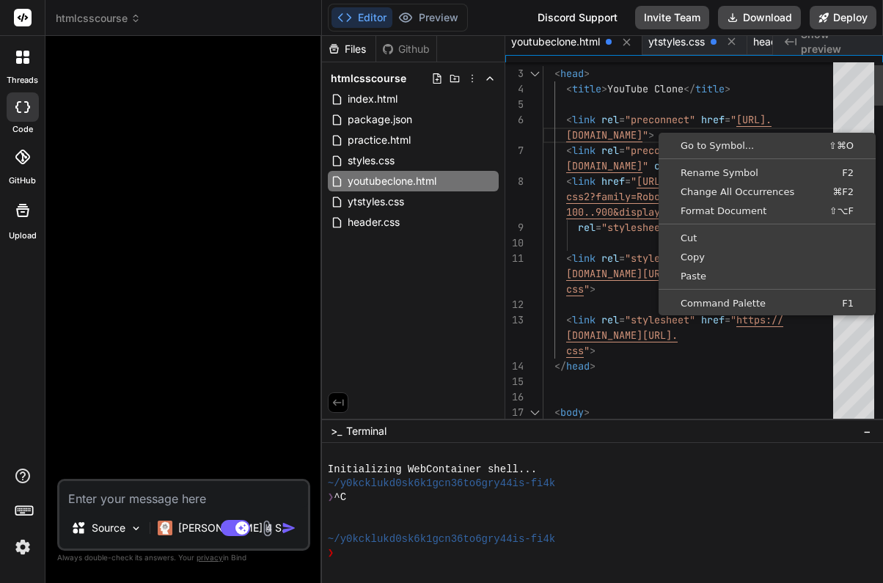
scroll to position [92, 0]
click at [681, 40] on span "ytstyles.css" at bounding box center [677, 41] width 56 height 15
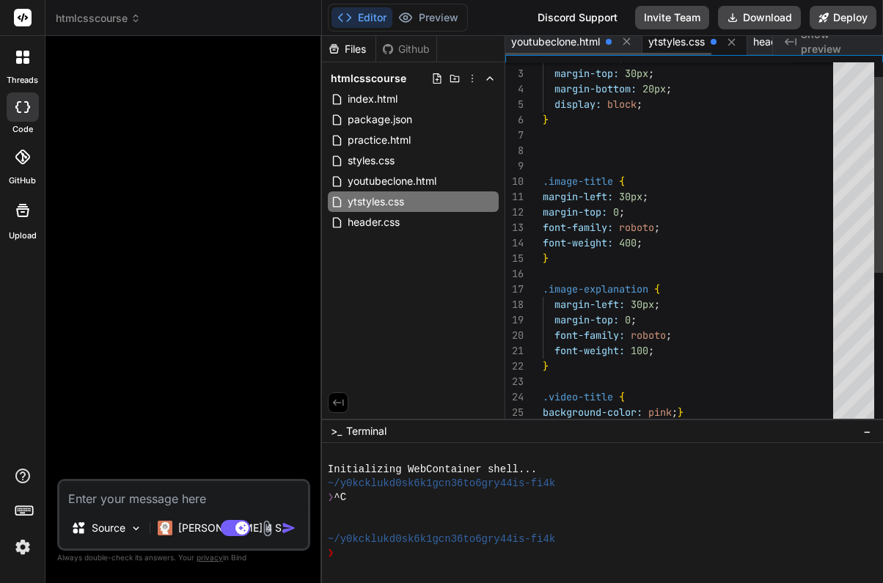
scroll to position [15, 0]
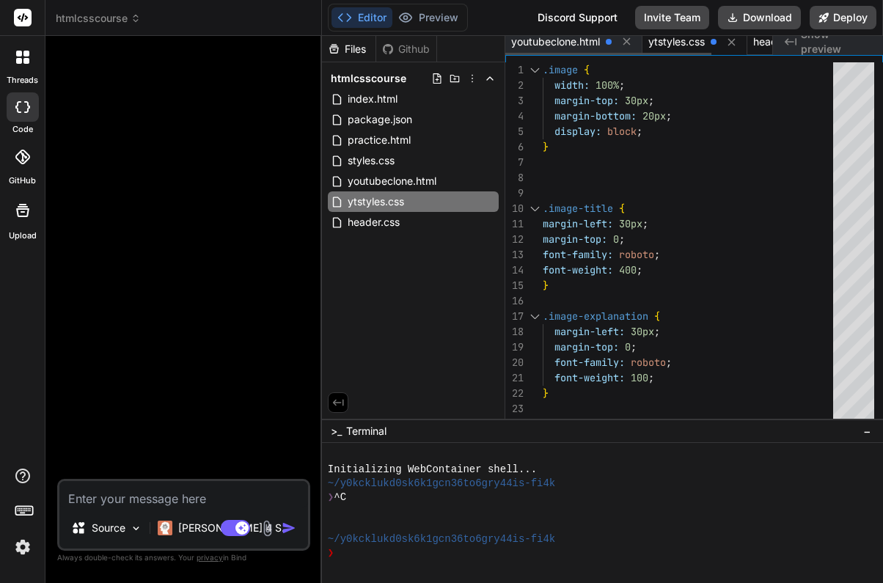
click at [761, 43] on span "header.css" at bounding box center [780, 41] width 52 height 15
type textarea "} .search-bar::placeholder { font-size: 15px; color: darkgray; }"
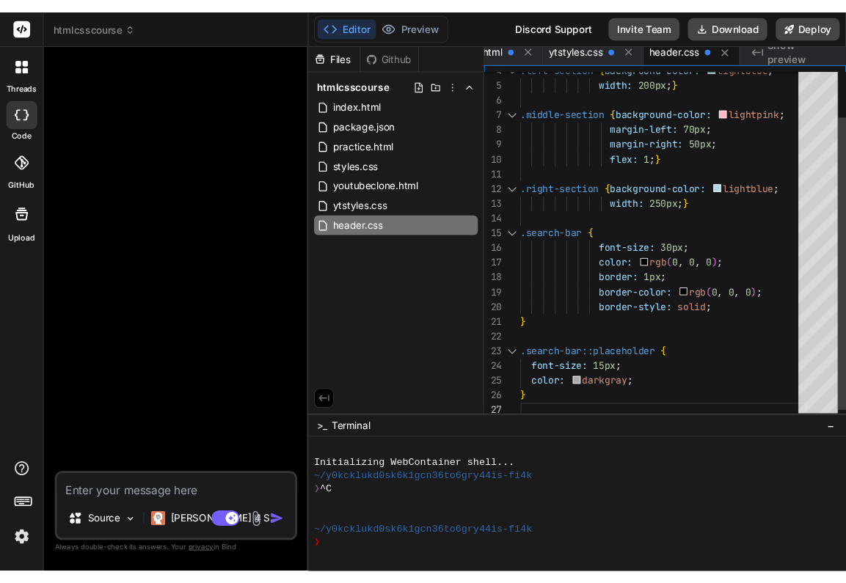
scroll to position [92, 0]
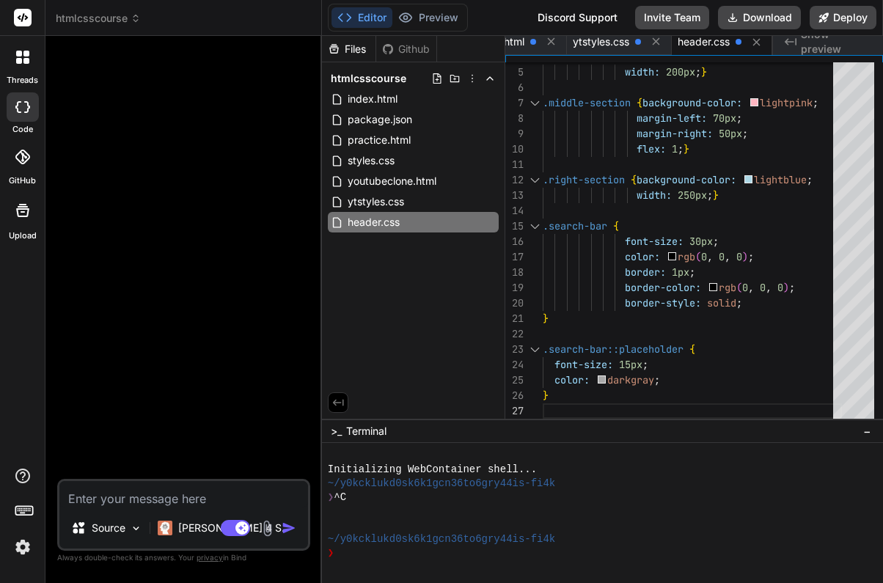
type textarea "x"
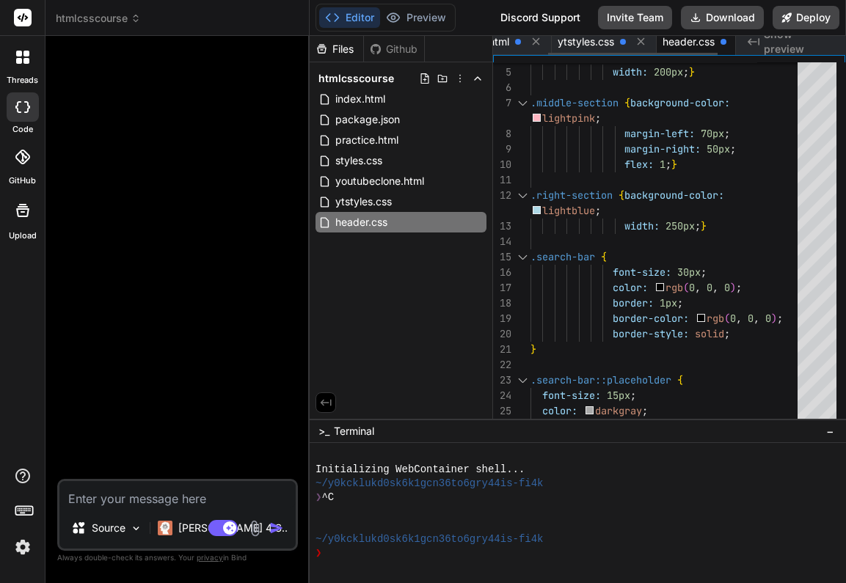
click at [699, 46] on span "header.css" at bounding box center [689, 41] width 52 height 15
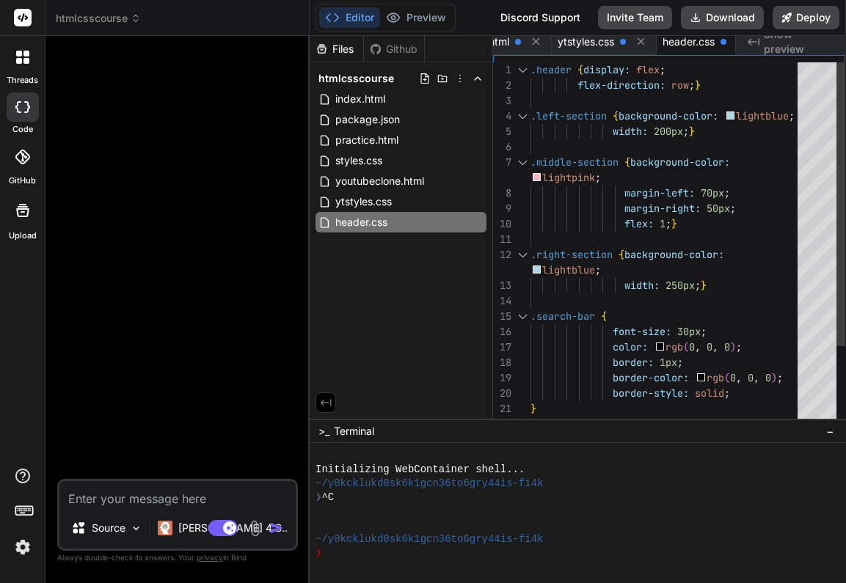
type textarea ".header {display: flex; flex-direction: row;} .left-section {background-color: …"
click at [695, 86] on span ";" at bounding box center [692, 85] width 6 height 13
click at [700, 44] on span "header.css" at bounding box center [689, 41] width 52 height 15
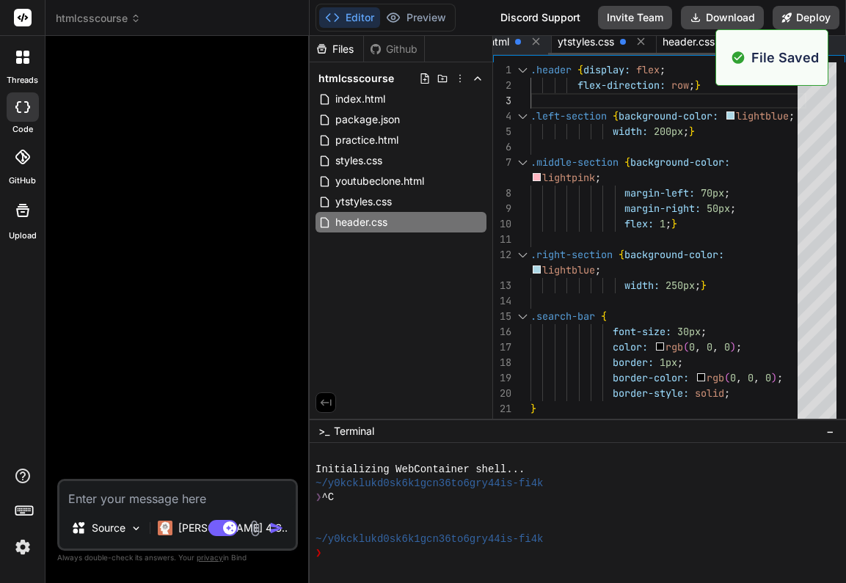
click at [610, 43] on span "ytstyles.css" at bounding box center [586, 41] width 56 height 15
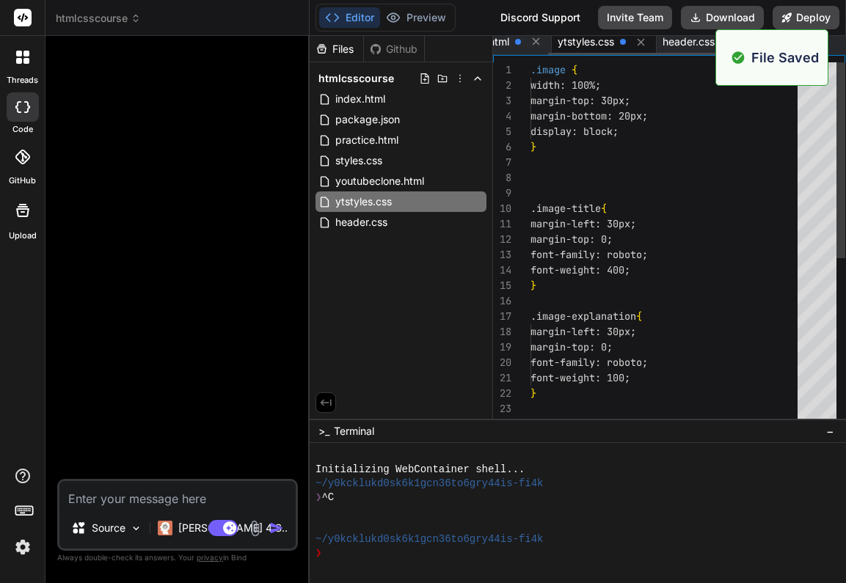
scroll to position [15, 0]
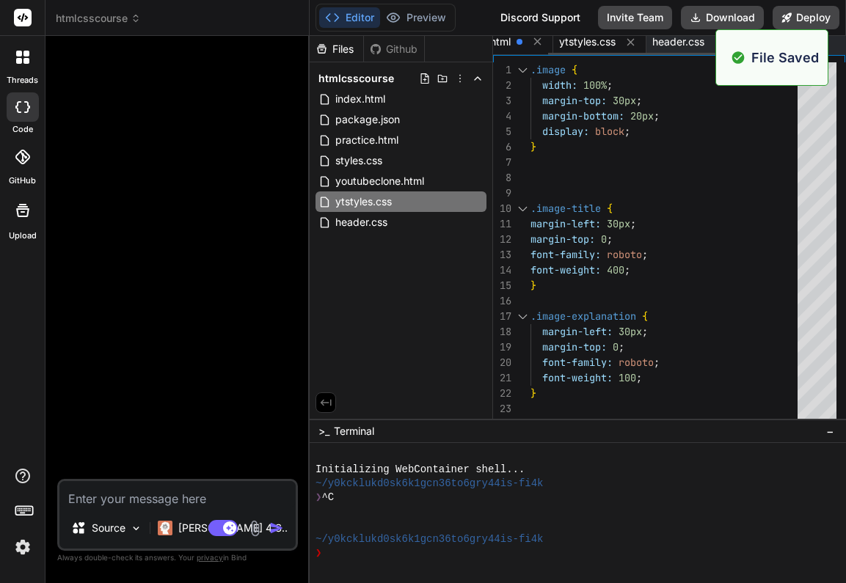
click at [508, 44] on span "youtubeclone.html" at bounding box center [466, 41] width 89 height 15
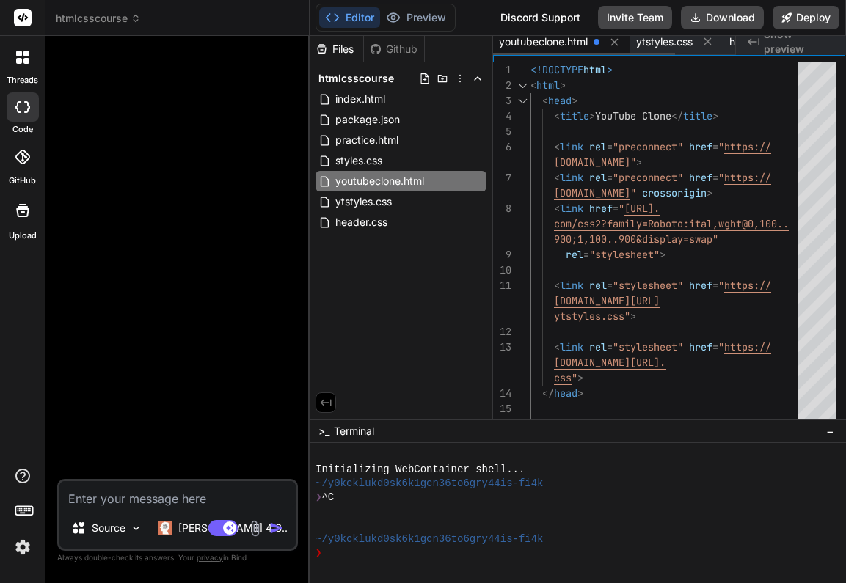
click at [559, 41] on span "youtubeclone.html" at bounding box center [543, 41] width 89 height 15
click at [727, 41] on span "header.css" at bounding box center [744, 41] width 52 height 15
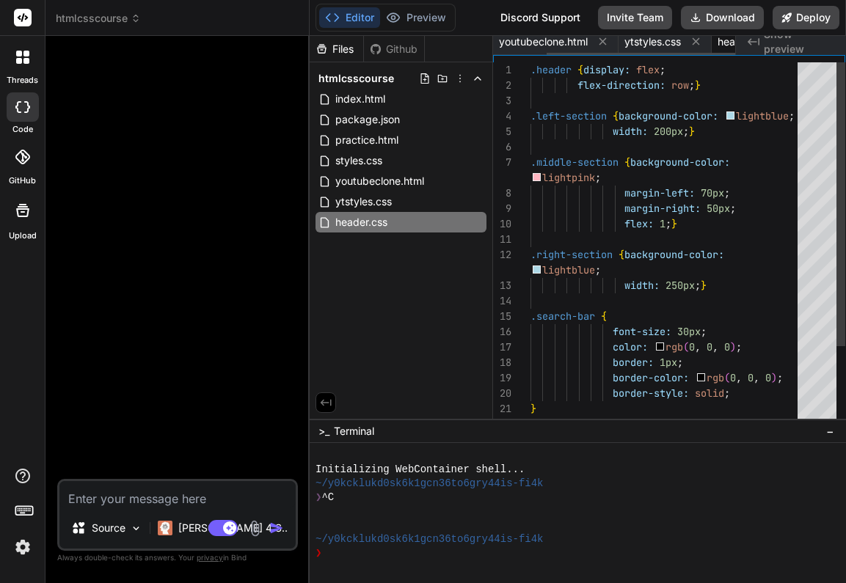
scroll to position [0, 68]
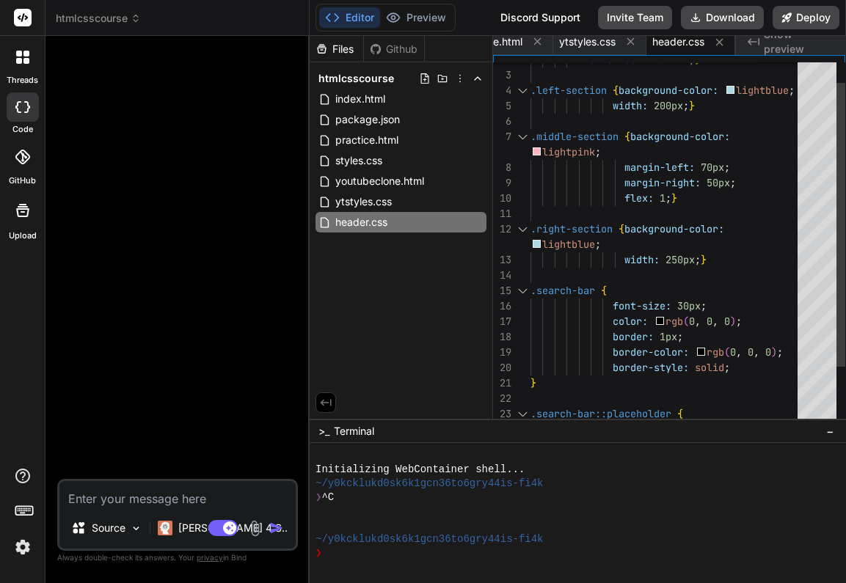
type textarea "flex: 1;} .right-section {background-color: lightblue; width: 250px;} .search-b…"
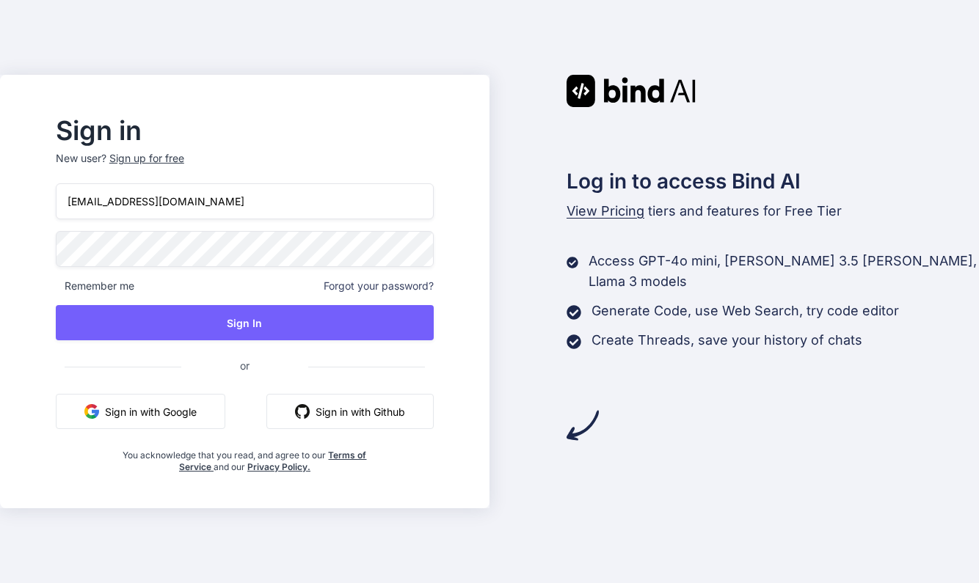
type input "[EMAIL_ADDRESS][DOMAIN_NAME]"
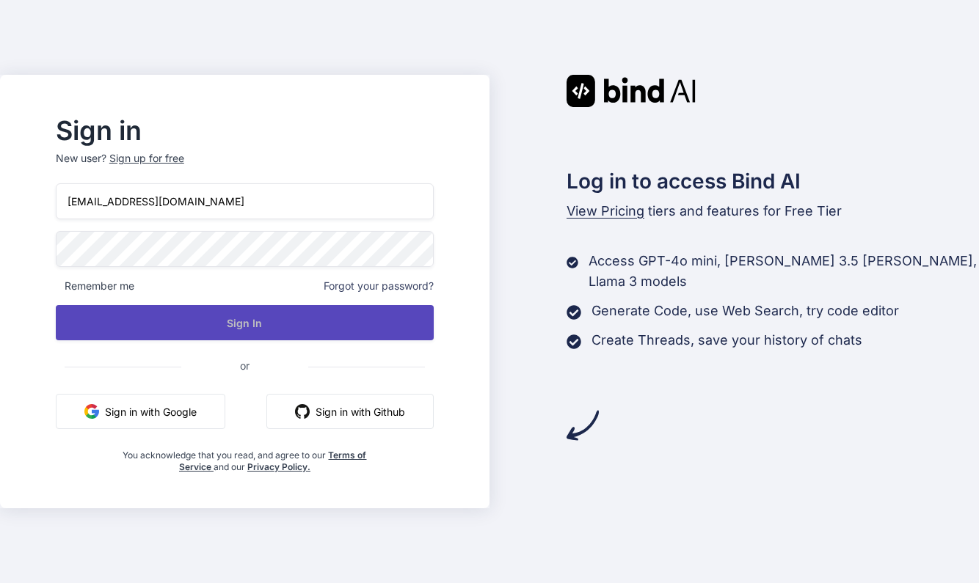
click at [280, 318] on button "Sign In" at bounding box center [245, 322] width 378 height 35
